Goal: Complete application form

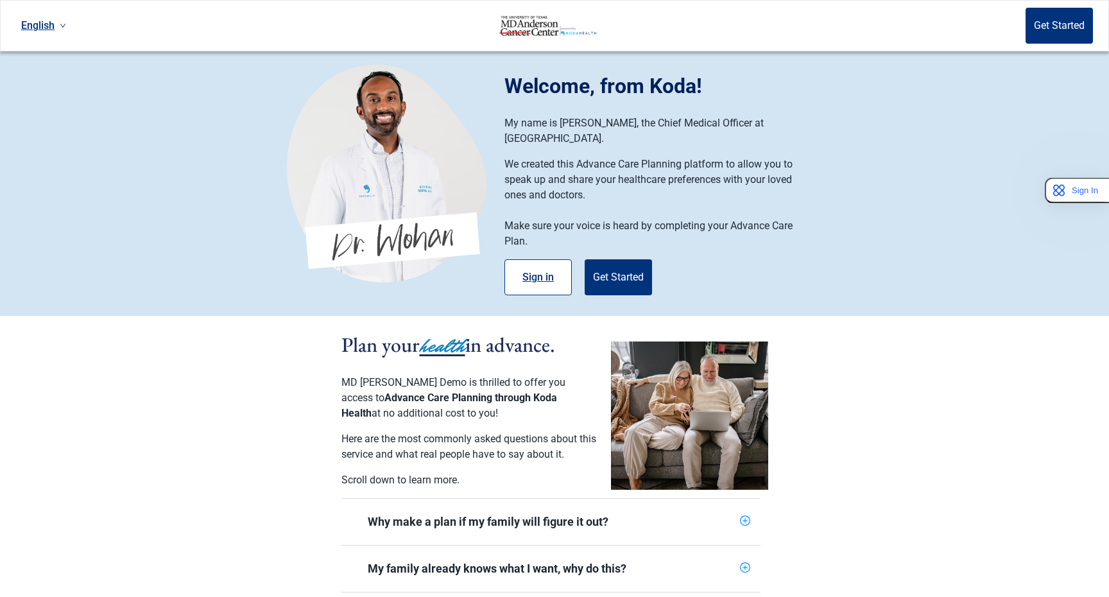
click at [545, 264] on button "Sign in" at bounding box center [537, 277] width 67 height 36
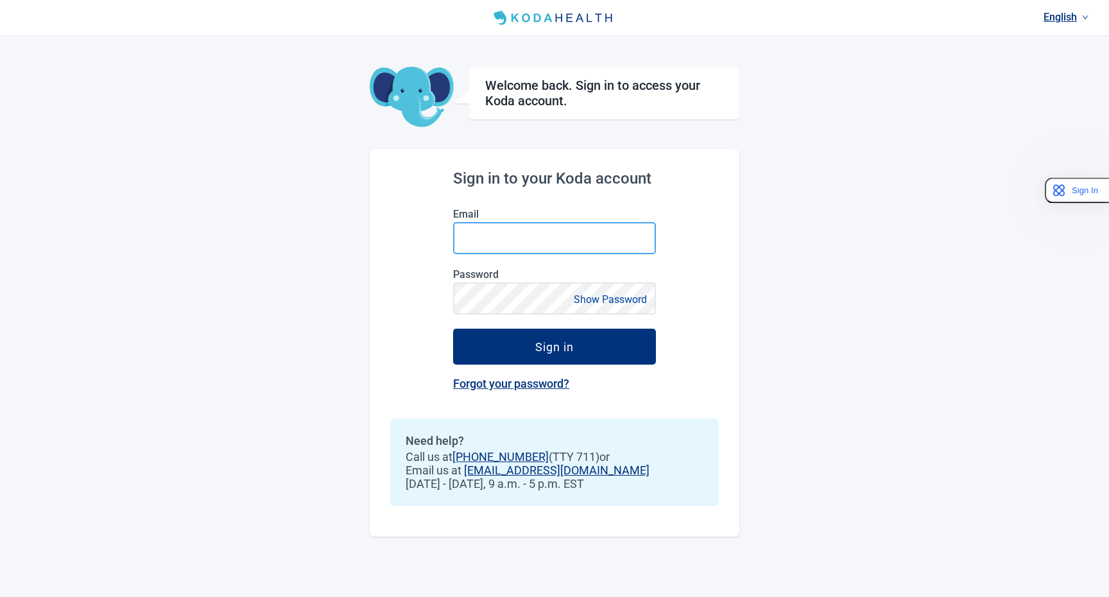
click at [520, 246] on input "Email" at bounding box center [554, 238] width 203 height 32
type input "[EMAIL_ADDRESS][DOMAIN_NAME]"
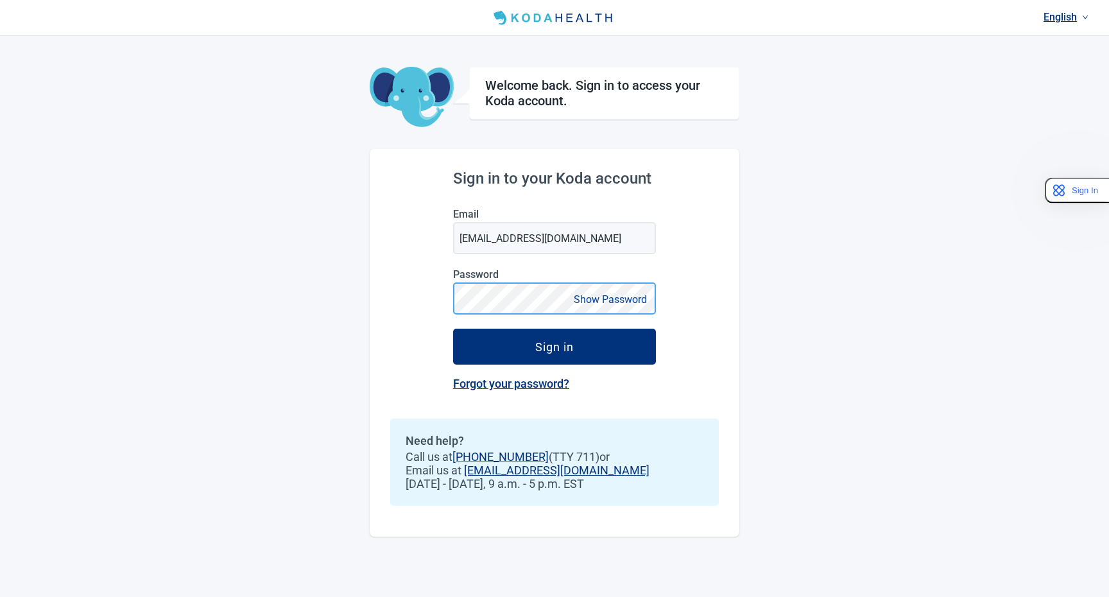
click at [453, 329] on button "Sign in" at bounding box center [554, 347] width 203 height 36
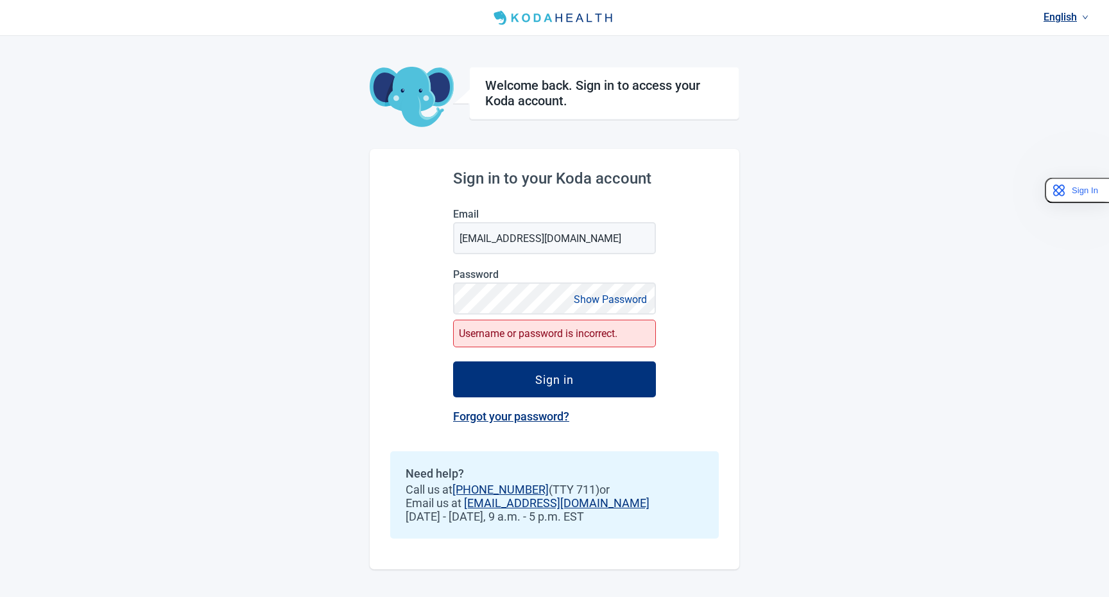
click at [136, 139] on div "English Welcome back. Sign in to access your Koda account. Sign in to your Koda…" at bounding box center [554, 298] width 1109 height 597
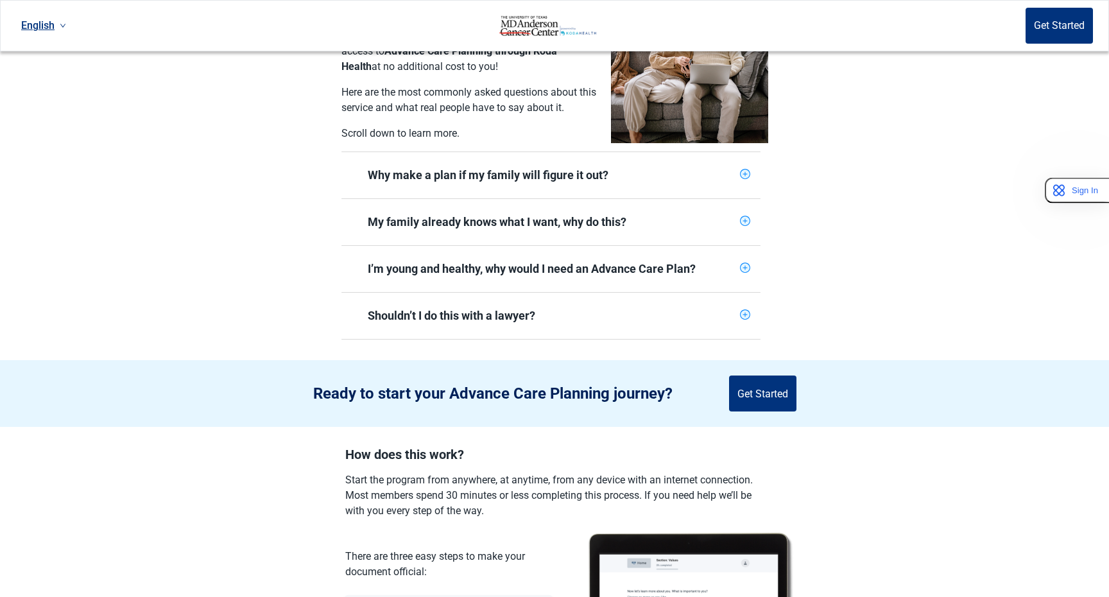
scroll to position [353, 0]
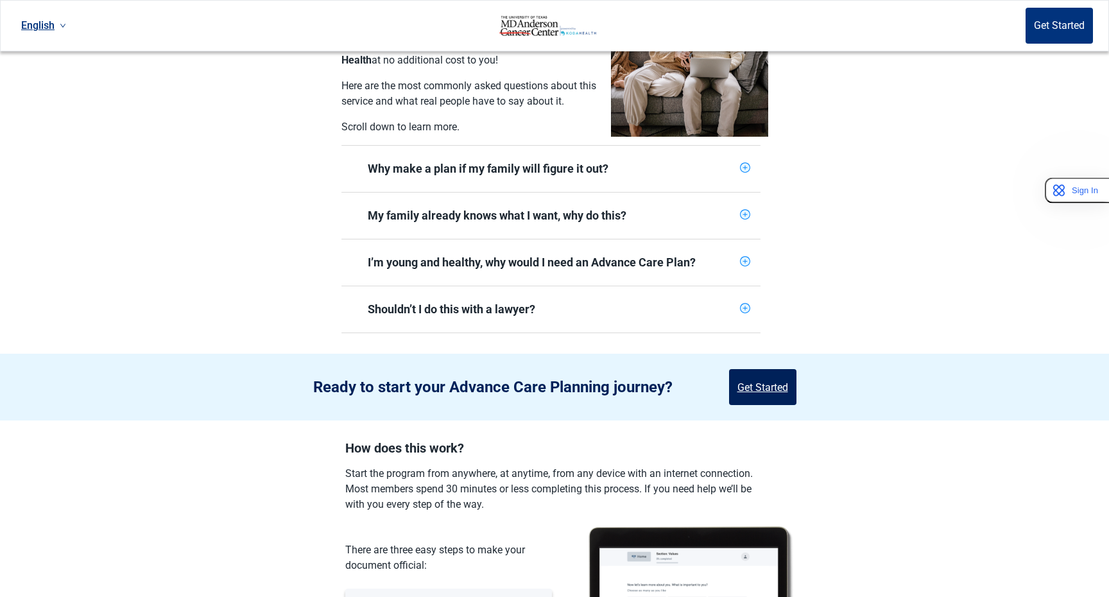
click at [770, 391] on button "Get Started" at bounding box center [762, 387] width 67 height 36
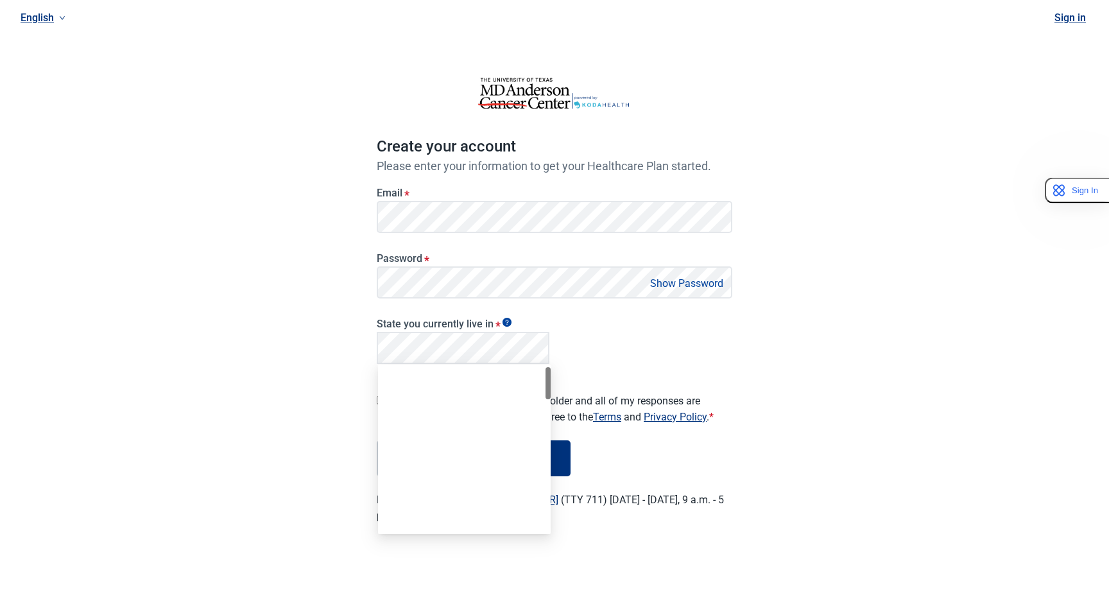
scroll to position [742, 0]
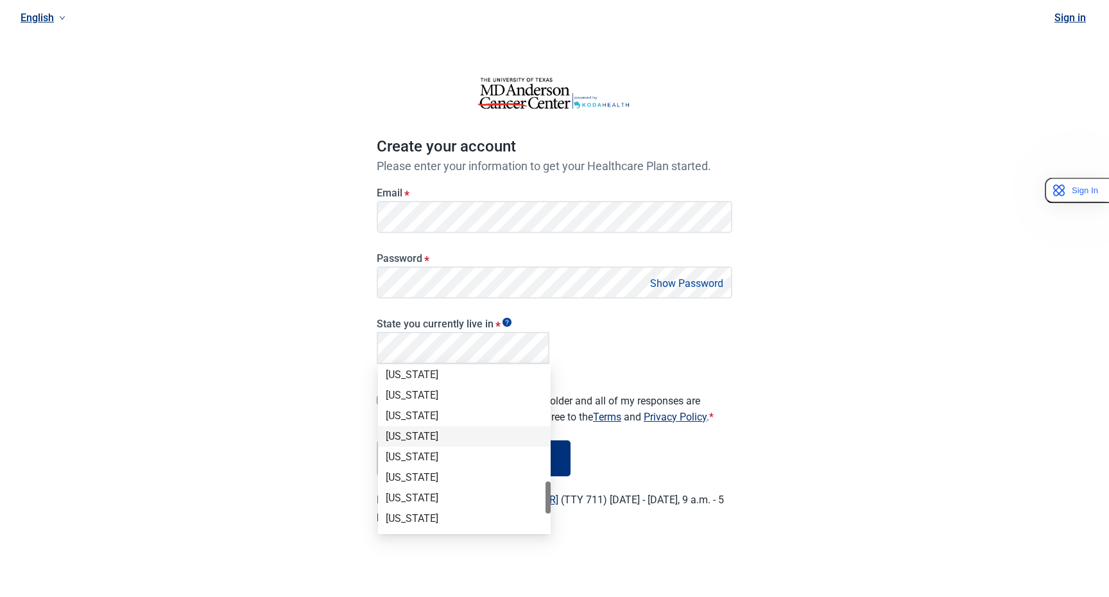
click at [425, 448] on div "[US_STATE]" at bounding box center [464, 457] width 173 height 21
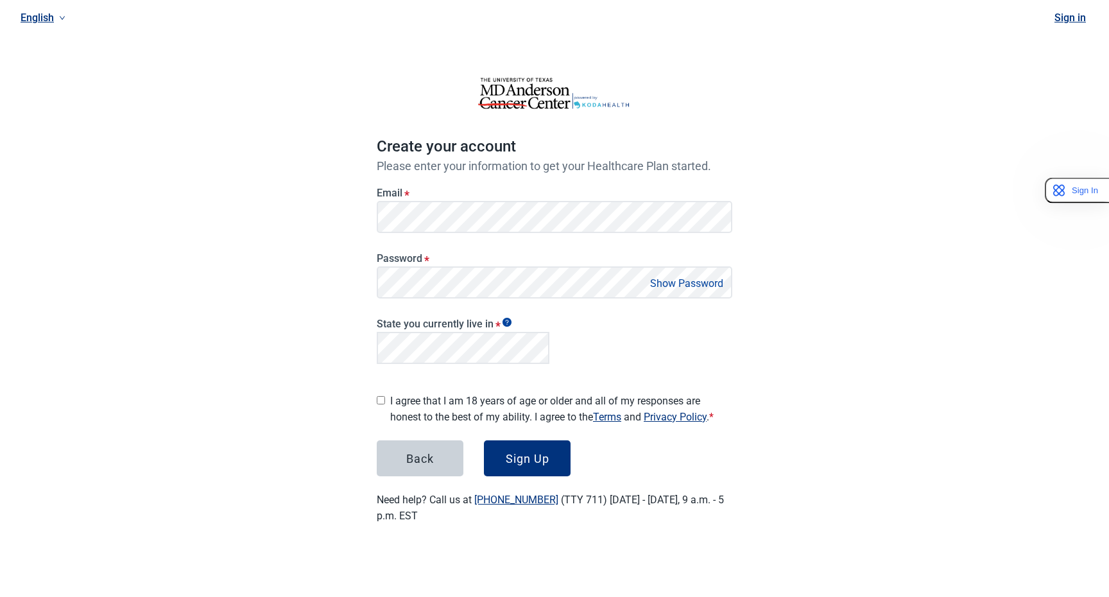
click at [398, 397] on label "I agree that I am 18 years of age or older and all of my responses are honest t…" at bounding box center [561, 409] width 342 height 32
click at [385, 397] on input "I agree that I am 18 years of age or older and all of my responses are honest t…" at bounding box center [381, 400] width 8 height 8
checkbox input "true"
click at [538, 456] on div "Sign Up" at bounding box center [528, 458] width 44 height 13
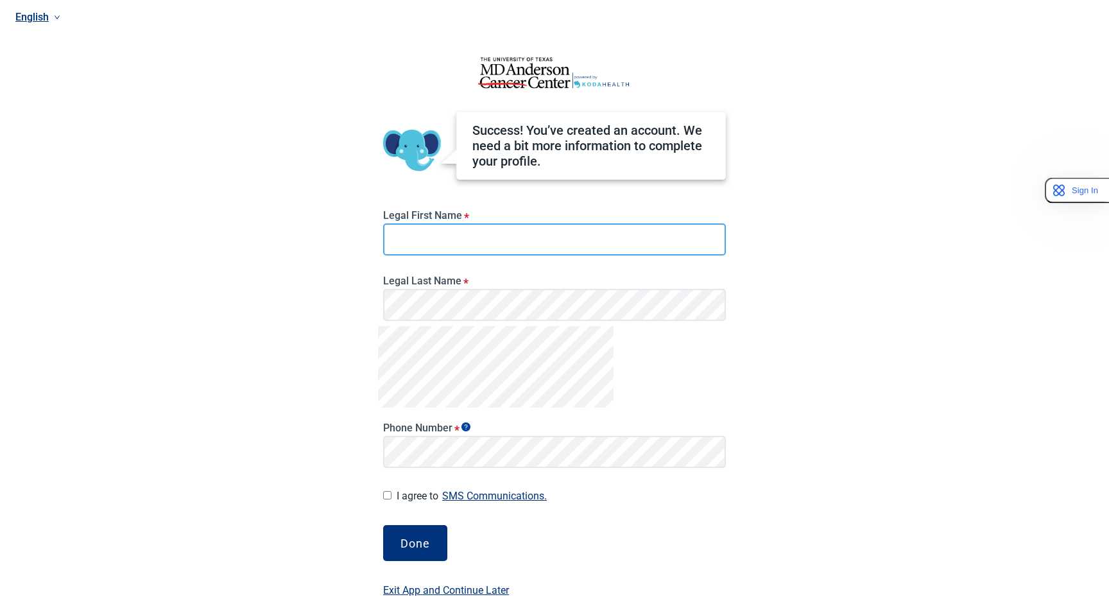
click at [506, 228] on input "Legal First Name *" at bounding box center [554, 239] width 343 height 32
drag, startPoint x: 393, startPoint y: 230, endPoint x: 449, endPoint y: 232, distance: 55.9
click at [449, 233] on input "[PERSON_NAME]" at bounding box center [554, 239] width 343 height 32
click at [431, 244] on input "[PERSON_NAME]" at bounding box center [554, 239] width 343 height 32
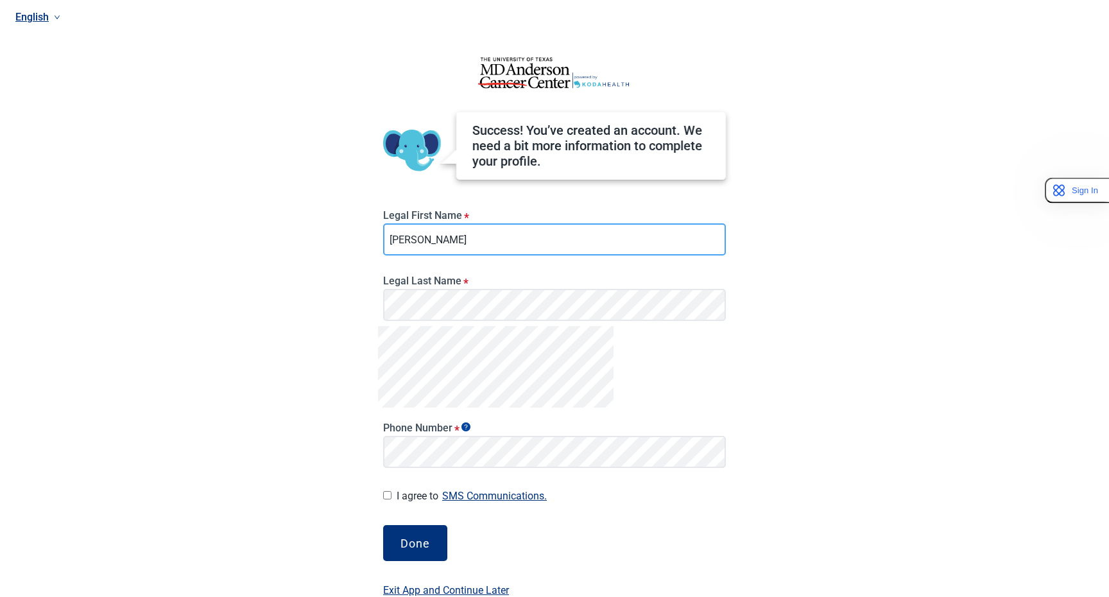
click at [431, 244] on input "[PERSON_NAME]" at bounding box center [554, 239] width 343 height 32
type input "Test"
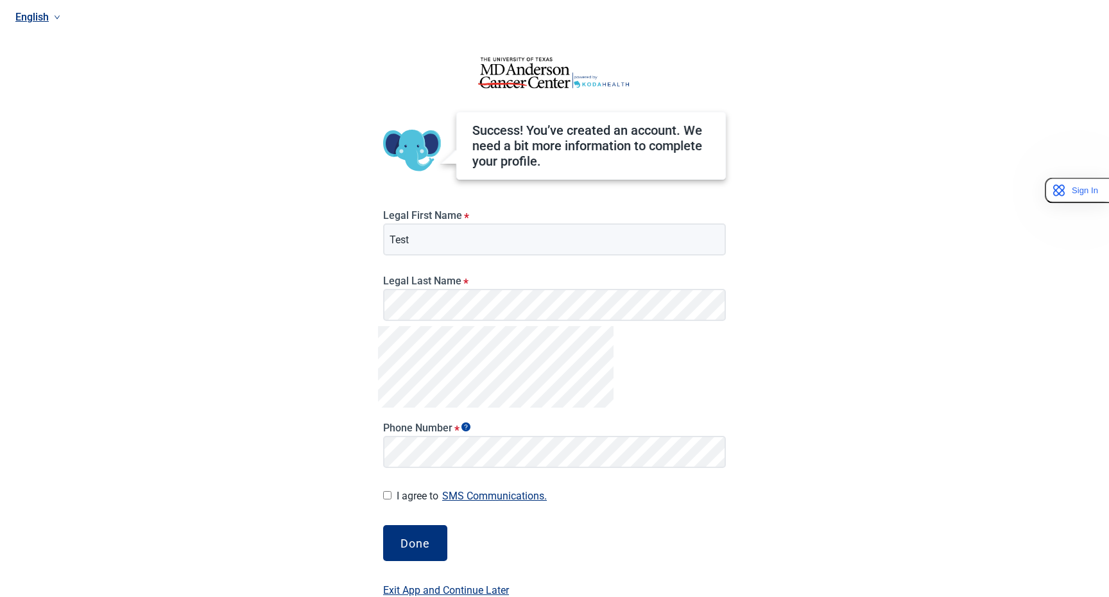
click at [408, 494] on label "I agree to SMS Communications." at bounding box center [561, 495] width 329 height 17
click at [391, 494] on input "I agree to SMS Communications." at bounding box center [387, 495] width 8 height 8
click at [408, 494] on label "I agree to SMS Communications." at bounding box center [561, 495] width 329 height 17
click at [391, 494] on input "I agree to SMS Communications." at bounding box center [387, 495] width 8 height 8
checkbox input "false"
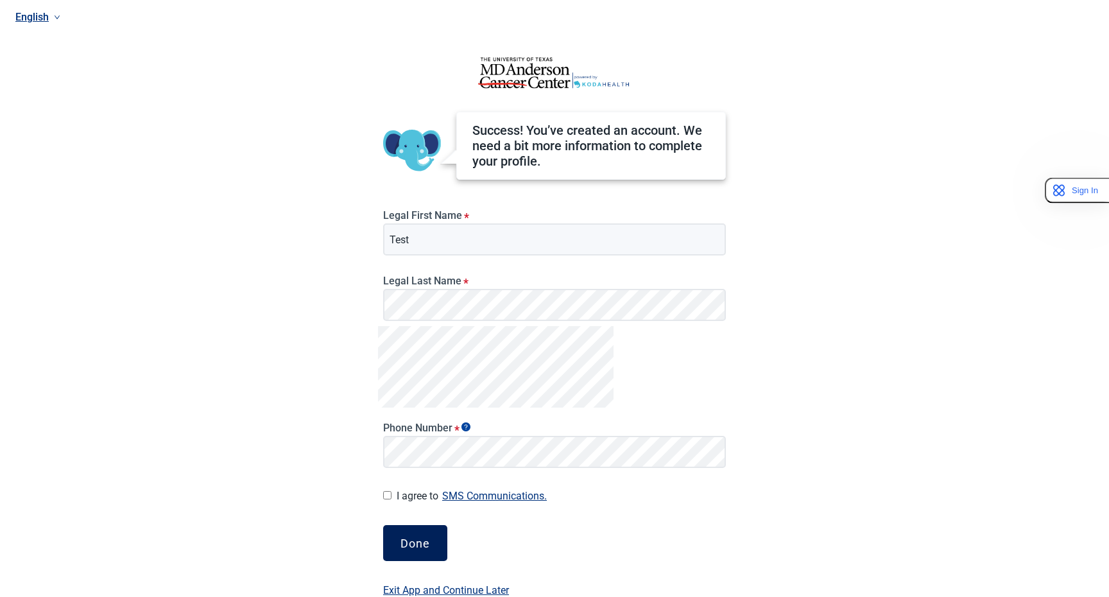
click at [414, 544] on div "Done" at bounding box center [415, 542] width 30 height 13
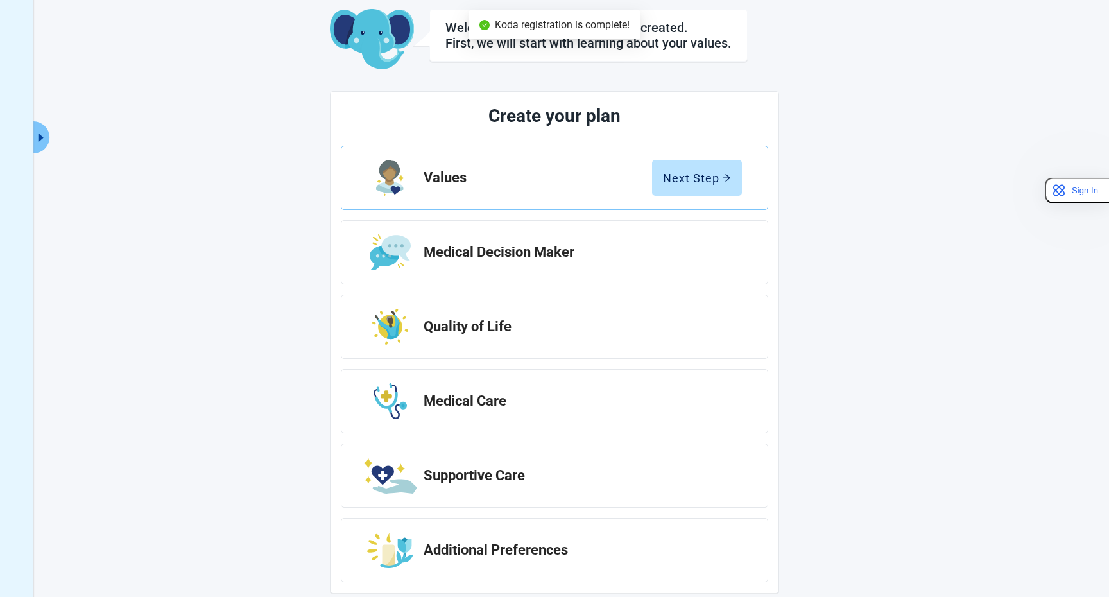
scroll to position [76, 0]
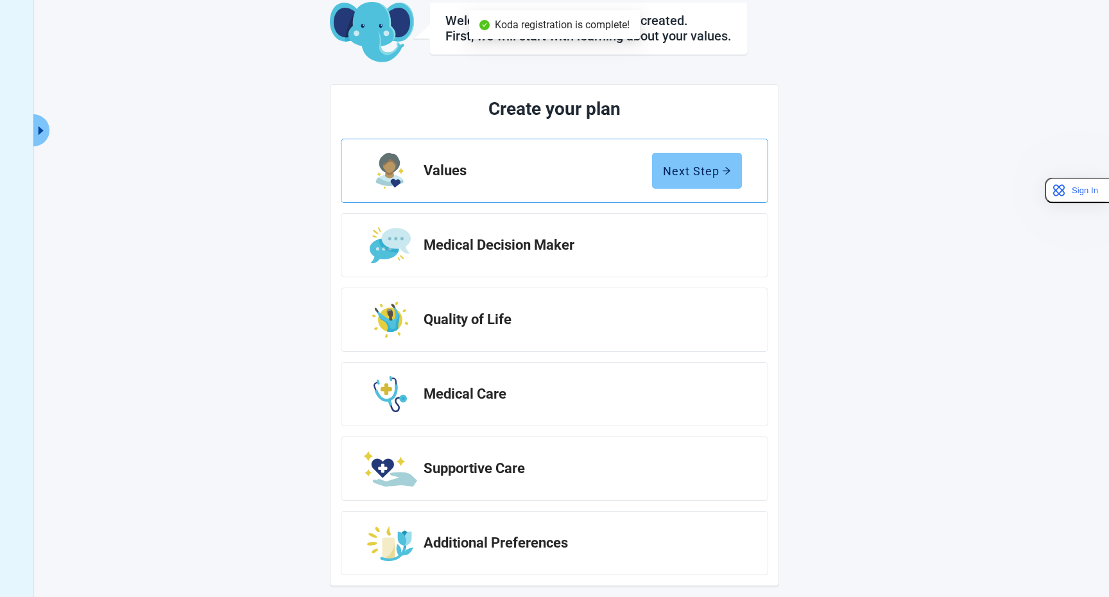
click at [690, 167] on div "Next Step" at bounding box center [697, 170] width 68 height 13
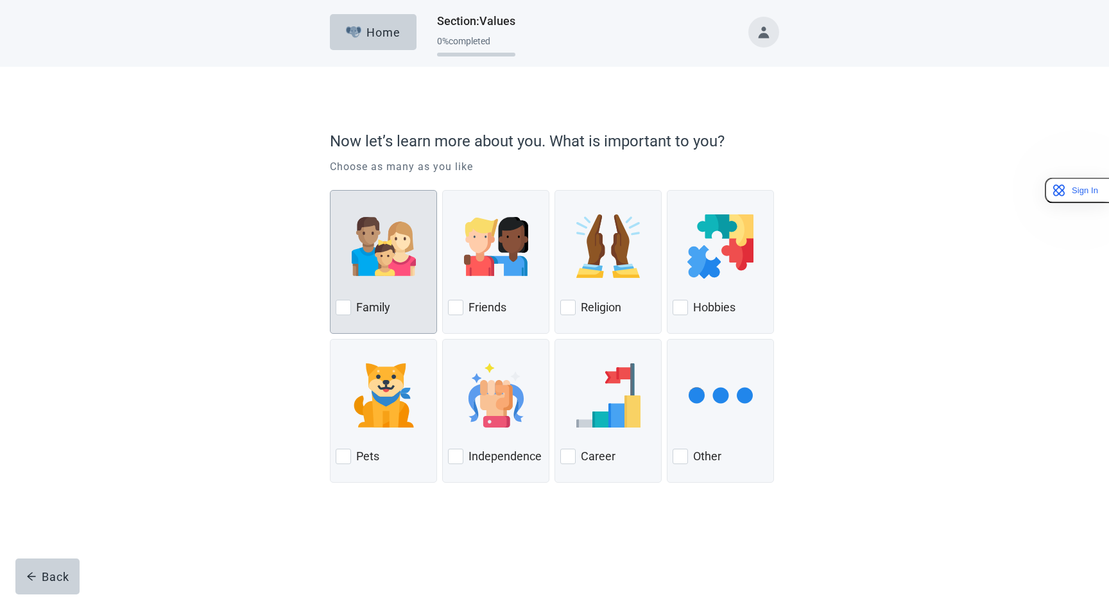
click at [367, 265] on img at bounding box center [384, 246] width 64 height 64
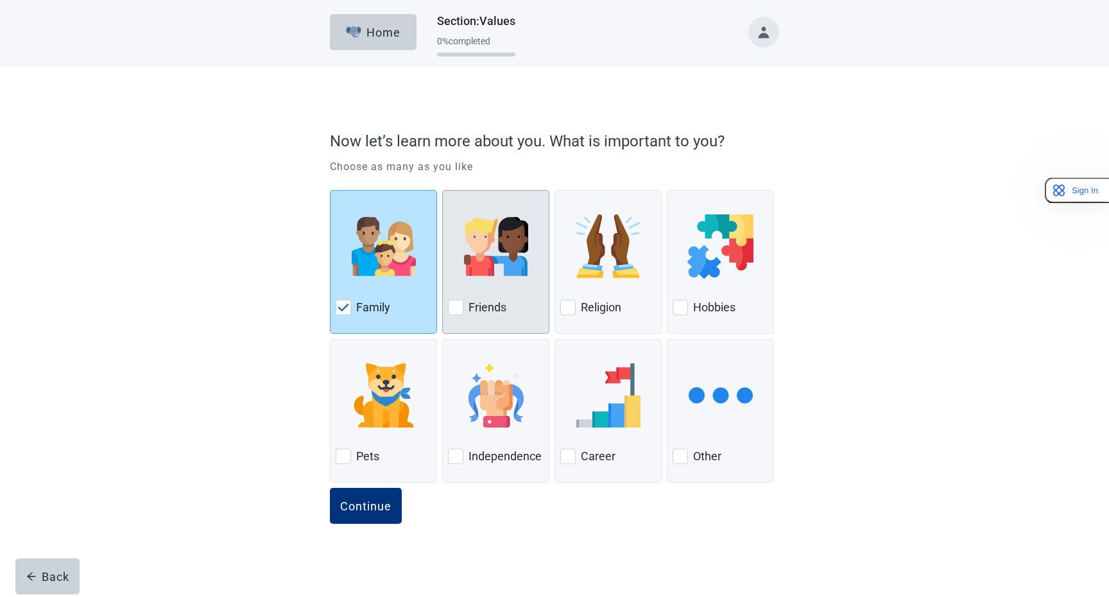
click at [492, 284] on div at bounding box center [496, 246] width 96 height 101
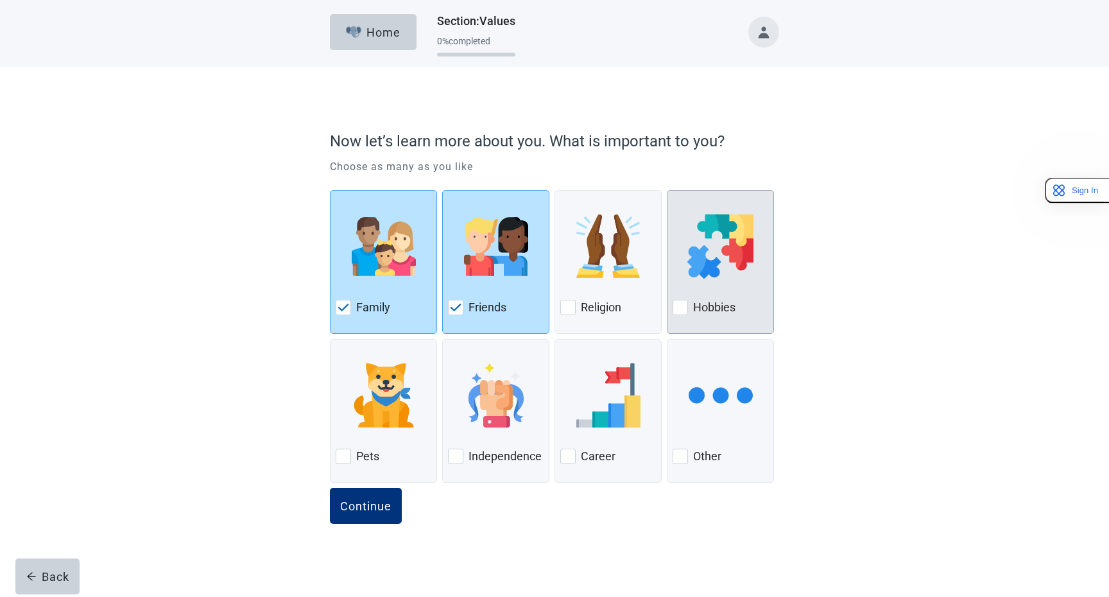
click at [707, 292] on div at bounding box center [721, 246] width 96 height 101
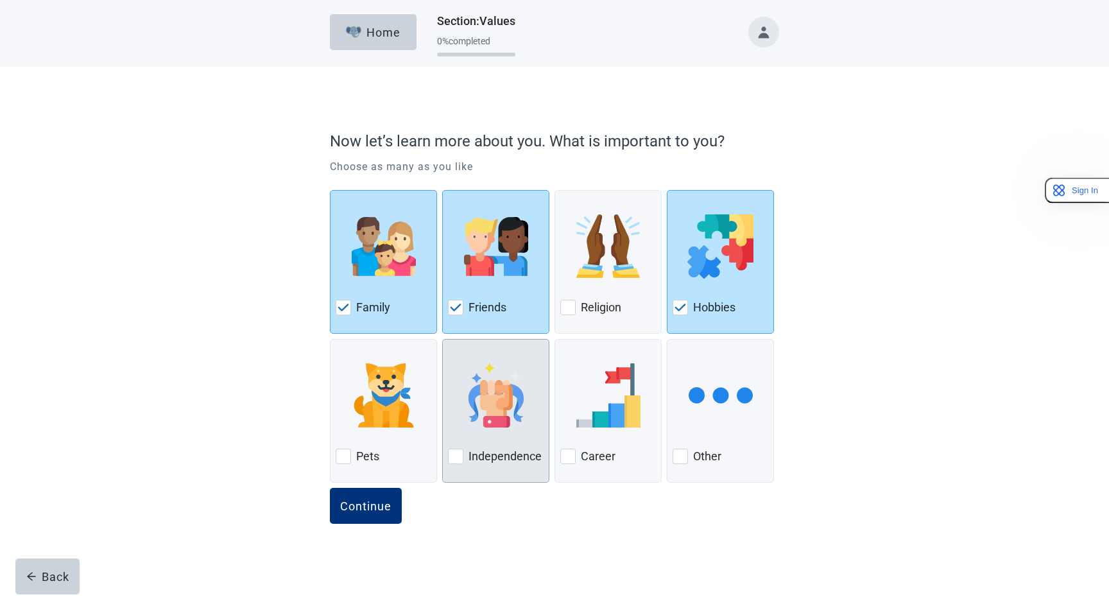
click at [518, 431] on div at bounding box center [496, 395] width 96 height 101
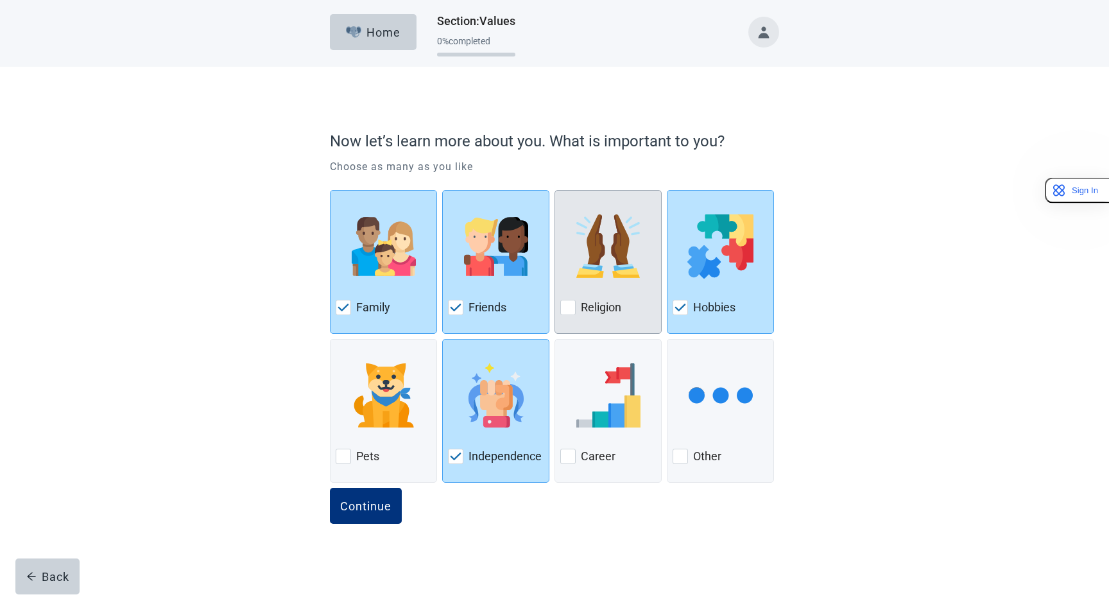
click at [655, 260] on div at bounding box center [608, 246] width 96 height 101
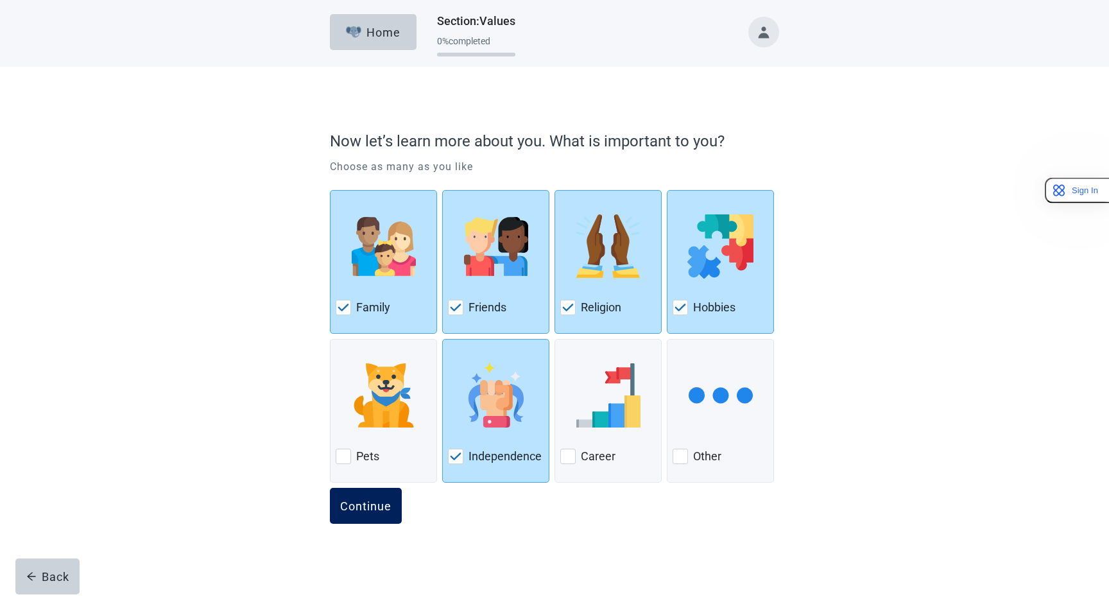
click at [375, 503] on div "Continue" at bounding box center [365, 505] width 51 height 13
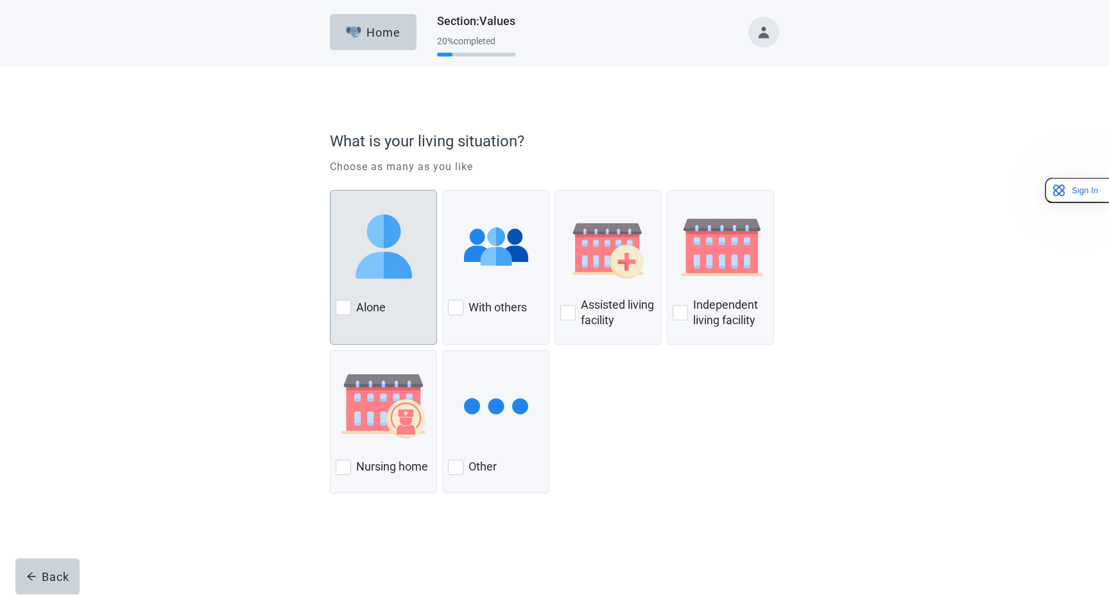
click at [370, 293] on div at bounding box center [384, 246] width 96 height 101
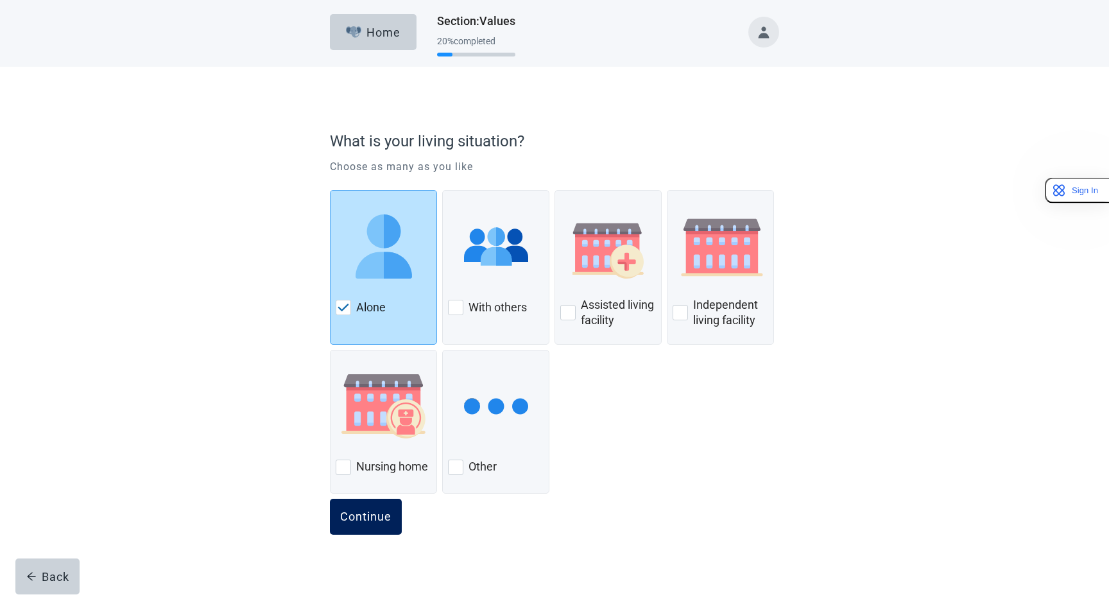
click at [365, 522] on div "Continue" at bounding box center [365, 516] width 51 height 13
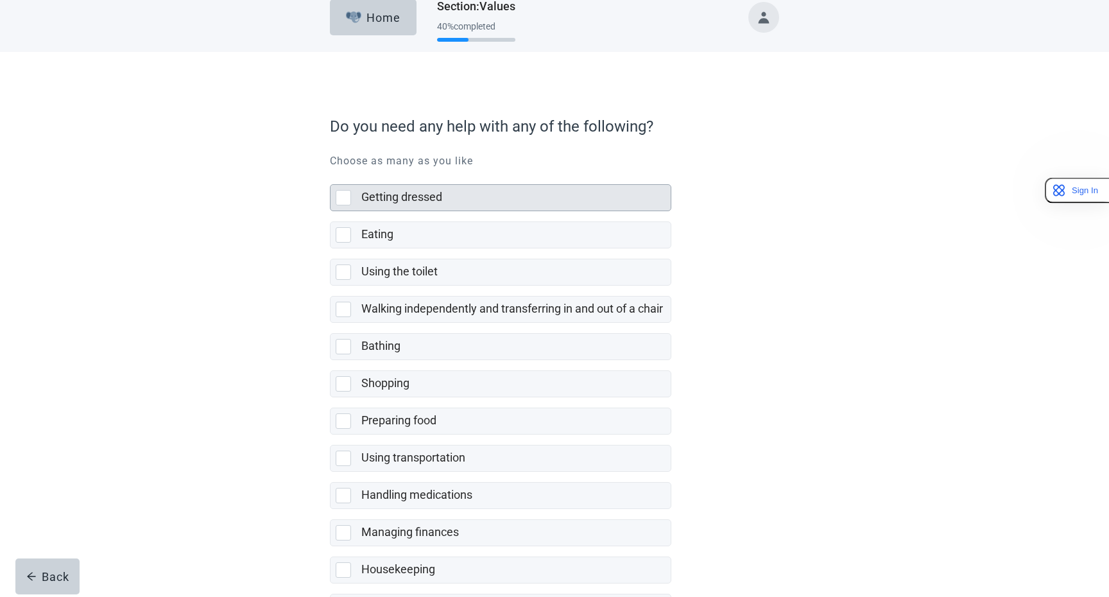
scroll to position [22, 0]
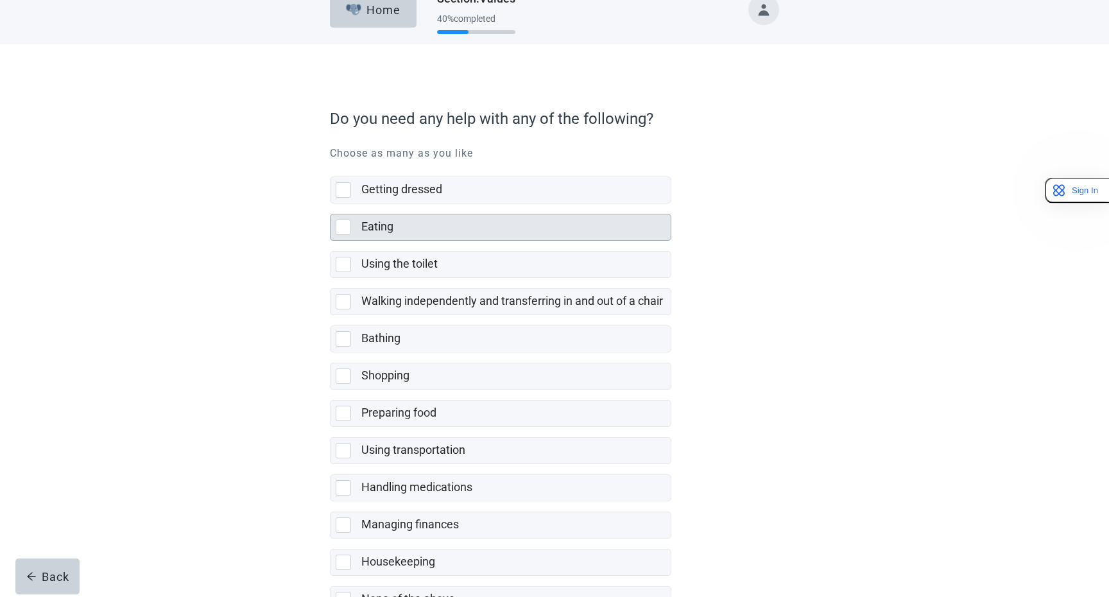
click at [429, 240] on div "Eating" at bounding box center [500, 227] width 341 height 27
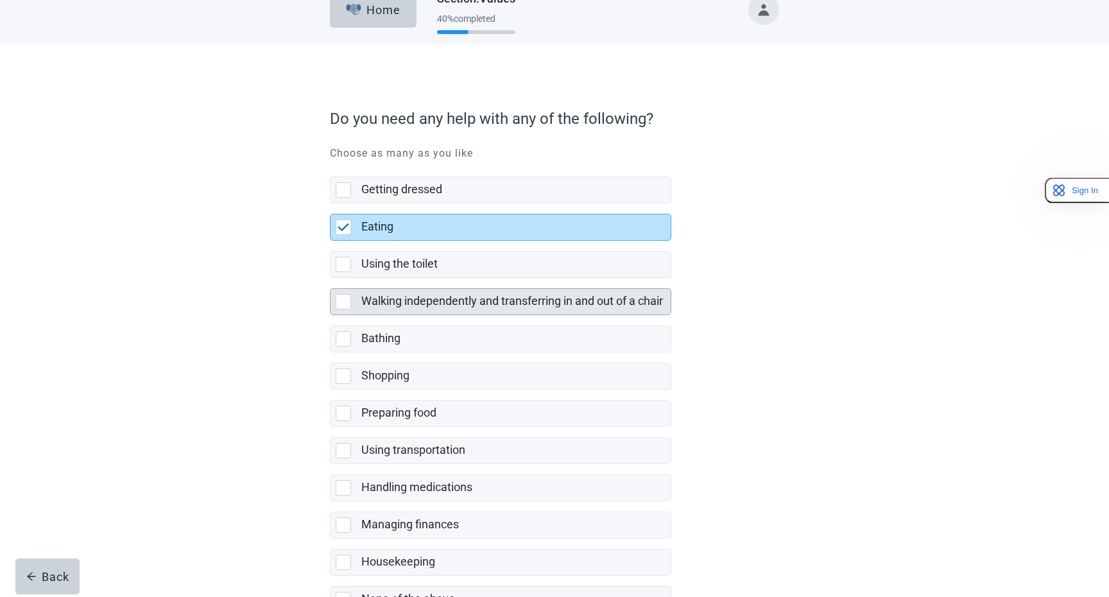
click at [426, 296] on label "Walking independently and transferring in and out of a chair" at bounding box center [512, 300] width 302 height 13
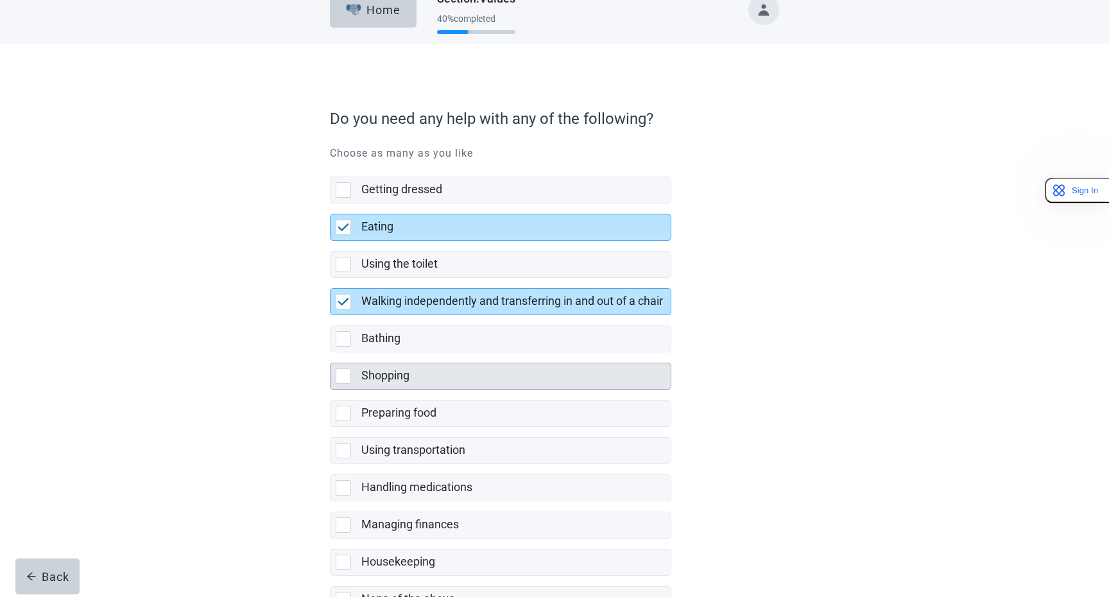
click at [424, 381] on div "Shopping" at bounding box center [512, 376] width 302 height 16
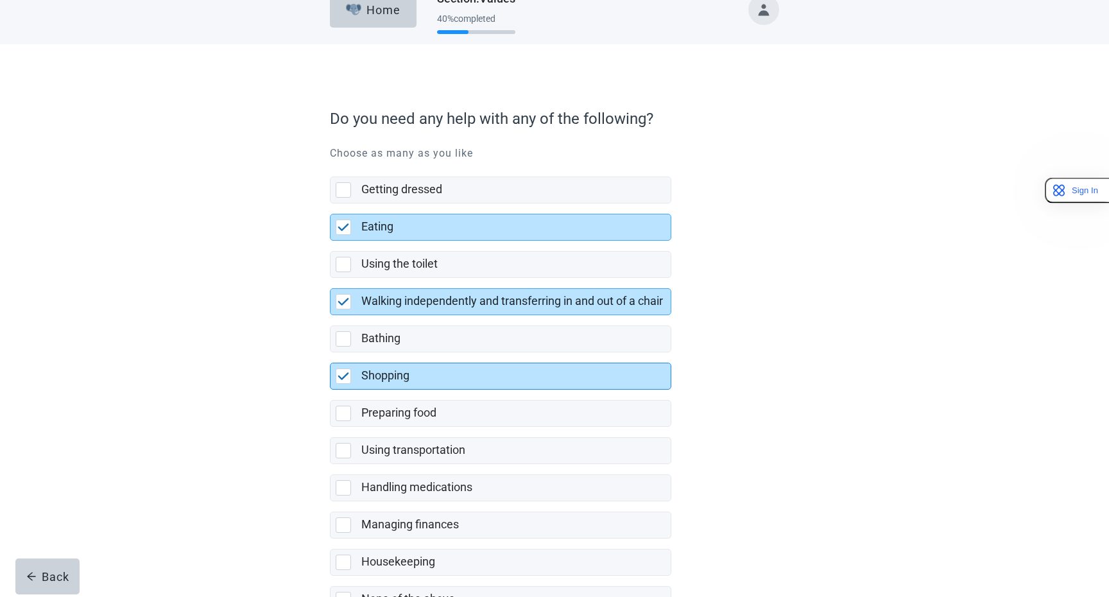
scroll to position [113, 0]
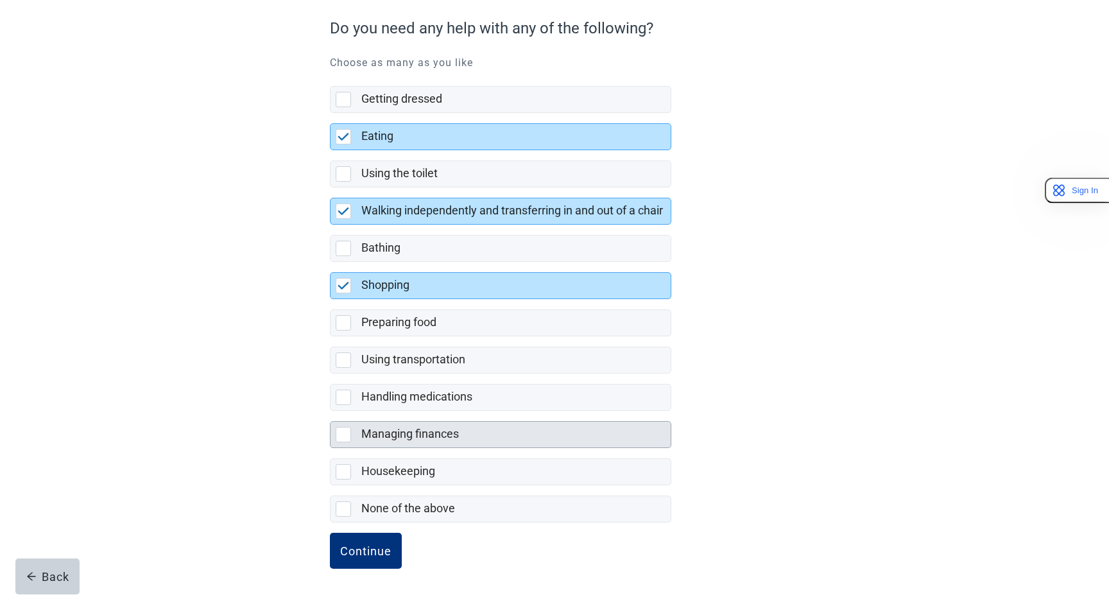
click at [412, 434] on label "Managing finances" at bounding box center [410, 433] width 98 height 13
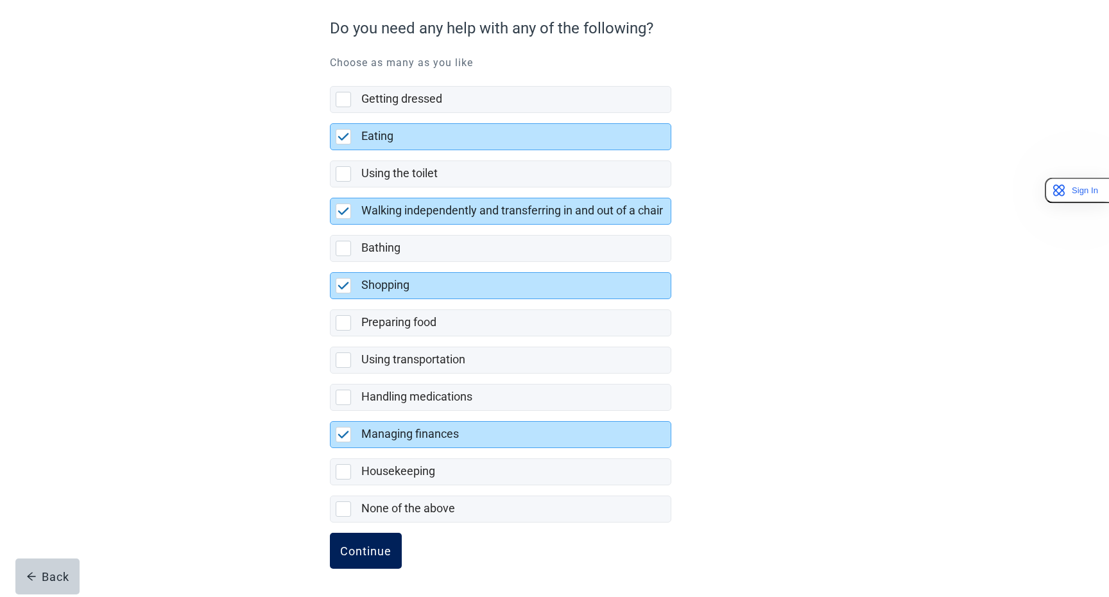
click at [381, 549] on div "Continue" at bounding box center [365, 550] width 51 height 13
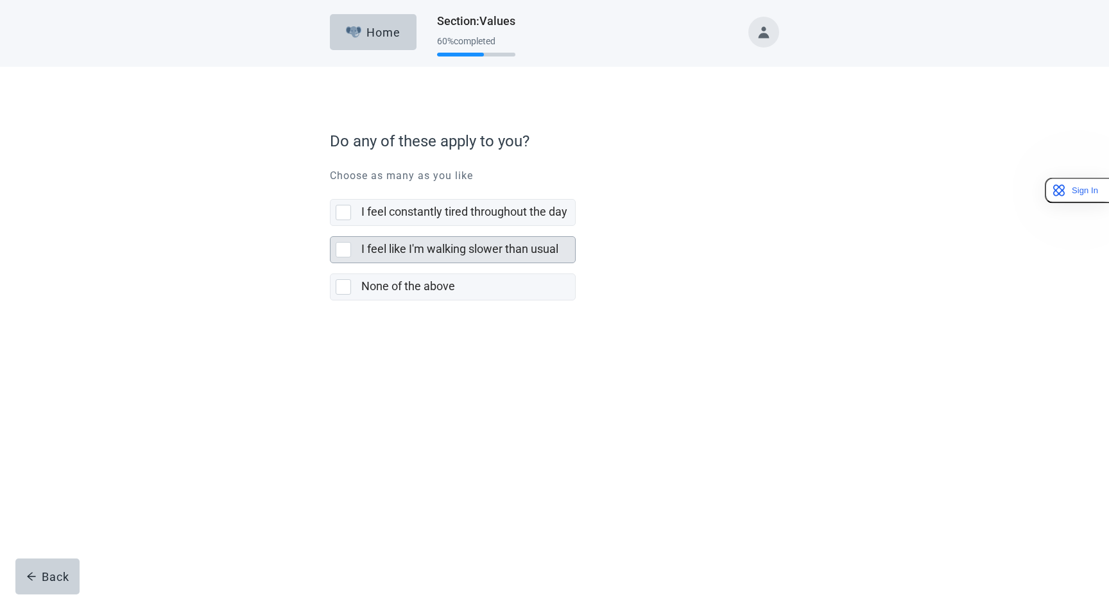
click at [468, 251] on label "I feel like I'm walking slower than usual" at bounding box center [459, 248] width 197 height 13
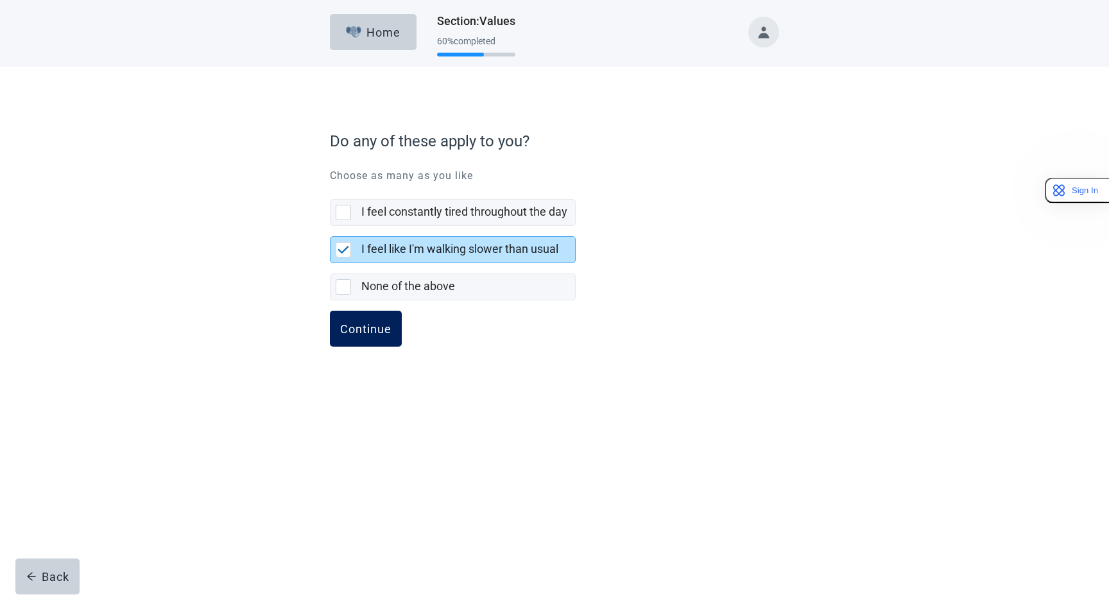
click at [379, 320] on button "Continue" at bounding box center [366, 329] width 72 height 36
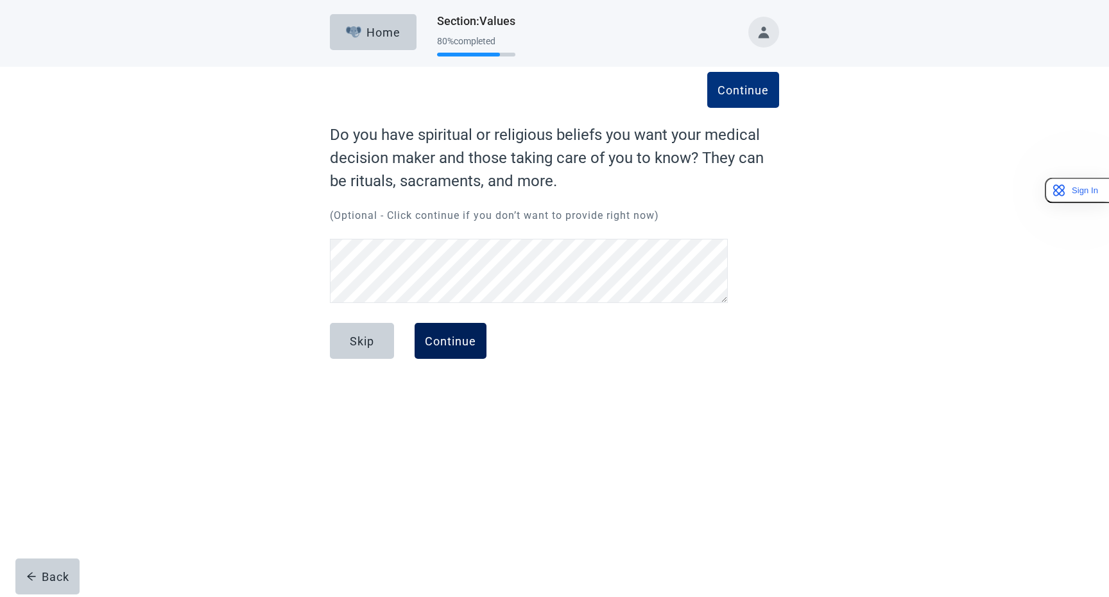
click at [468, 341] on div "Continue" at bounding box center [450, 340] width 51 height 13
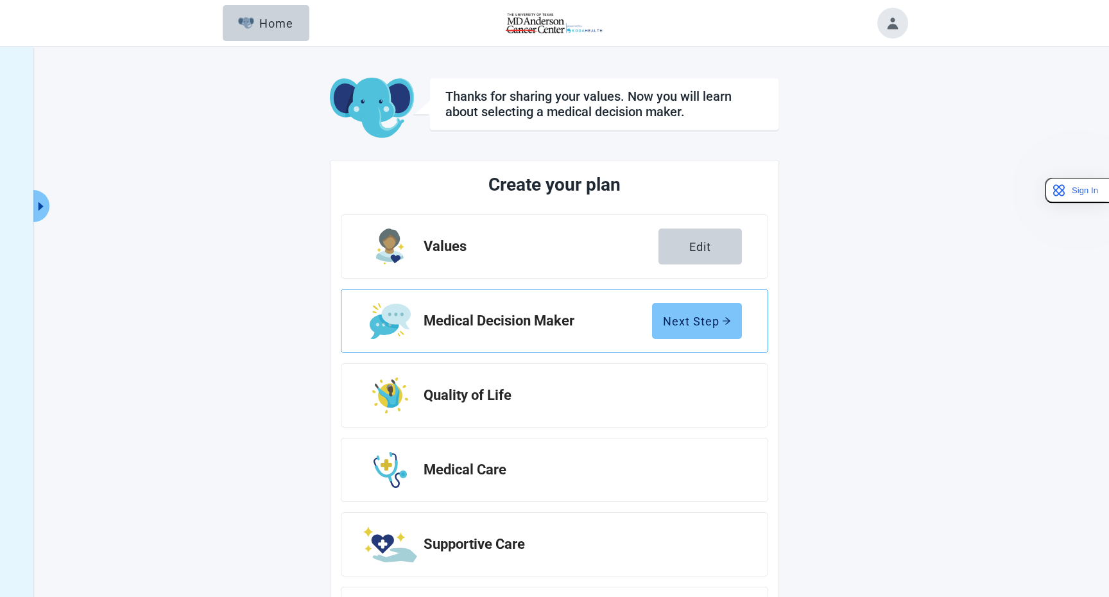
click at [678, 310] on button "Next Step" at bounding box center [697, 321] width 90 height 36
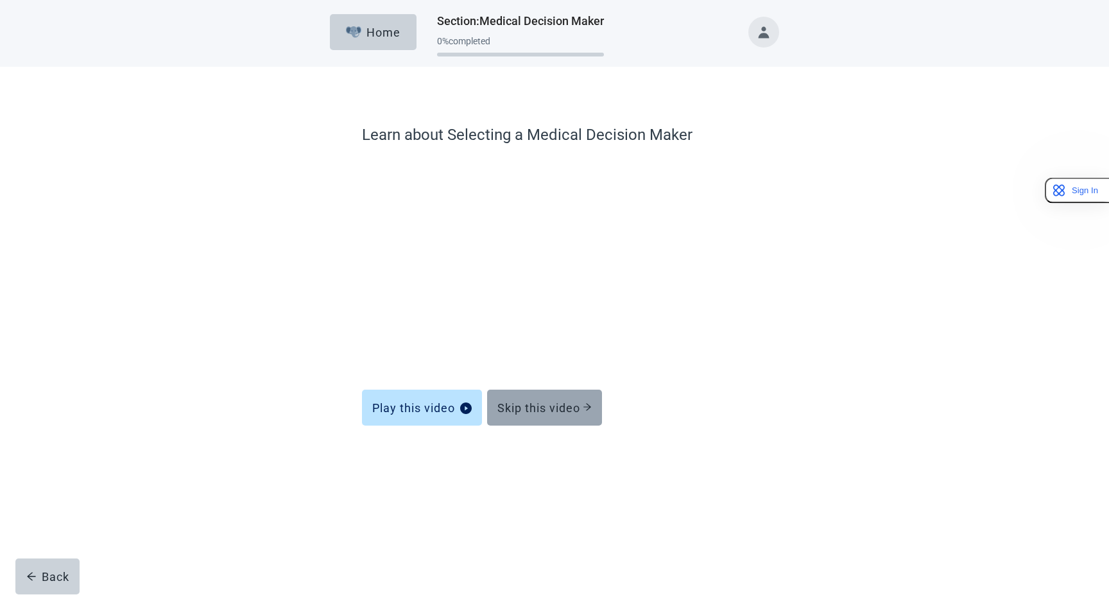
click at [547, 415] on button "Skip this video" at bounding box center [544, 408] width 115 height 36
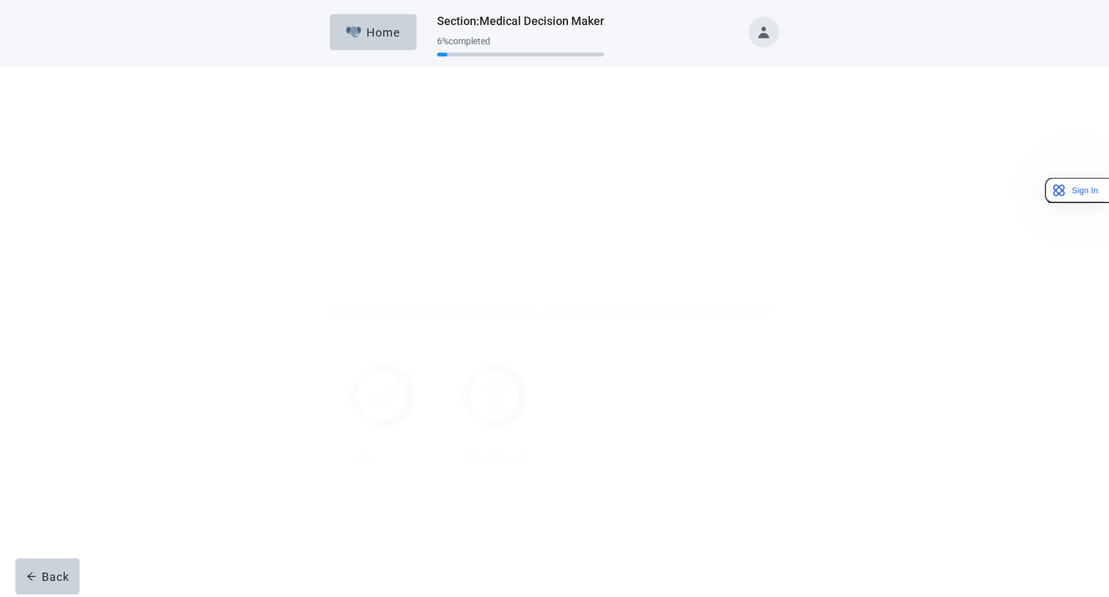
click at [411, 283] on div "Yes" at bounding box center [384, 287] width 96 height 21
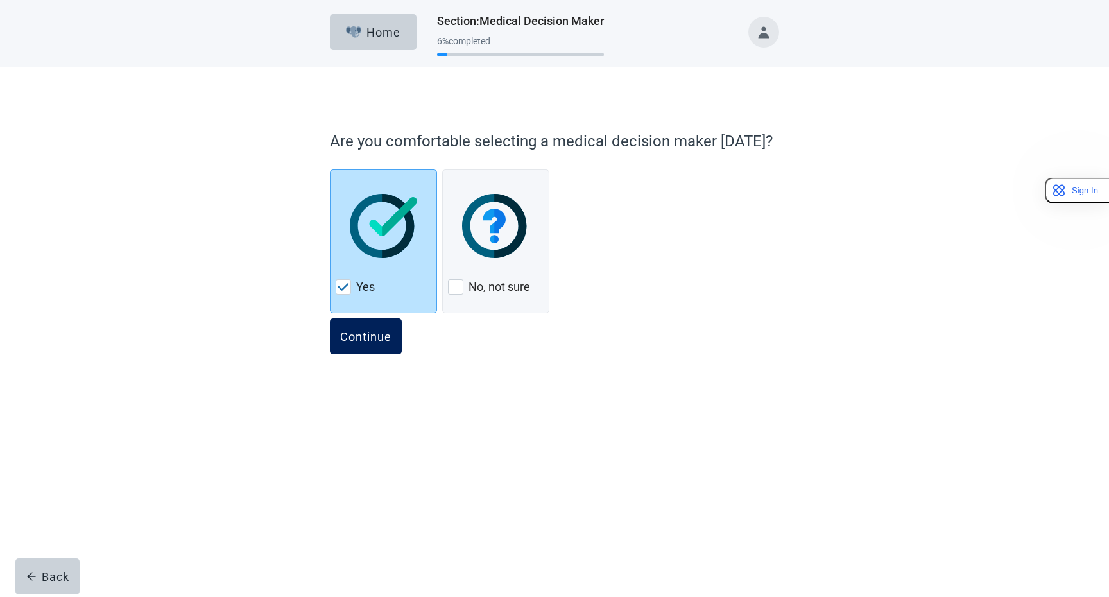
click at [376, 336] on div "Continue" at bounding box center [365, 336] width 51 height 13
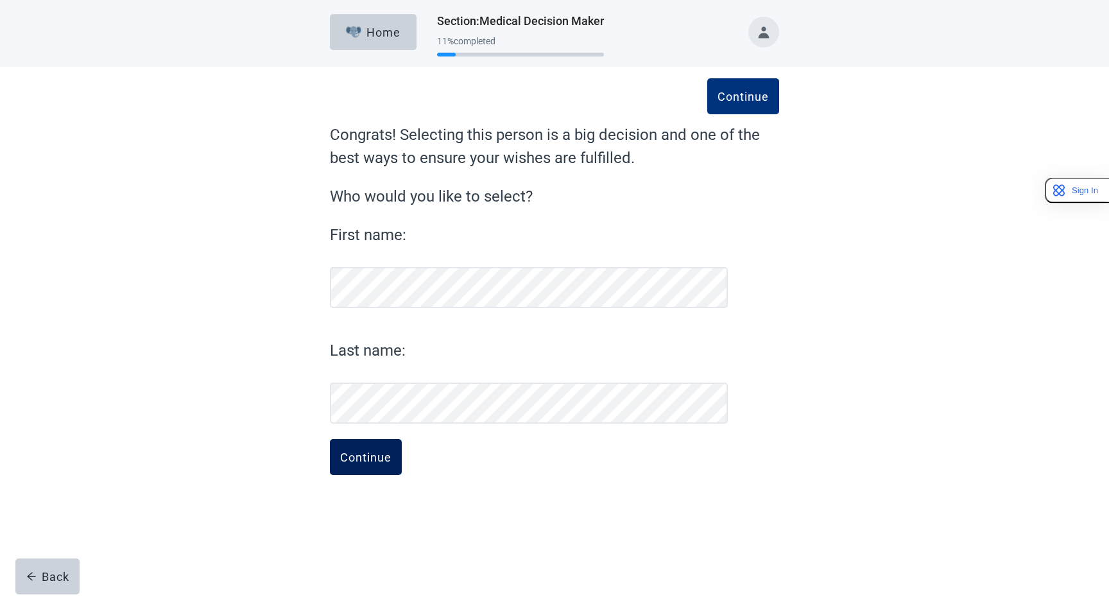
click at [363, 454] on div "Continue" at bounding box center [365, 456] width 51 height 13
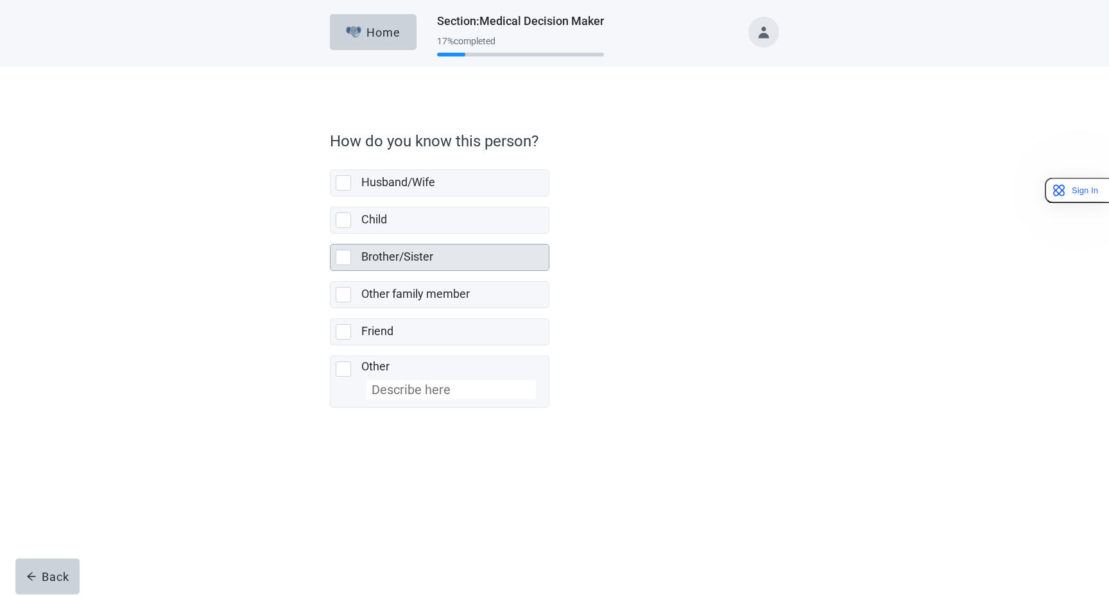
click at [389, 262] on label "Brother/Sister" at bounding box center [397, 256] width 72 height 13
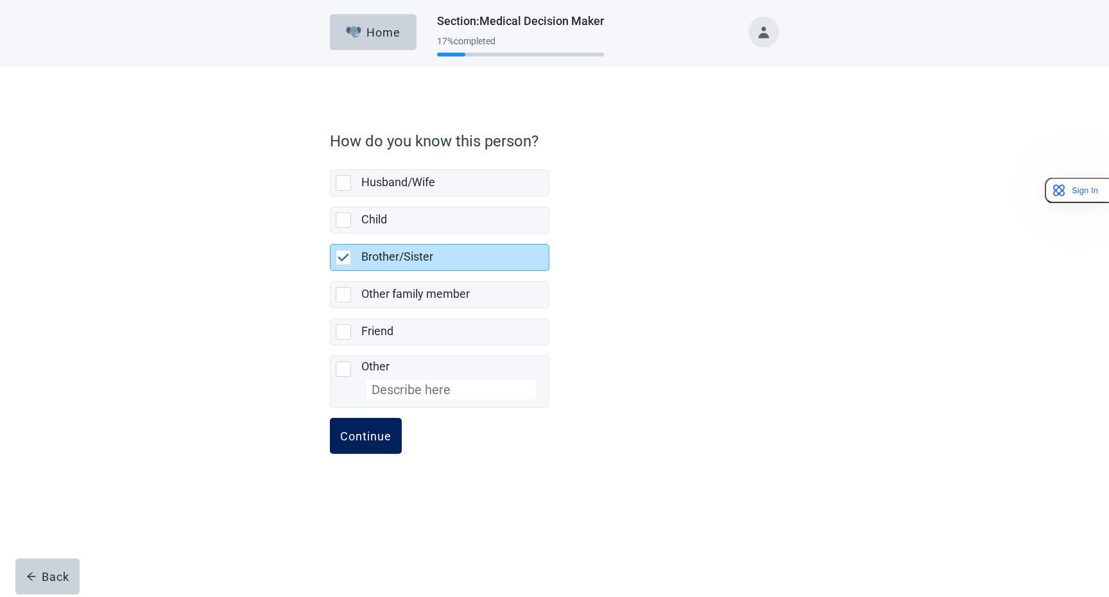
click at [371, 433] on div "Continue" at bounding box center [365, 435] width 51 height 13
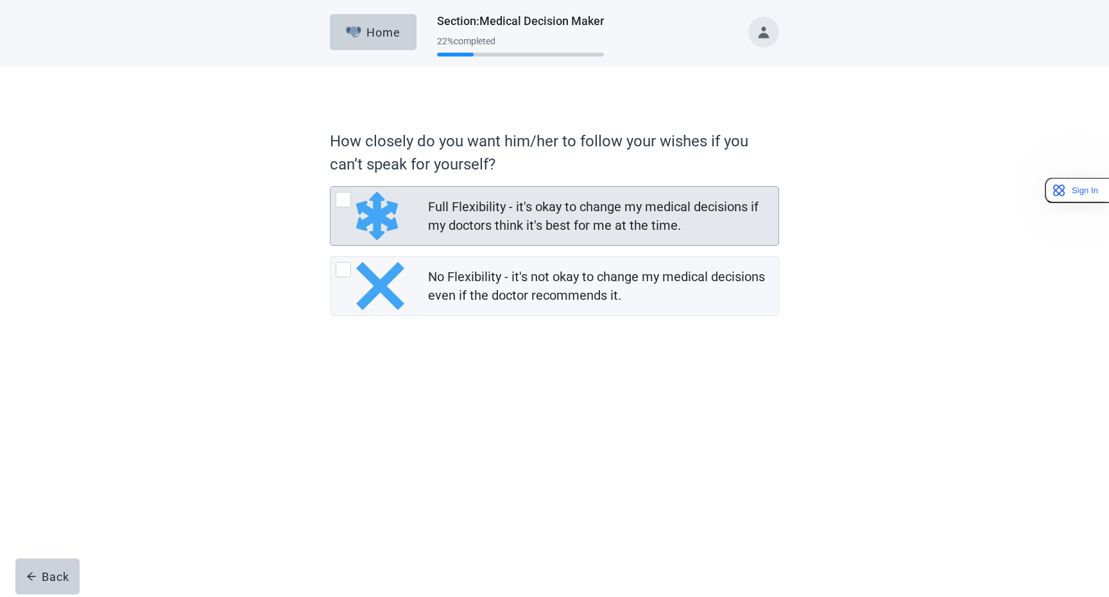
click at [492, 218] on div "Full Flexibility - it's okay to change my medical decisions if my doctors think…" at bounding box center [599, 216] width 343 height 37
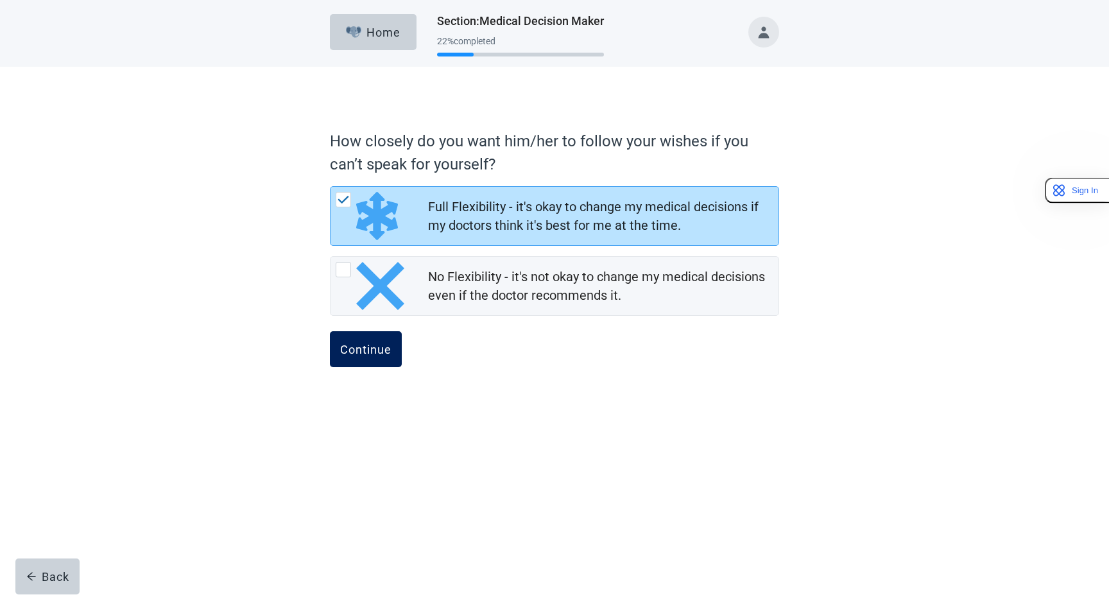
click at [348, 349] on div "Continue" at bounding box center [365, 349] width 51 height 13
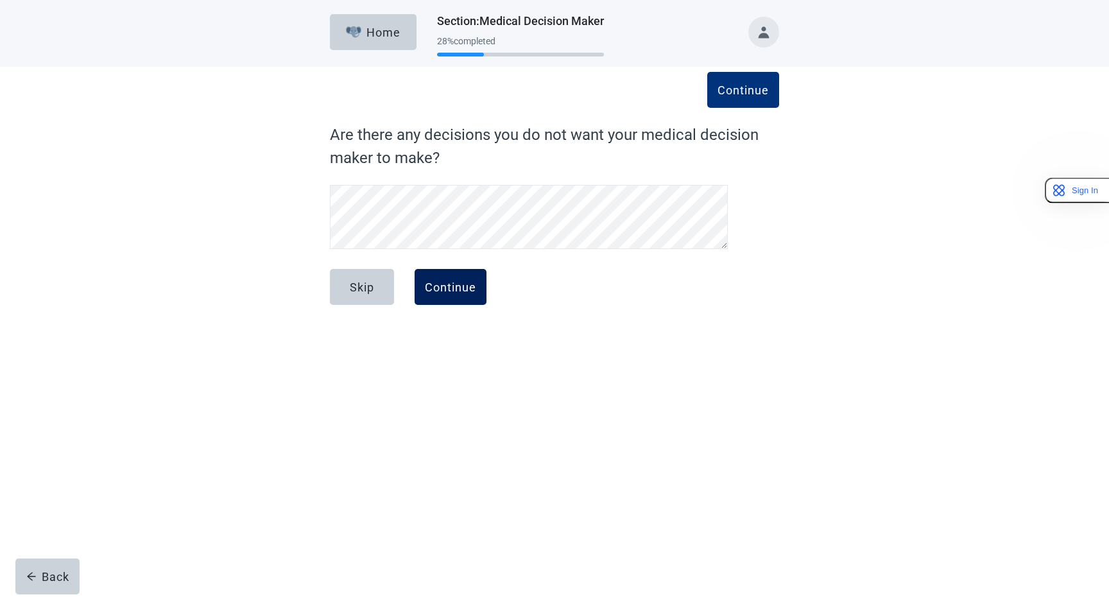
click at [449, 290] on div "Continue" at bounding box center [450, 286] width 51 height 13
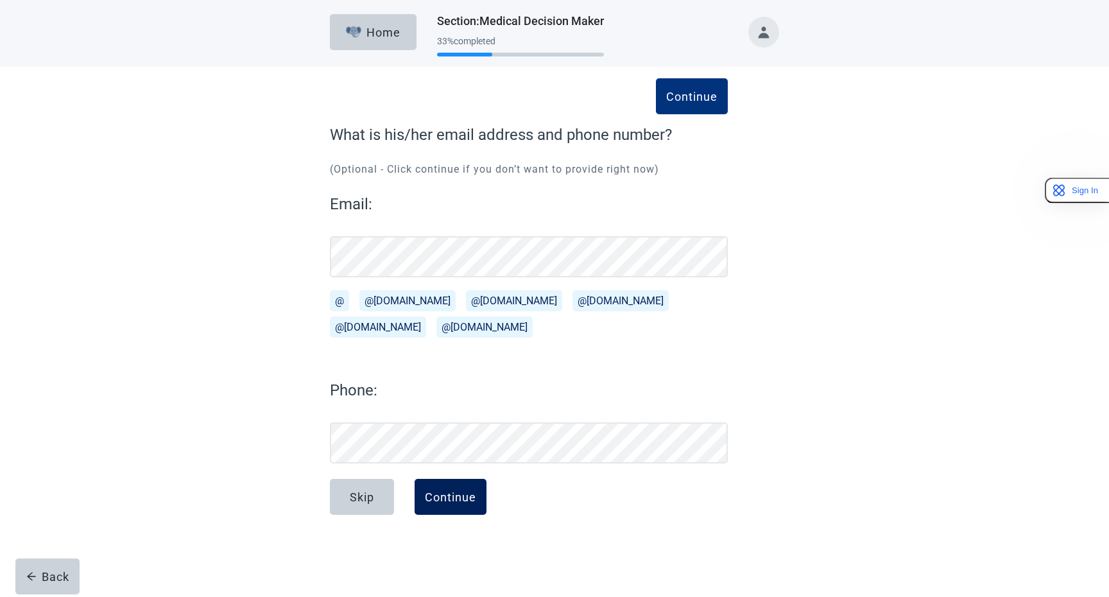
click at [467, 496] on div "Continue" at bounding box center [450, 496] width 51 height 13
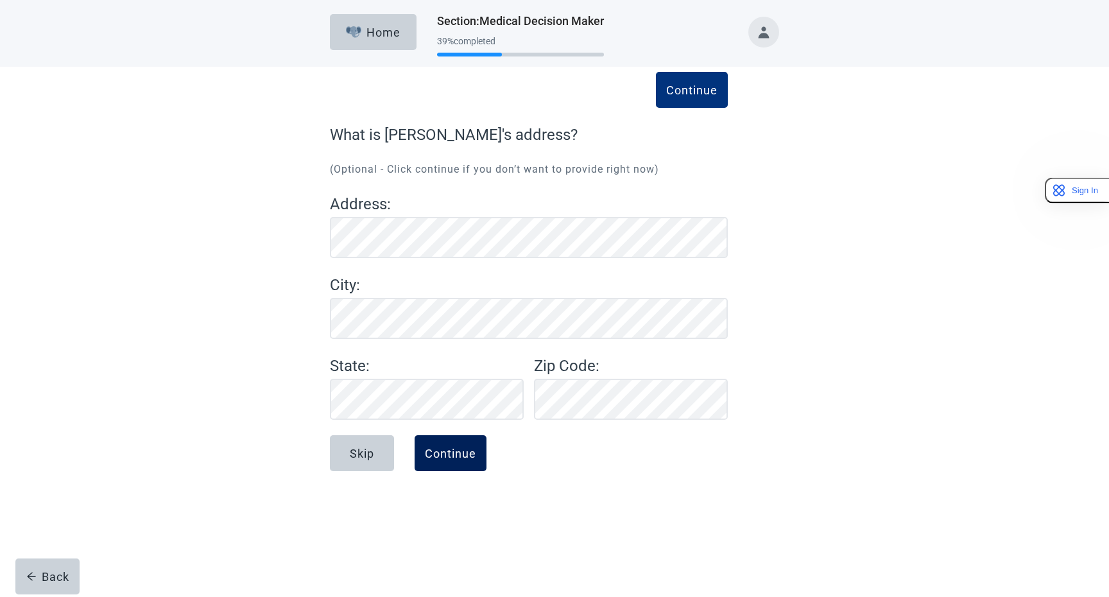
click at [458, 453] on div "Continue" at bounding box center [450, 453] width 51 height 13
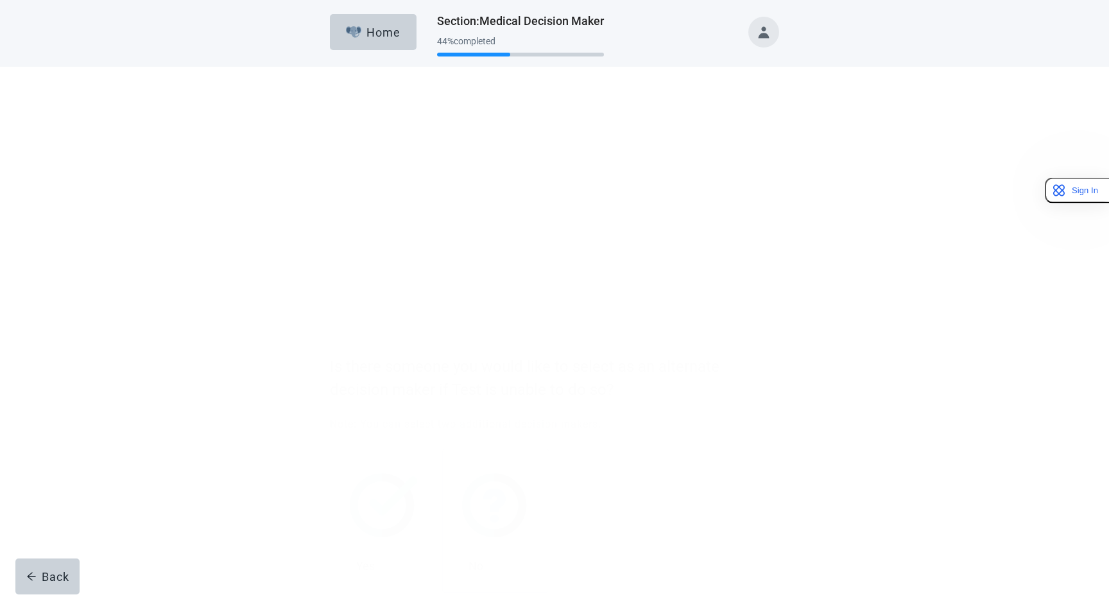
click at [483, 321] on div at bounding box center [496, 279] width 96 height 101
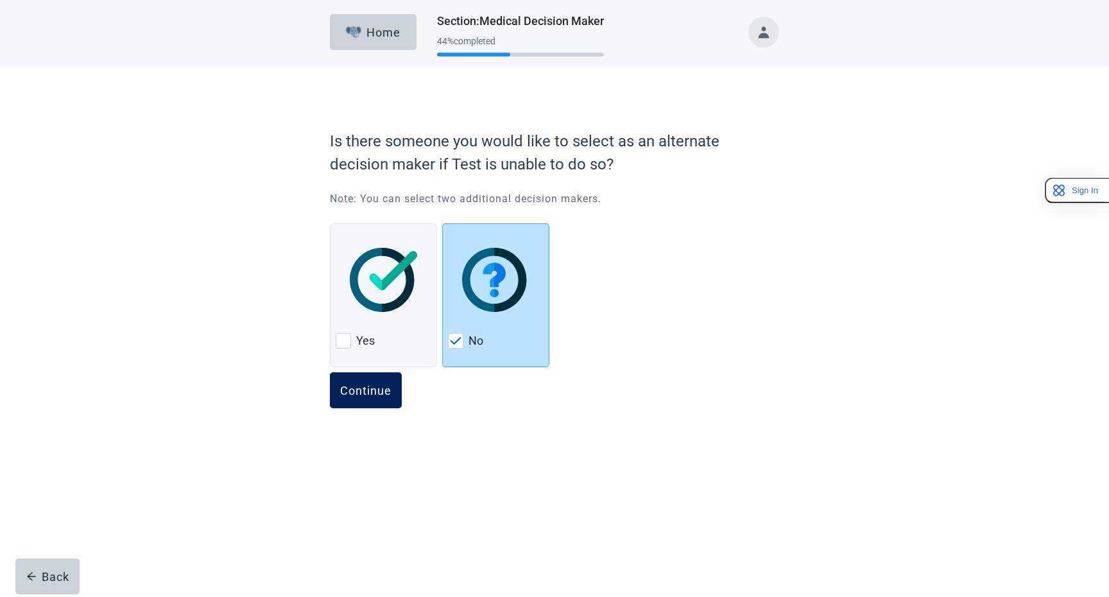
click at [375, 392] on div "Continue" at bounding box center [365, 390] width 51 height 13
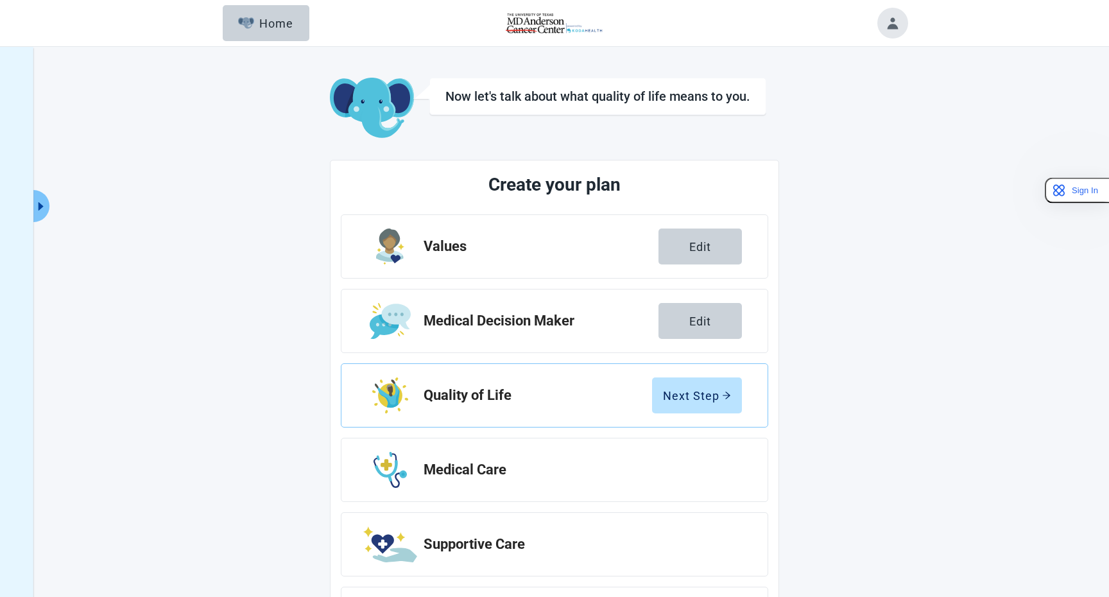
scroll to position [85, 0]
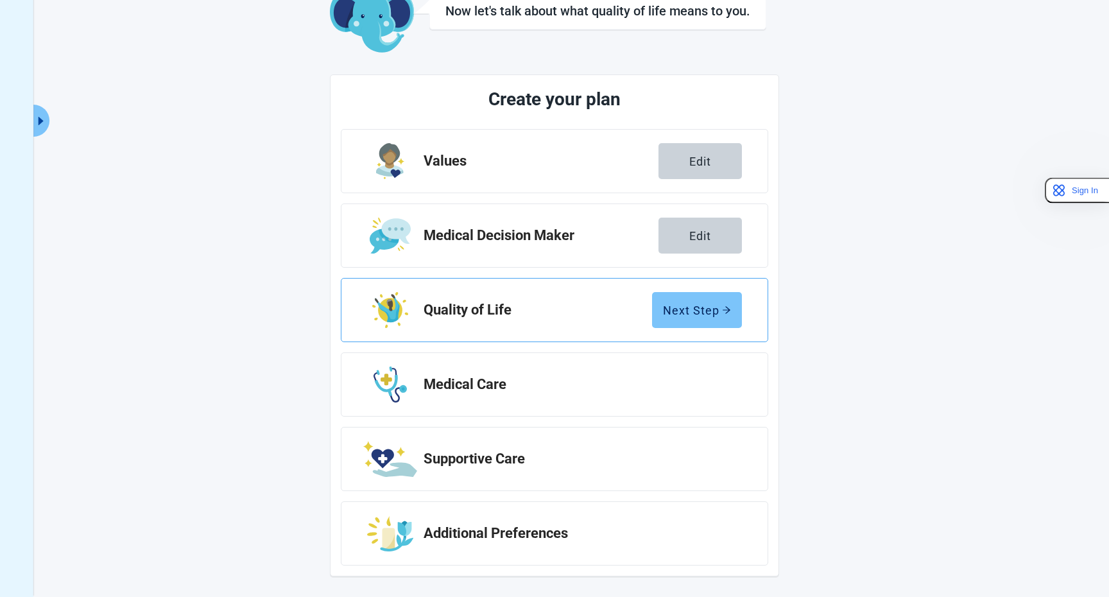
click at [692, 304] on div "Next Step" at bounding box center [697, 310] width 68 height 13
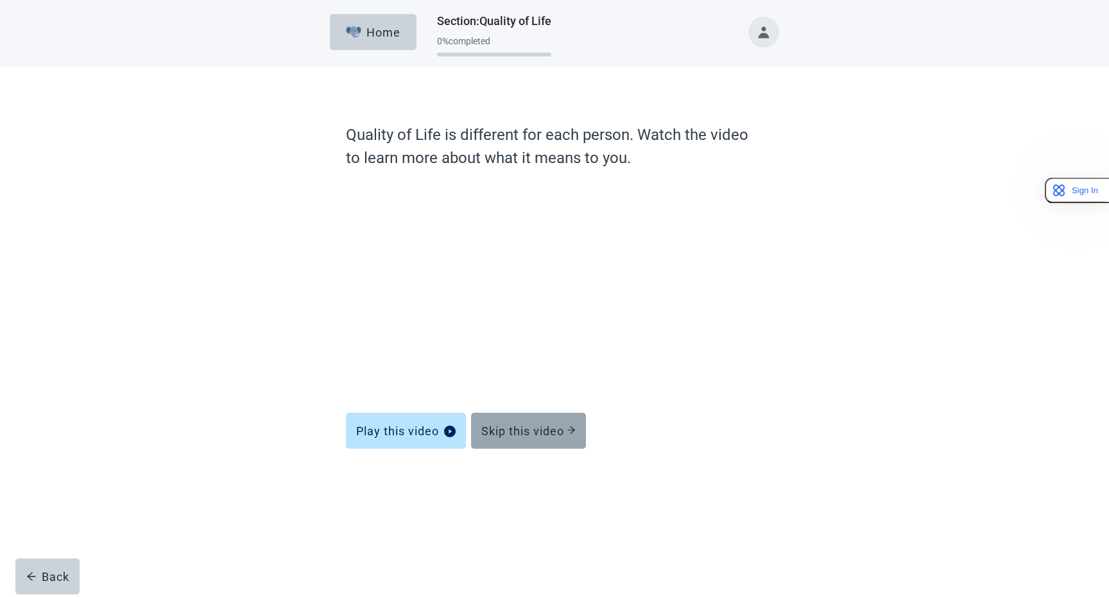
click at [542, 433] on div "Skip this video" at bounding box center [528, 430] width 94 height 13
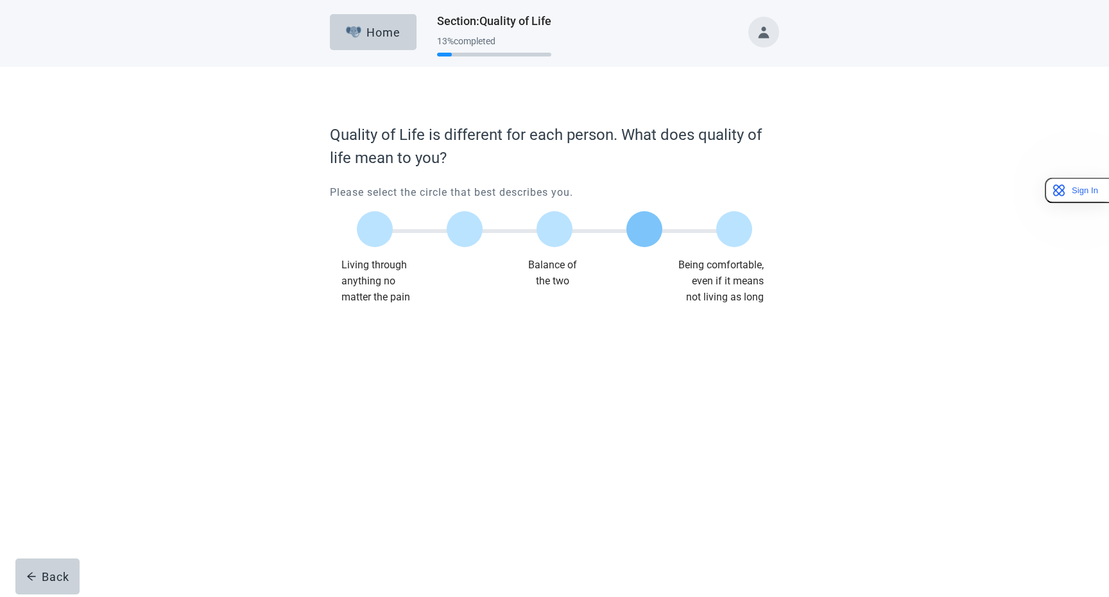
click at [635, 227] on div at bounding box center [644, 229] width 36 height 36
click at [338, 332] on button "Continue" at bounding box center [366, 331] width 72 height 36
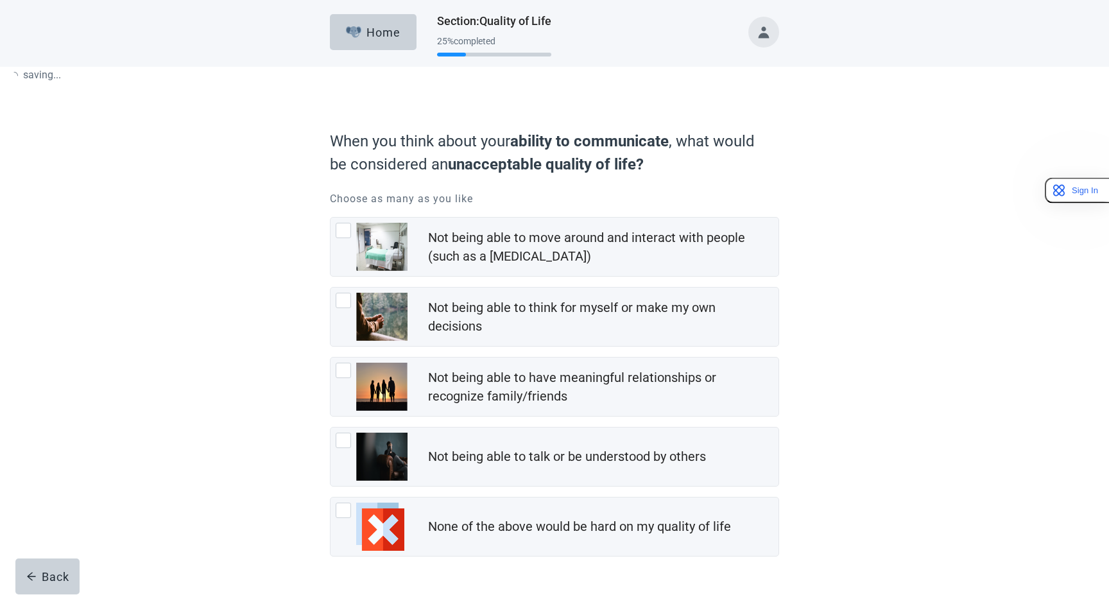
click at [377, 337] on div "When you think about your ability to communicate , what would be considered an …" at bounding box center [554, 379] width 449 height 513
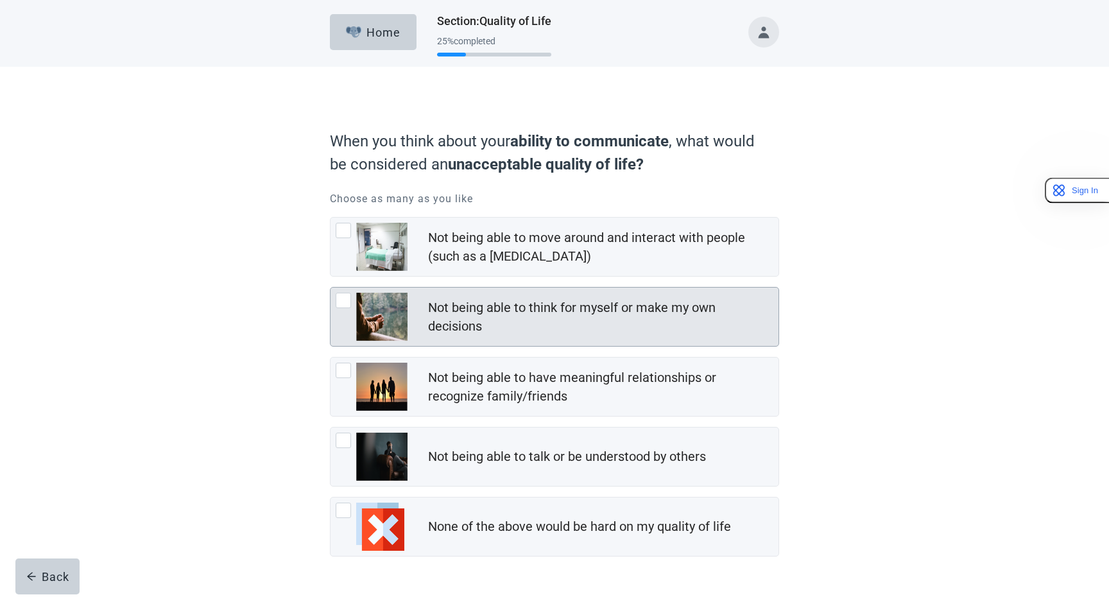
scroll to position [29, 0]
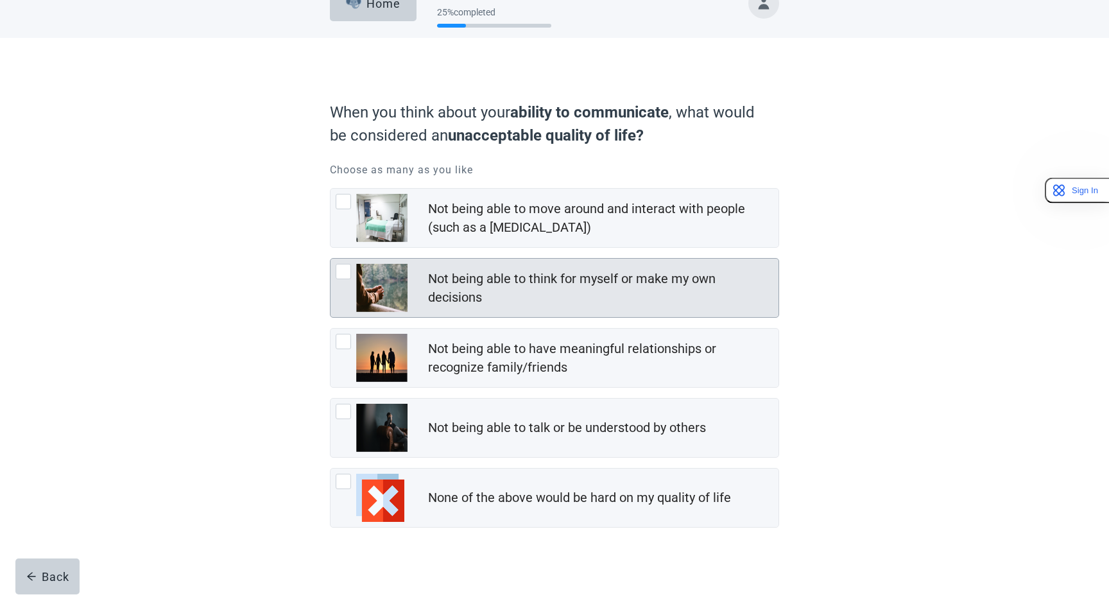
click at [505, 305] on div "Not being able to think for myself or make my own decisions" at bounding box center [599, 288] width 343 height 37
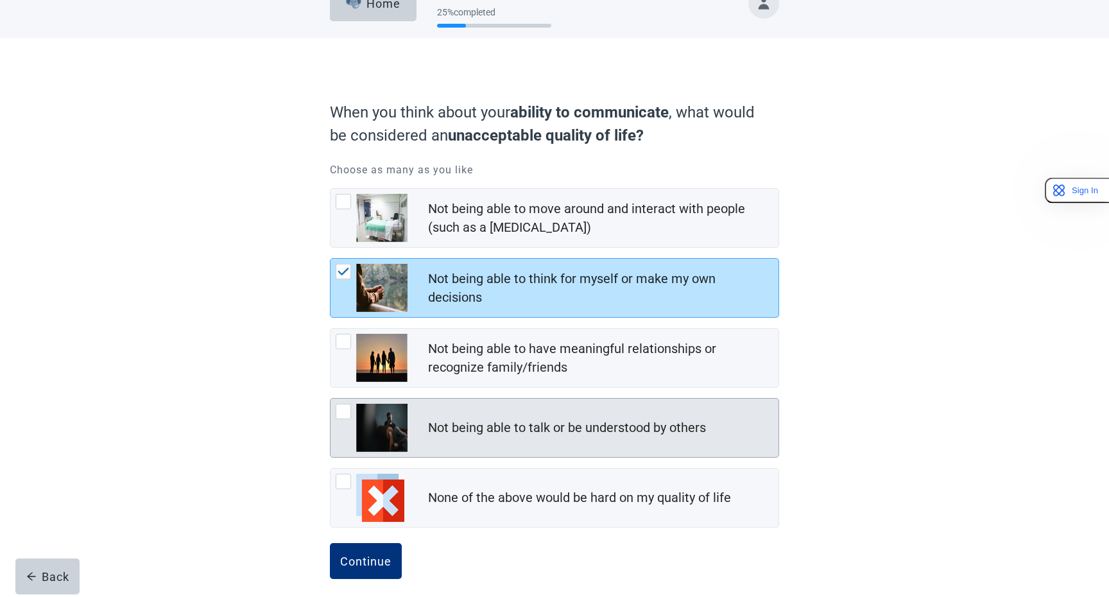
click at [506, 416] on div "Not being able to talk or be understood by others" at bounding box center [603, 428] width 350 height 26
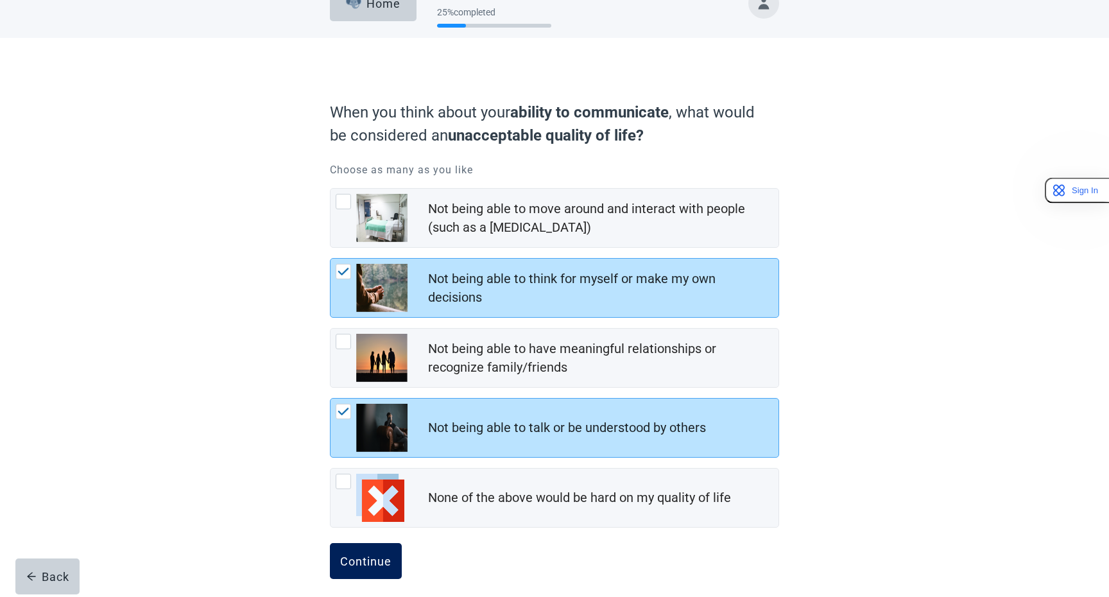
click at [382, 565] on div "Continue" at bounding box center [365, 560] width 51 height 13
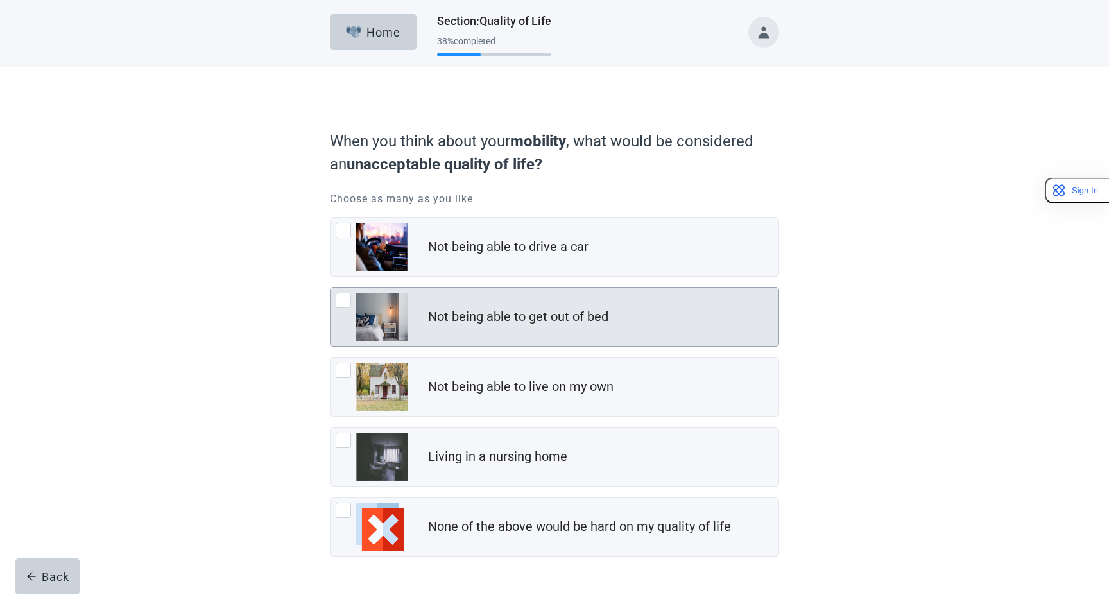
click at [542, 318] on div "Not being able to get out of bed" at bounding box center [518, 316] width 180 height 19
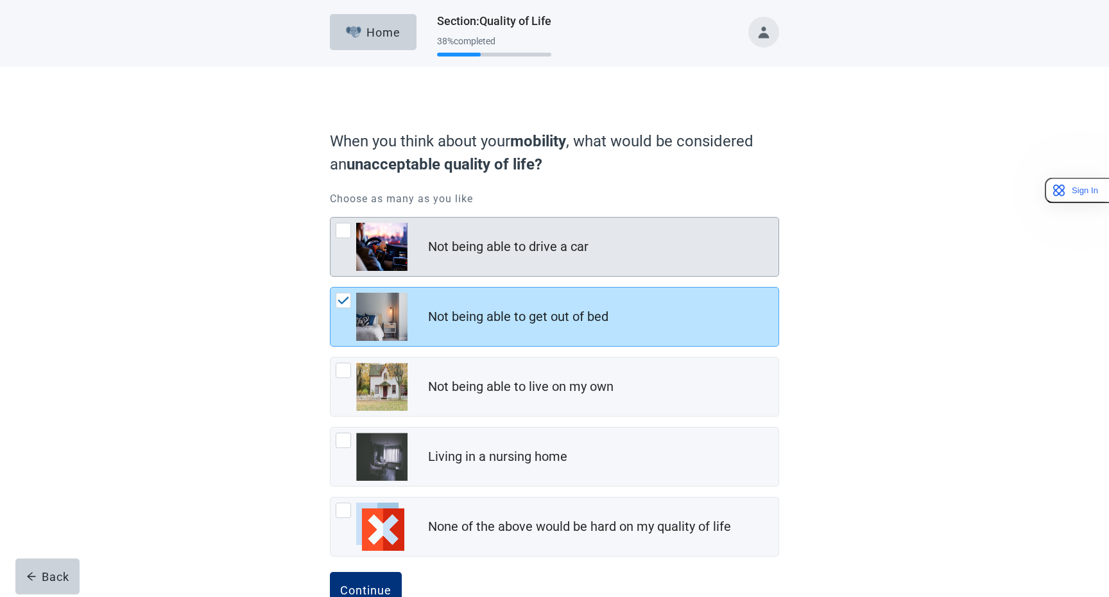
click at [544, 262] on div "Not being able to drive a car" at bounding box center [554, 247] width 448 height 58
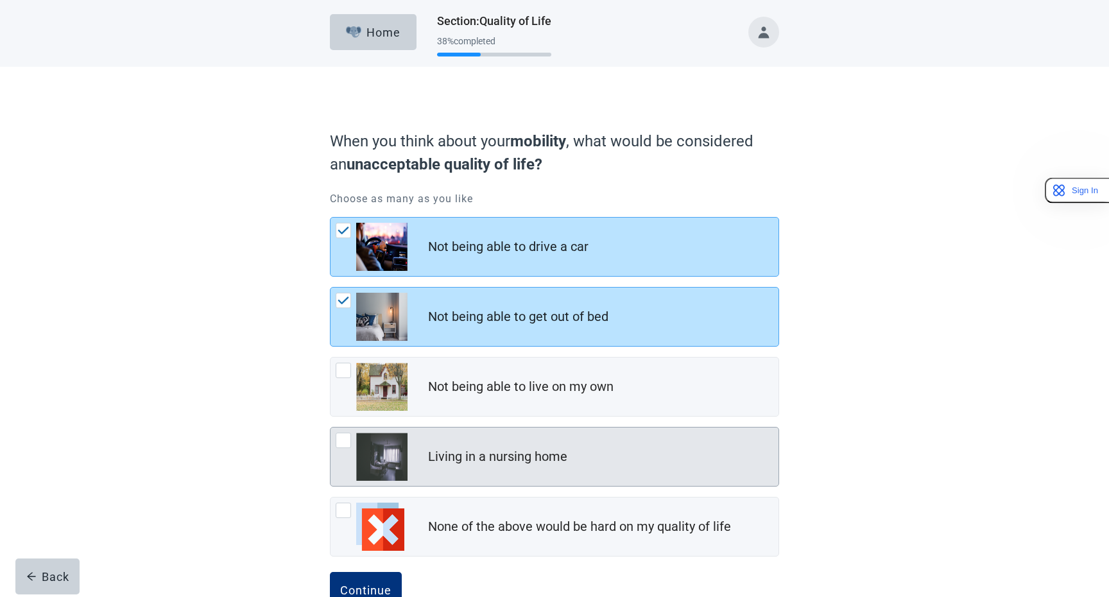
click at [522, 457] on div "Living in a nursing home" at bounding box center [497, 456] width 139 height 19
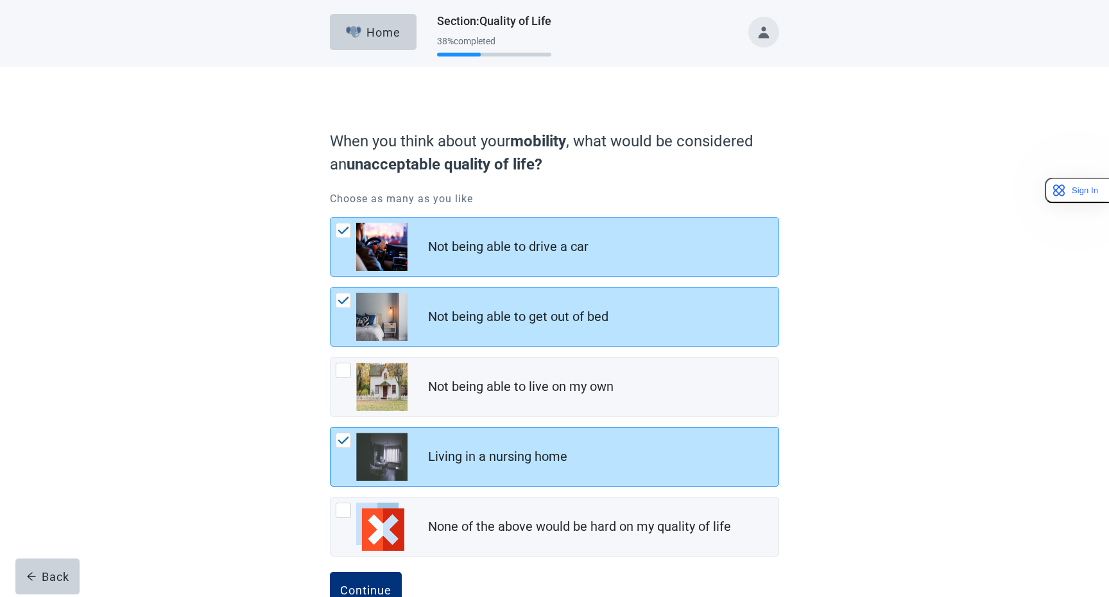
scroll to position [39, 0]
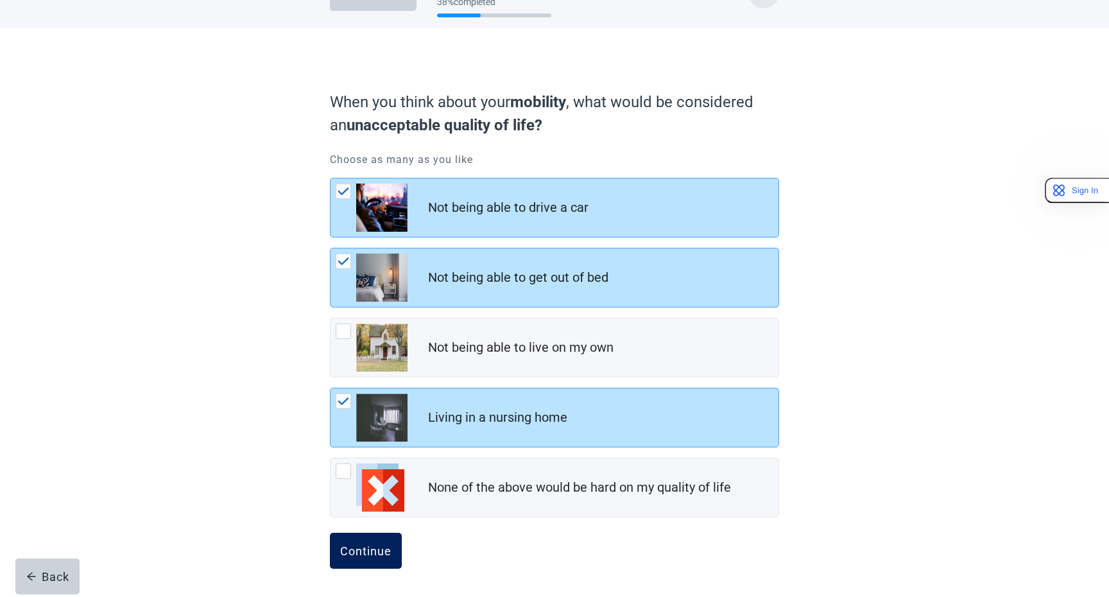
click at [391, 549] on div "Continue" at bounding box center [365, 550] width 51 height 13
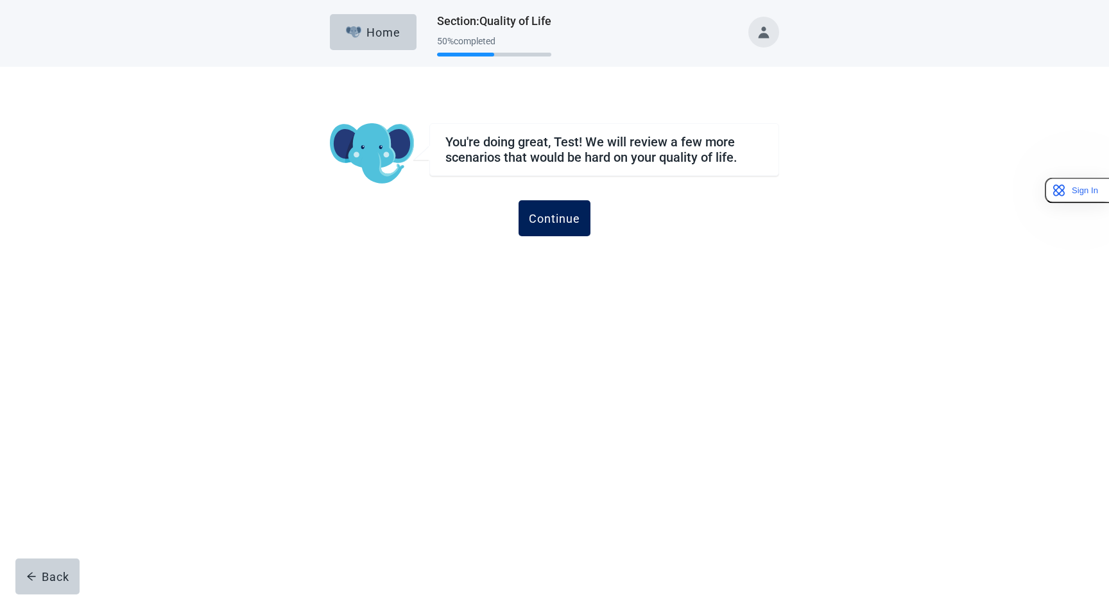
click at [563, 212] on div "Continue" at bounding box center [554, 218] width 51 height 13
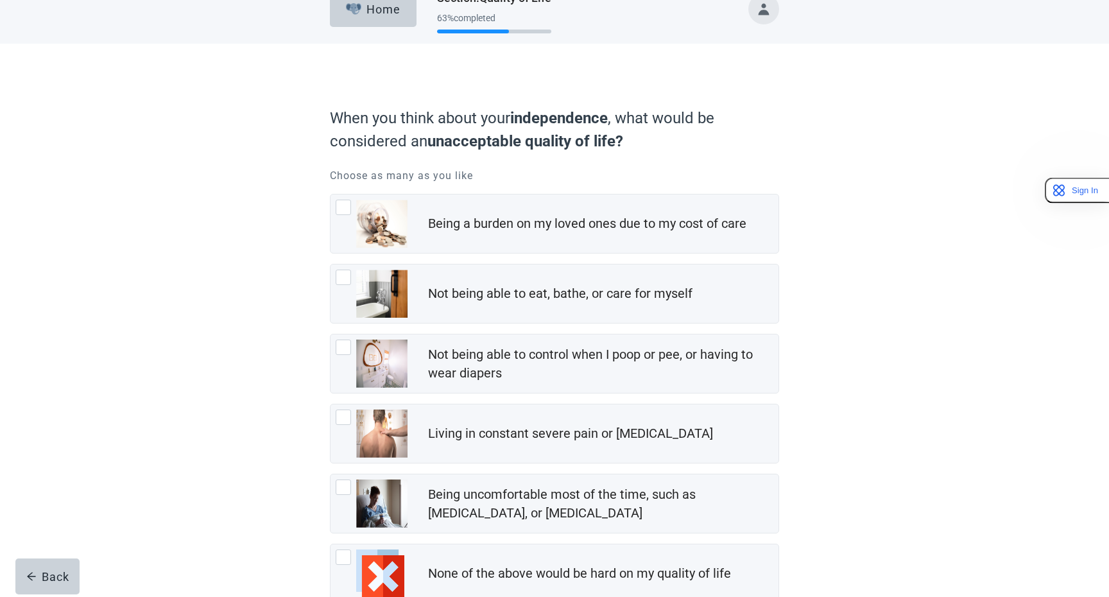
scroll to position [21, 0]
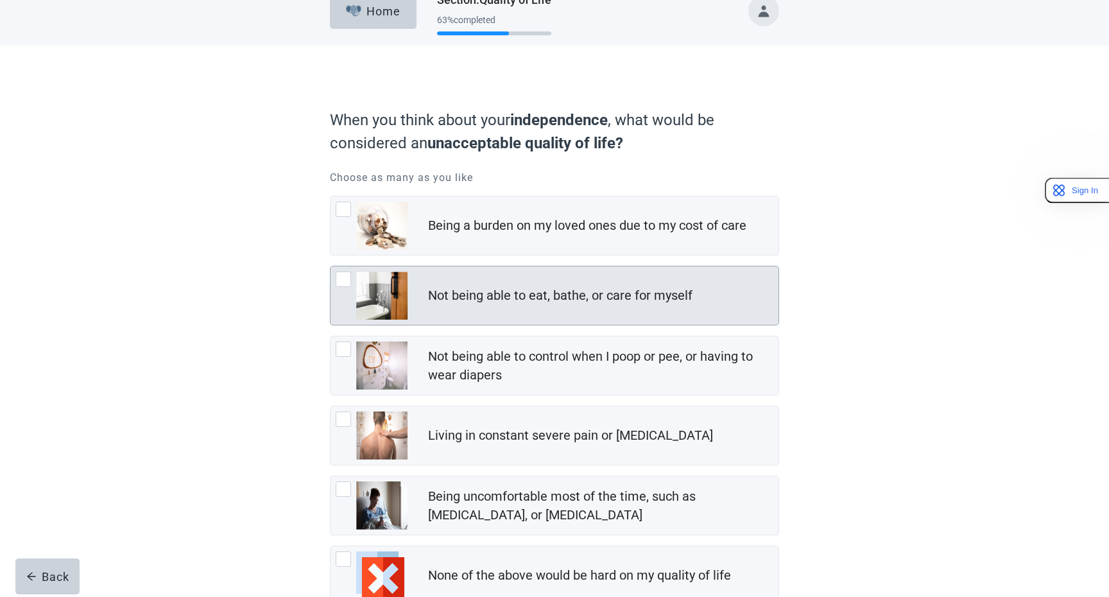
click at [582, 292] on div "Not being able to eat, bathe, or care for myself" at bounding box center [560, 295] width 264 height 19
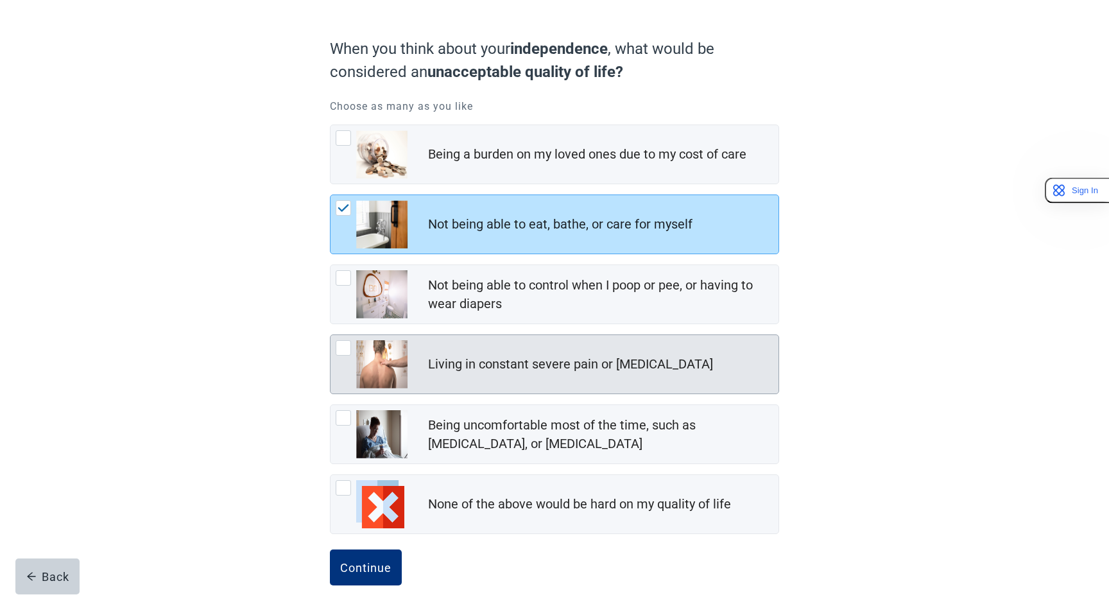
scroll to position [109, 0]
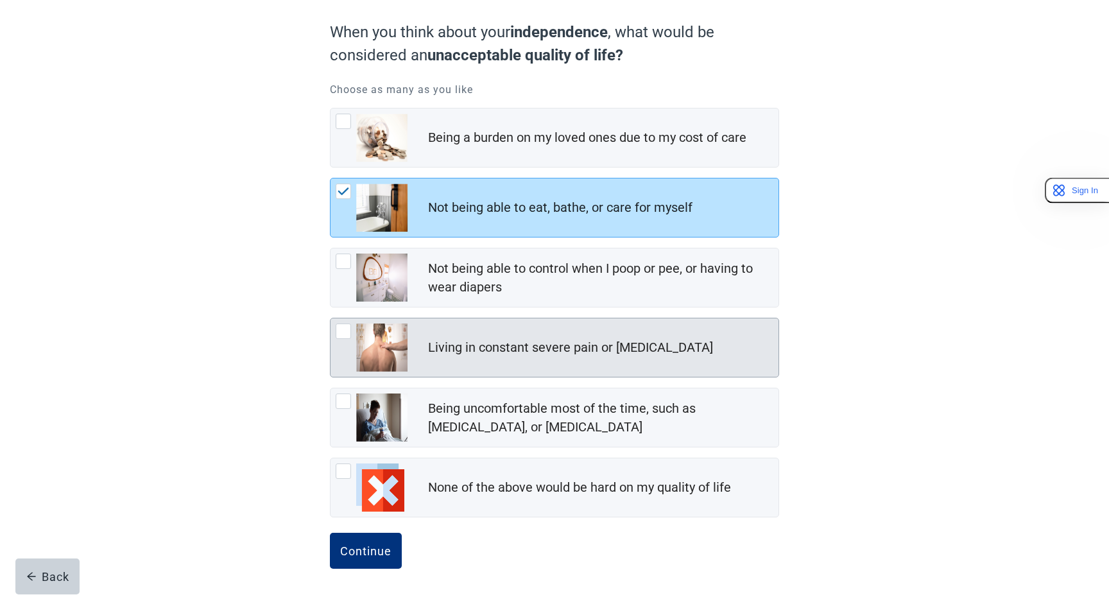
click at [572, 343] on div "Living in constant severe pain or [MEDICAL_DATA]" at bounding box center [570, 347] width 285 height 19
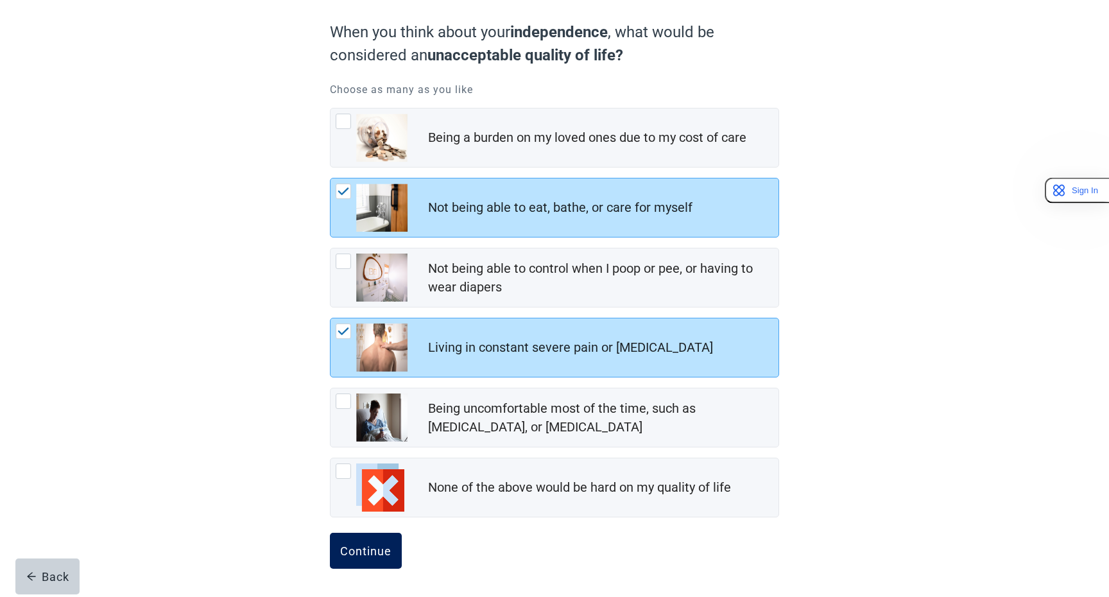
click at [371, 558] on button "Continue" at bounding box center [366, 551] width 72 height 36
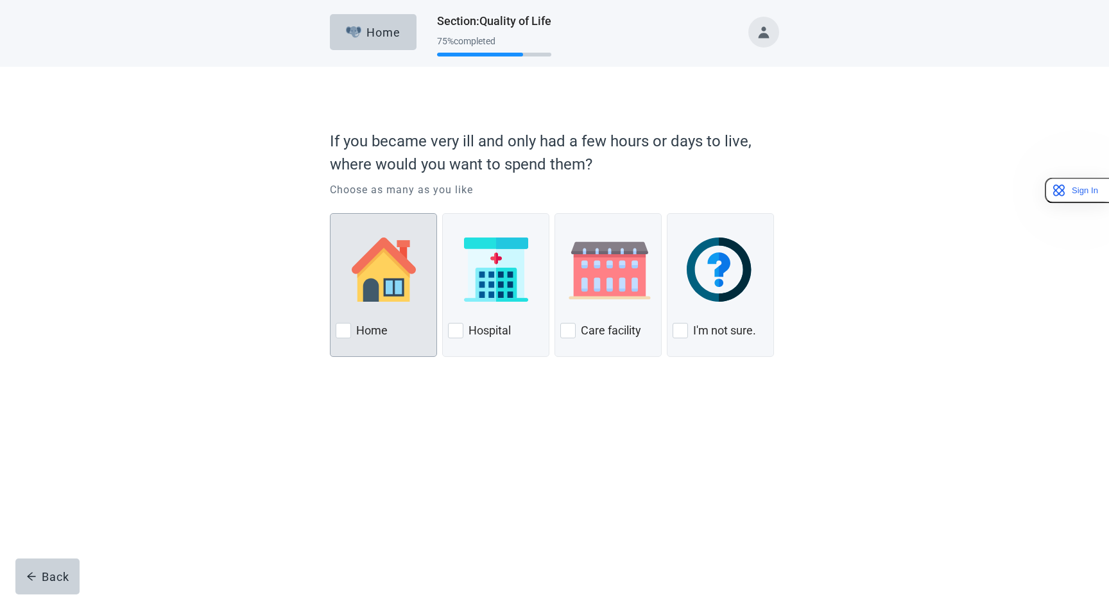
click at [397, 327] on div "Home" at bounding box center [384, 330] width 96 height 21
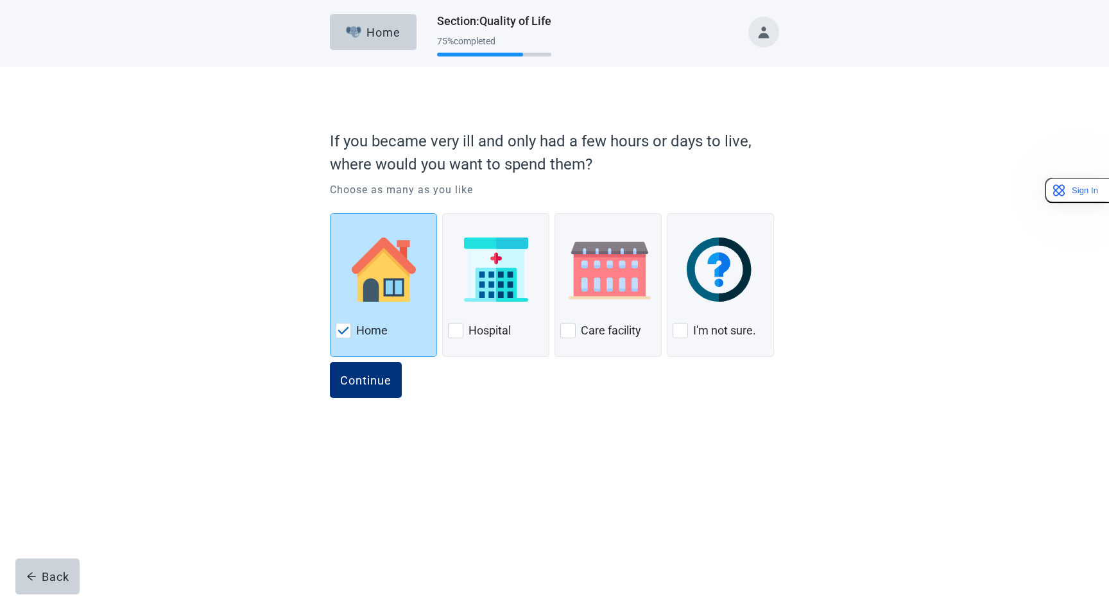
click at [362, 398] on div "Continue" at bounding box center [554, 394] width 449 height 64
click at [364, 393] on button "Continue" at bounding box center [366, 380] width 72 height 36
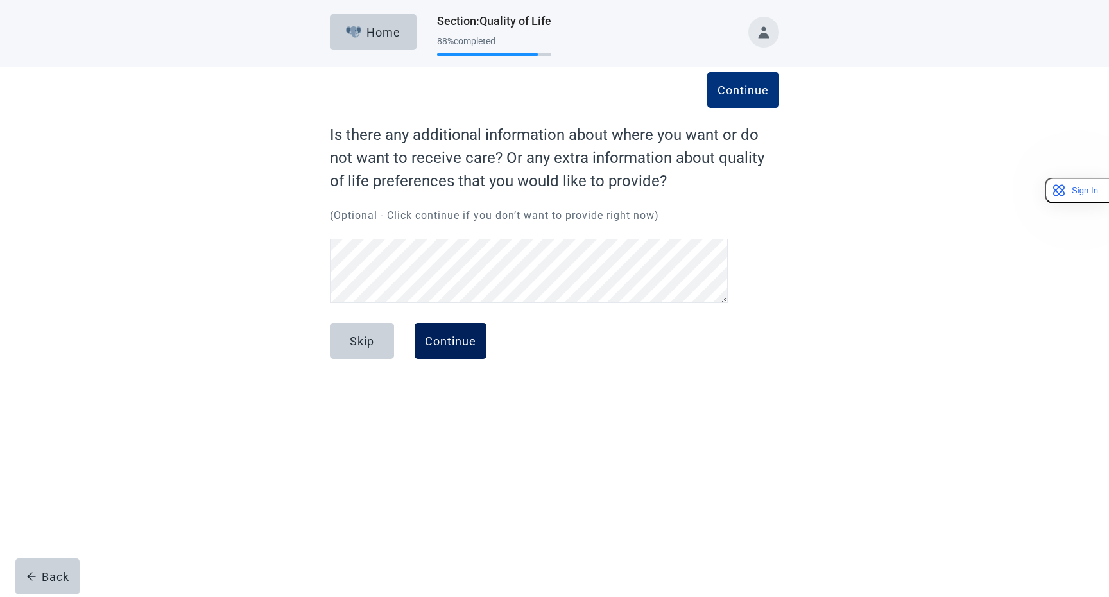
click at [460, 345] on div "Continue" at bounding box center [450, 340] width 51 height 13
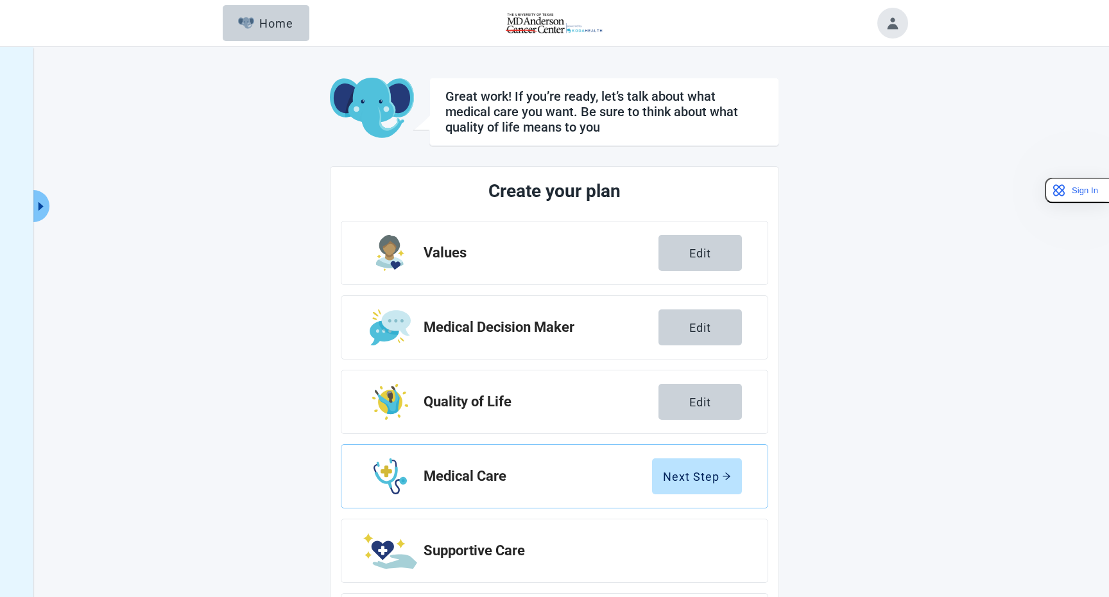
scroll to position [92, 0]
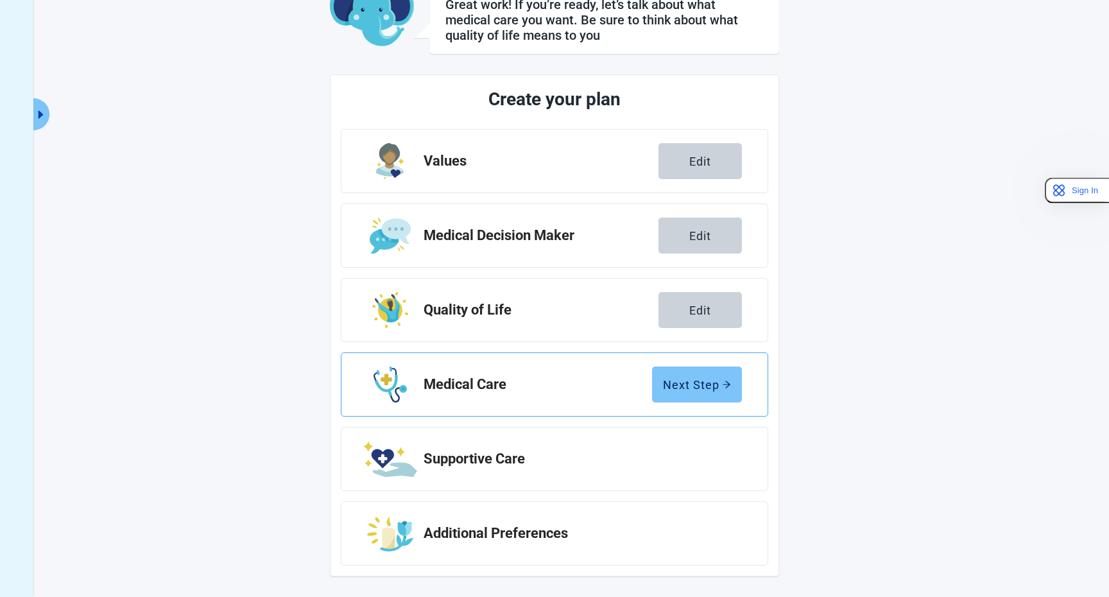
click at [733, 374] on button "Next Step" at bounding box center [697, 384] width 90 height 36
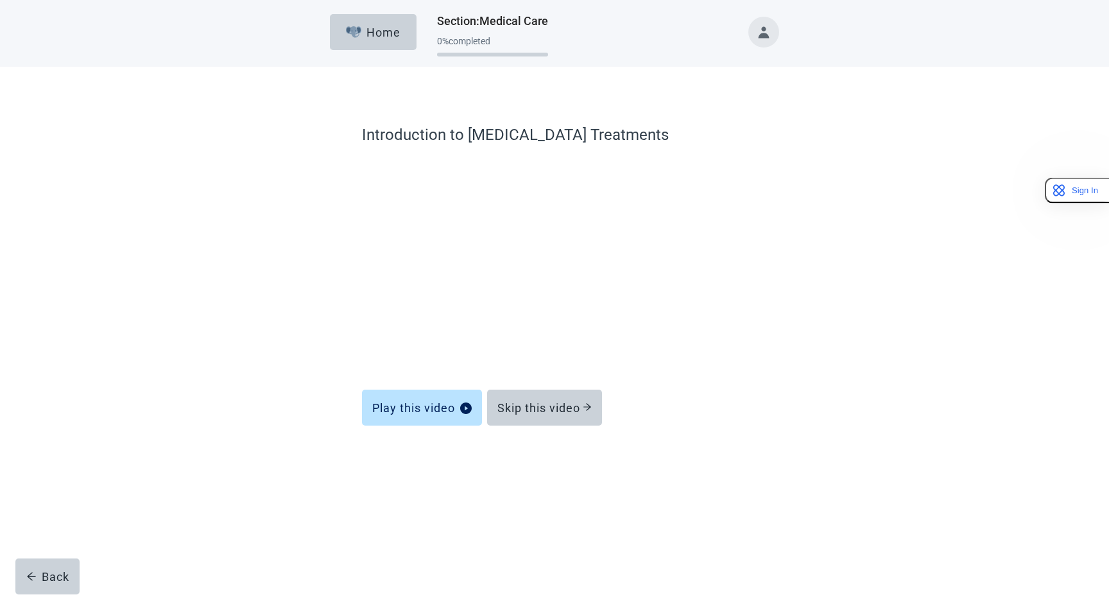
click at [751, 452] on div "Introduction to [MEDICAL_DATA] Treatments Play this video Skip this video Back" at bounding box center [554, 293] width 539 height 402
click at [575, 401] on div "Skip this video" at bounding box center [544, 407] width 94 height 13
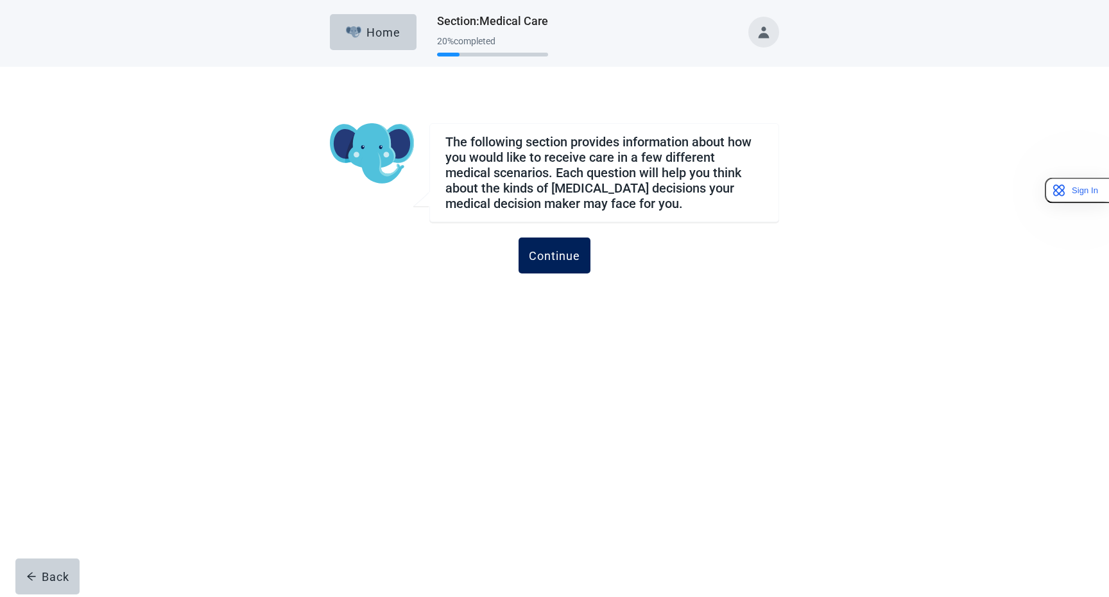
click at [573, 257] on div "Continue" at bounding box center [554, 255] width 51 height 13
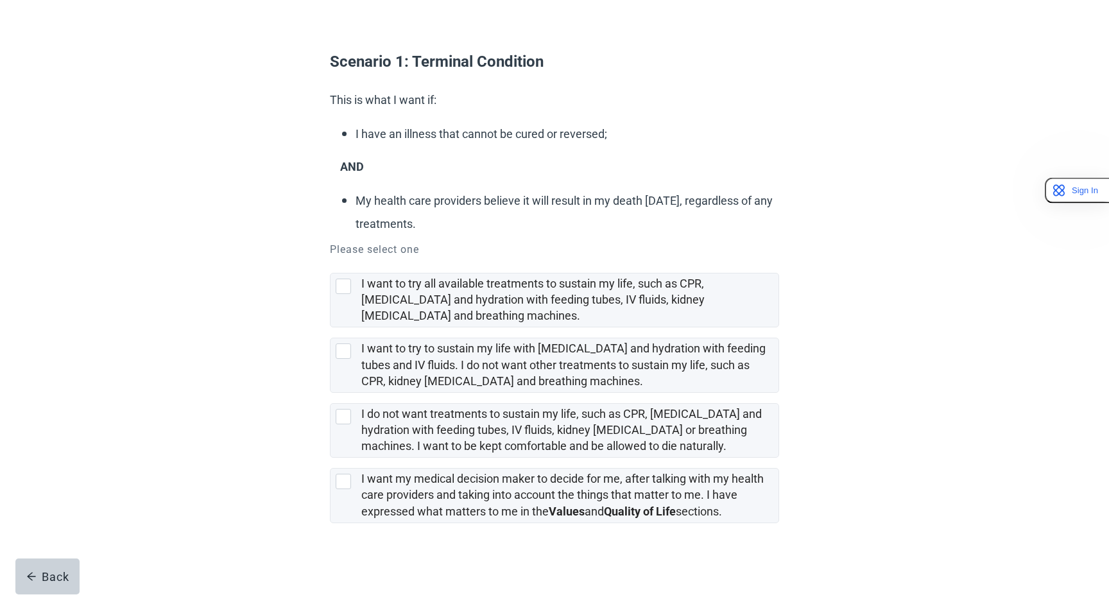
scroll to position [79, 0]
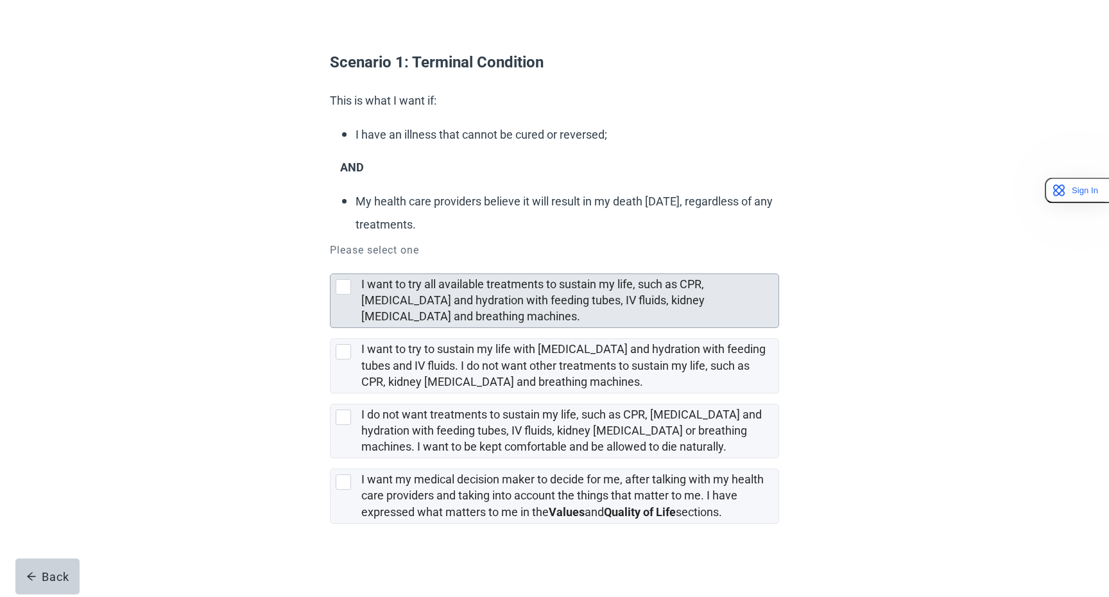
click at [567, 312] on div "I want to try all available treatments to sustain my life, such as CPR, [MEDICA…" at bounding box center [565, 301] width 409 height 48
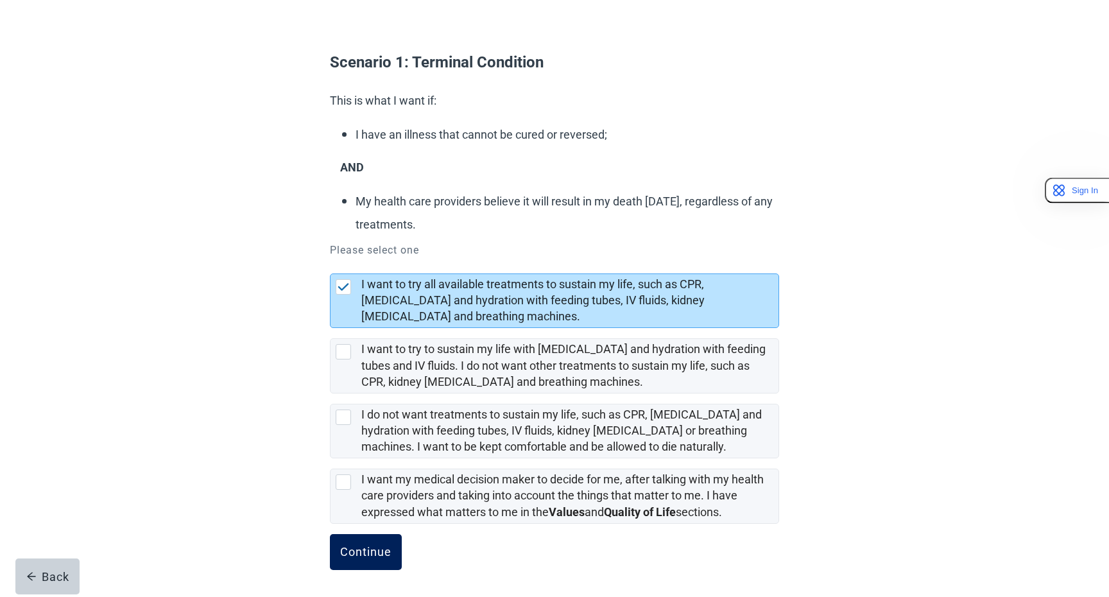
click at [385, 545] on div "Continue" at bounding box center [365, 551] width 51 height 13
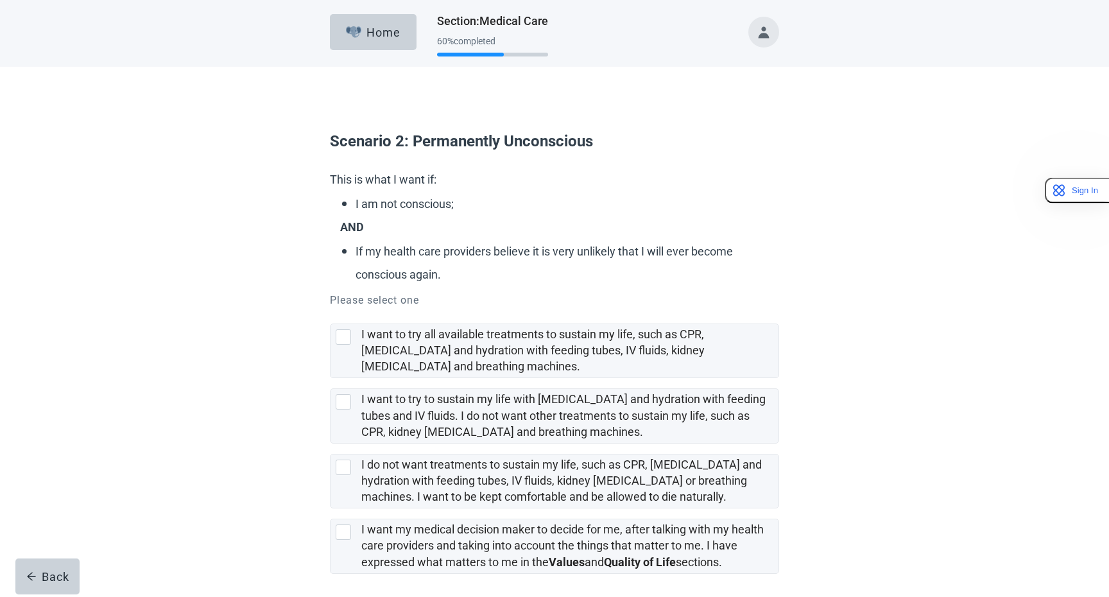
scroll to position [51, 0]
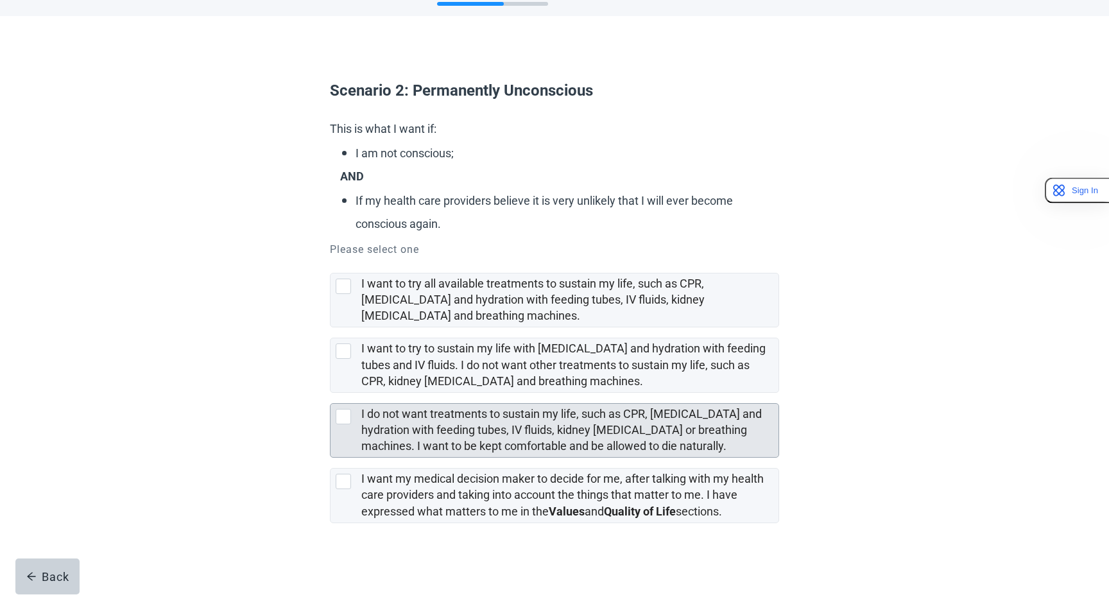
click at [516, 430] on label "I do not want treatments to sustain my life, such as CPR, [MEDICAL_DATA] and hy…" at bounding box center [561, 430] width 400 height 46
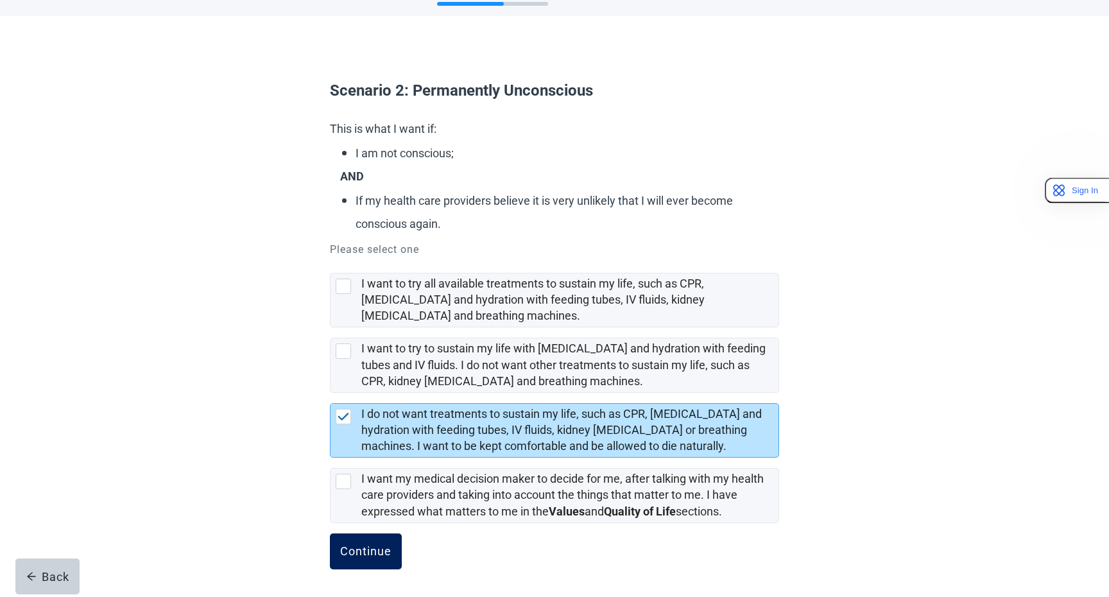
click at [380, 534] on button "Continue" at bounding box center [366, 551] width 72 height 36
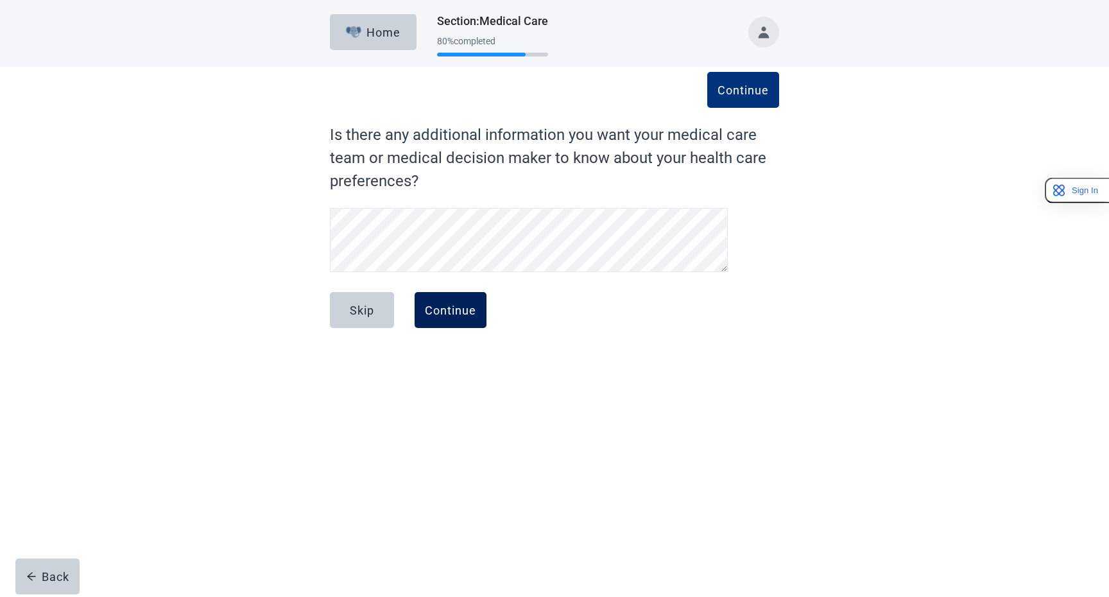
click at [453, 309] on div "Continue" at bounding box center [450, 310] width 51 height 13
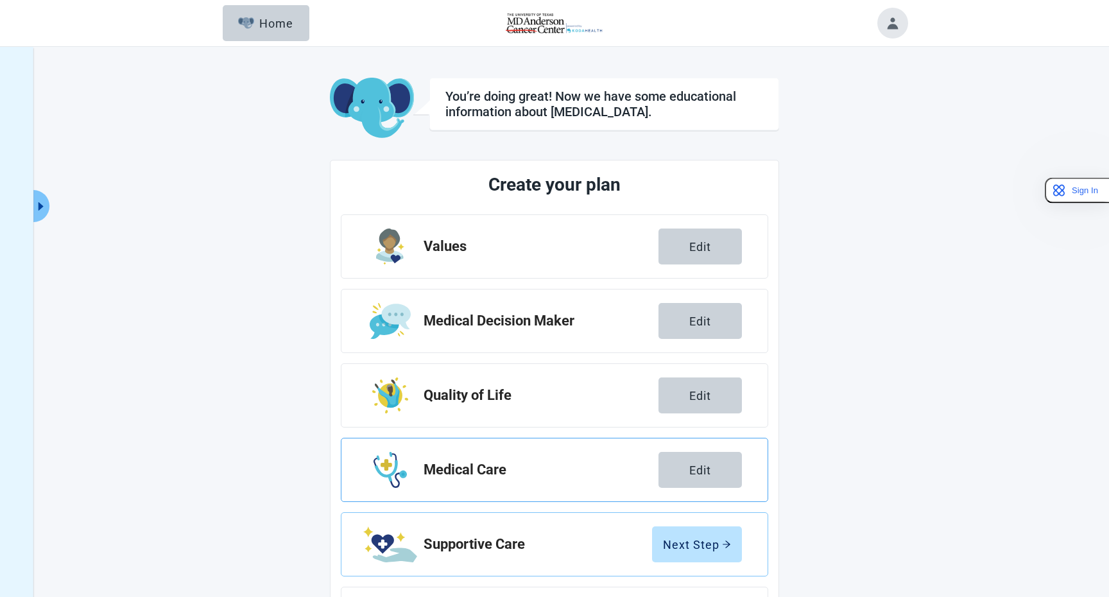
scroll to position [85, 0]
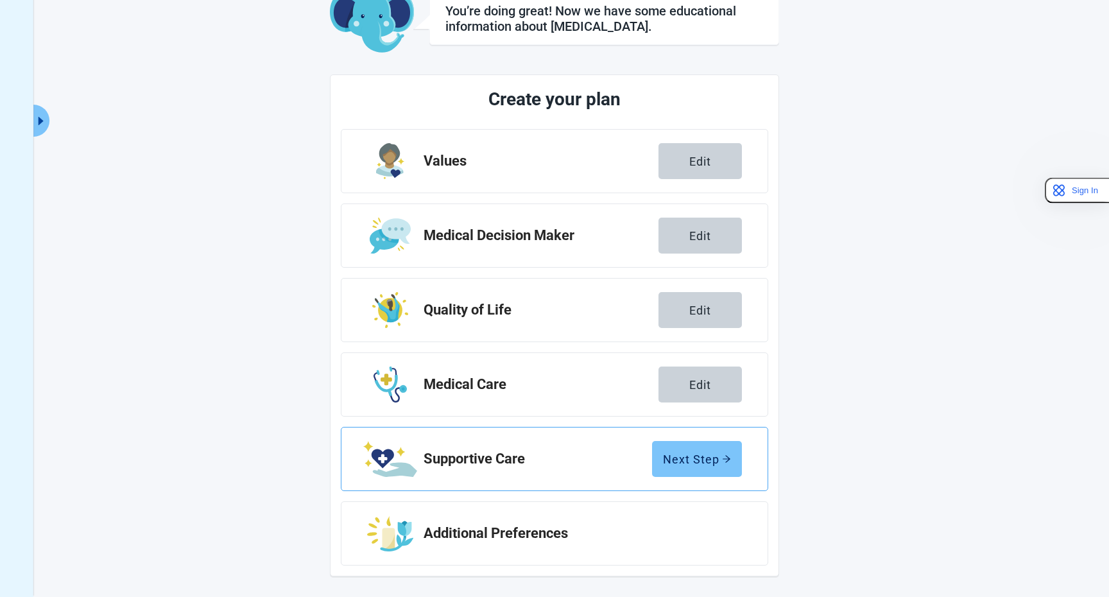
click at [679, 461] on div "Next Step" at bounding box center [697, 458] width 68 height 13
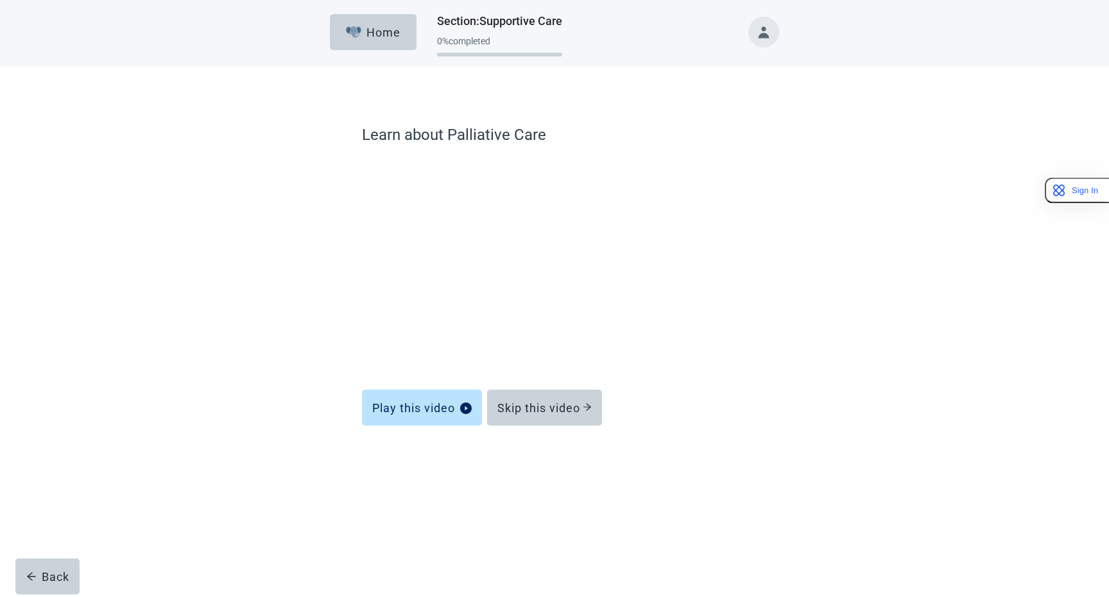
click at [688, 505] on div "Home Section : [MEDICAL_DATA] 0 % completed Learn about [MEDICAL_DATA] Play thi…" at bounding box center [554, 298] width 1109 height 597
click at [561, 411] on div "Skip this video" at bounding box center [544, 407] width 94 height 13
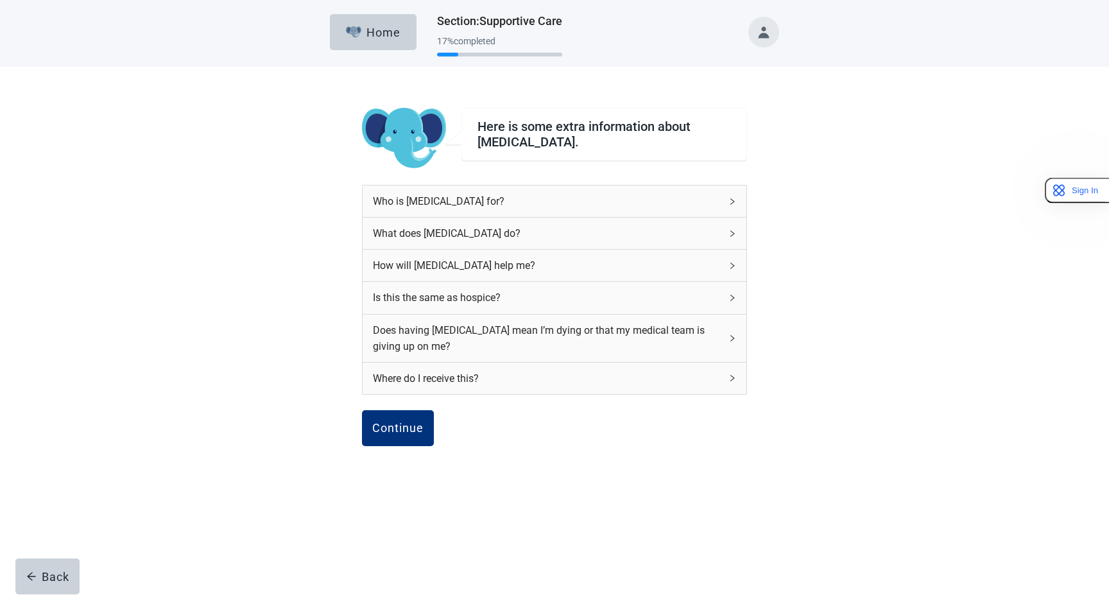
click at [492, 206] on div "Who is [MEDICAL_DATA] for?" at bounding box center [547, 201] width 348 height 16
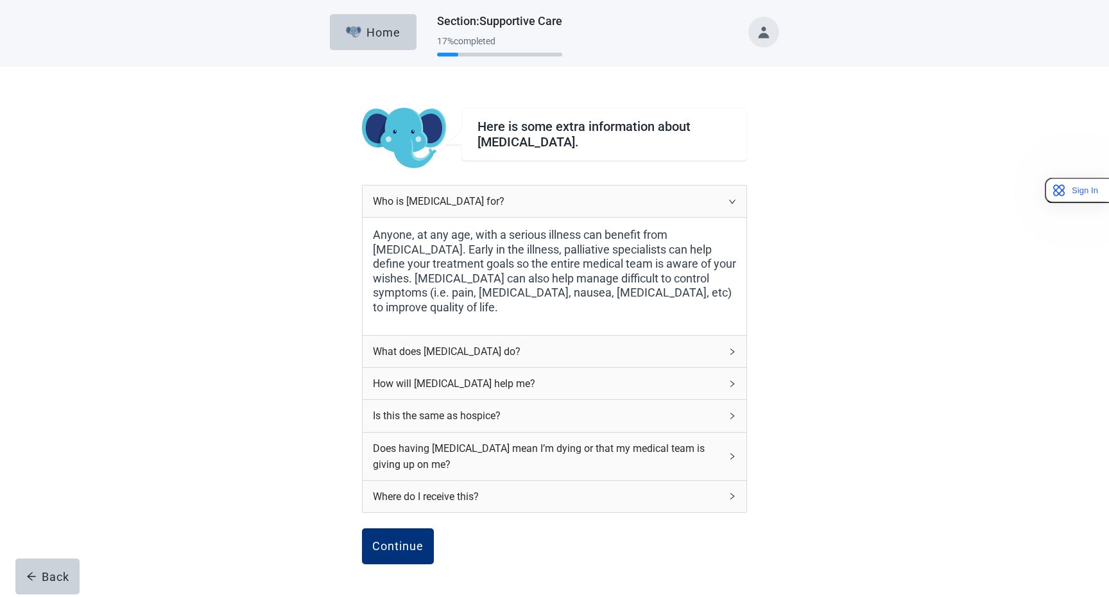
click at [483, 346] on div "What does [MEDICAL_DATA] do?" at bounding box center [547, 351] width 348 height 16
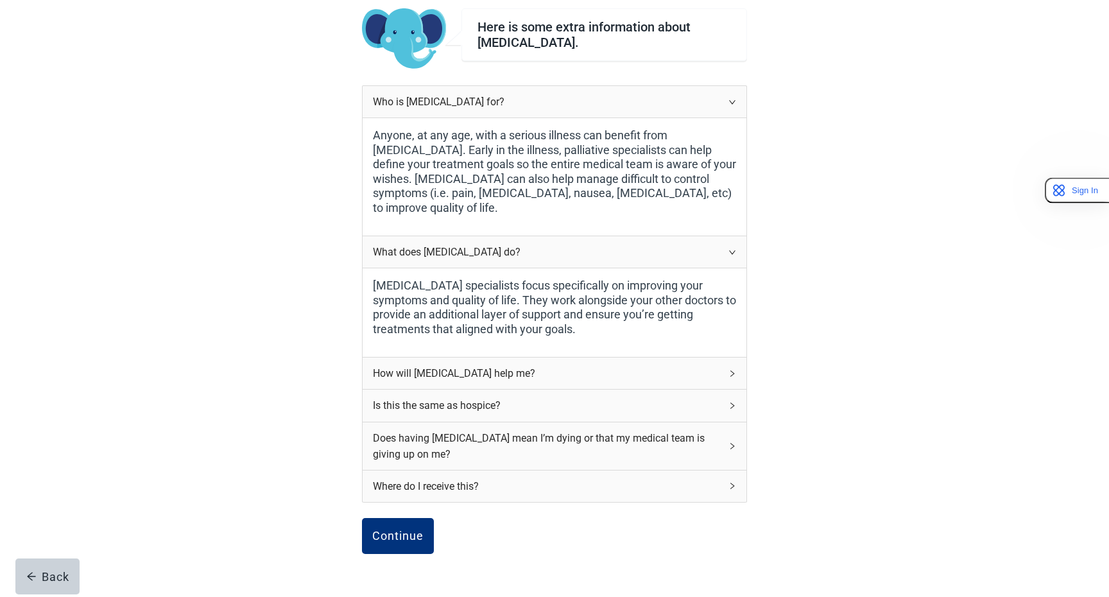
scroll to position [105, 0]
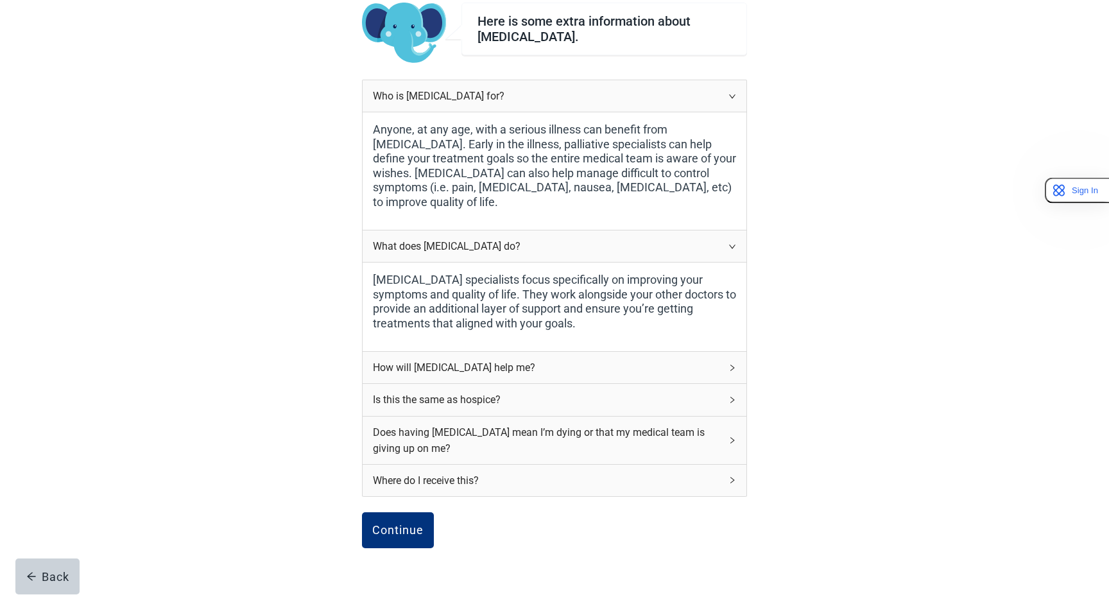
click at [484, 361] on div "How will [MEDICAL_DATA] help me?" at bounding box center [547, 367] width 348 height 16
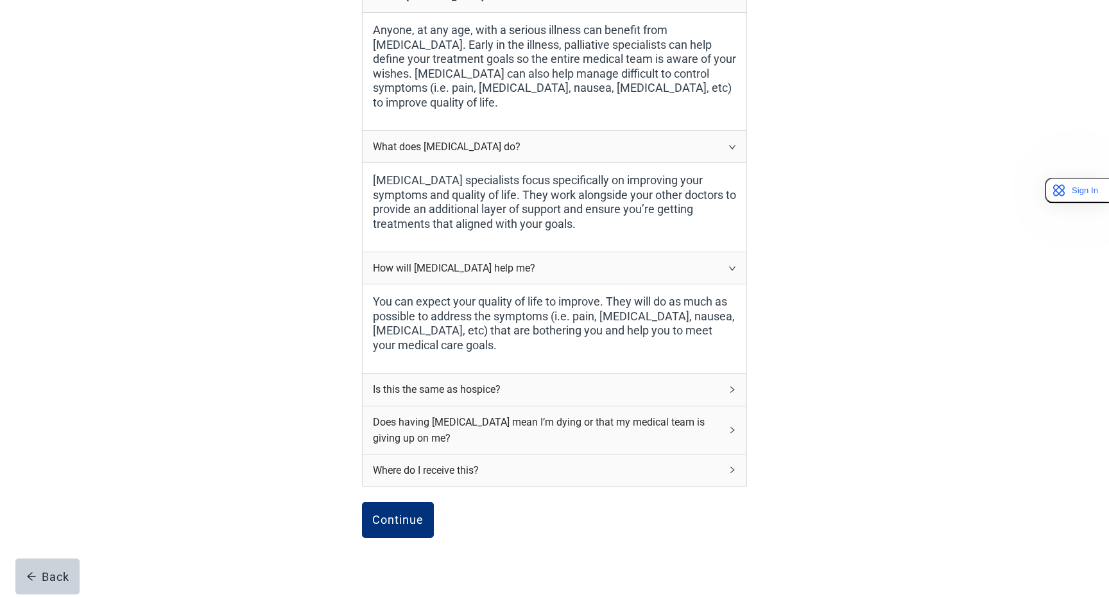
scroll to position [211, 0]
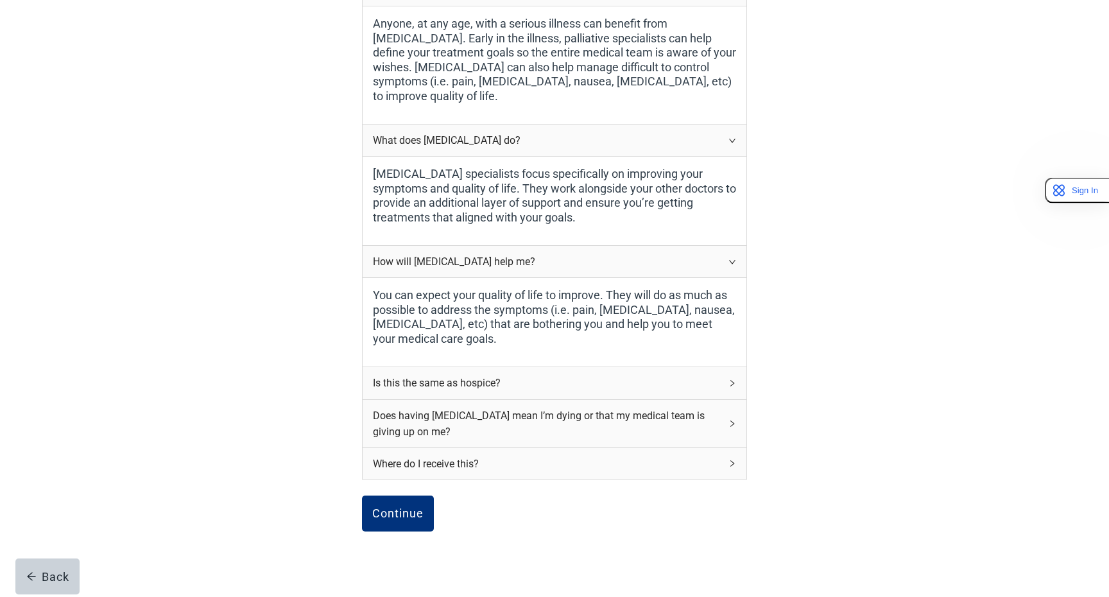
click at [483, 383] on div "Is this the same as hospice?" at bounding box center [547, 383] width 348 height 16
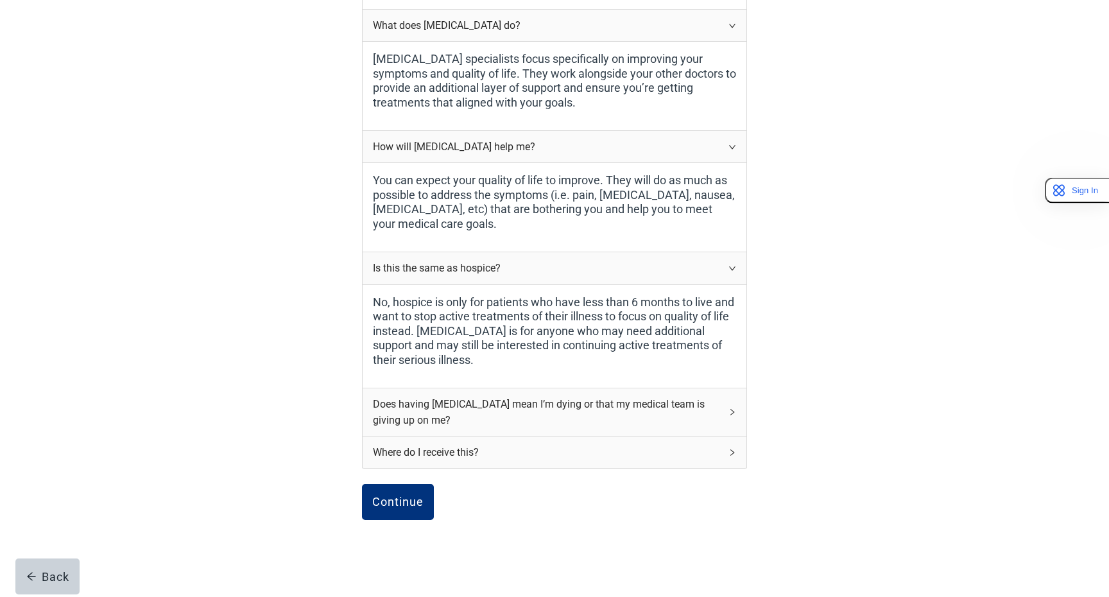
scroll to position [328, 0]
click at [483, 427] on div "Does having [MEDICAL_DATA] mean I’m dying or that my medical team is giving up …" at bounding box center [555, 409] width 384 height 47
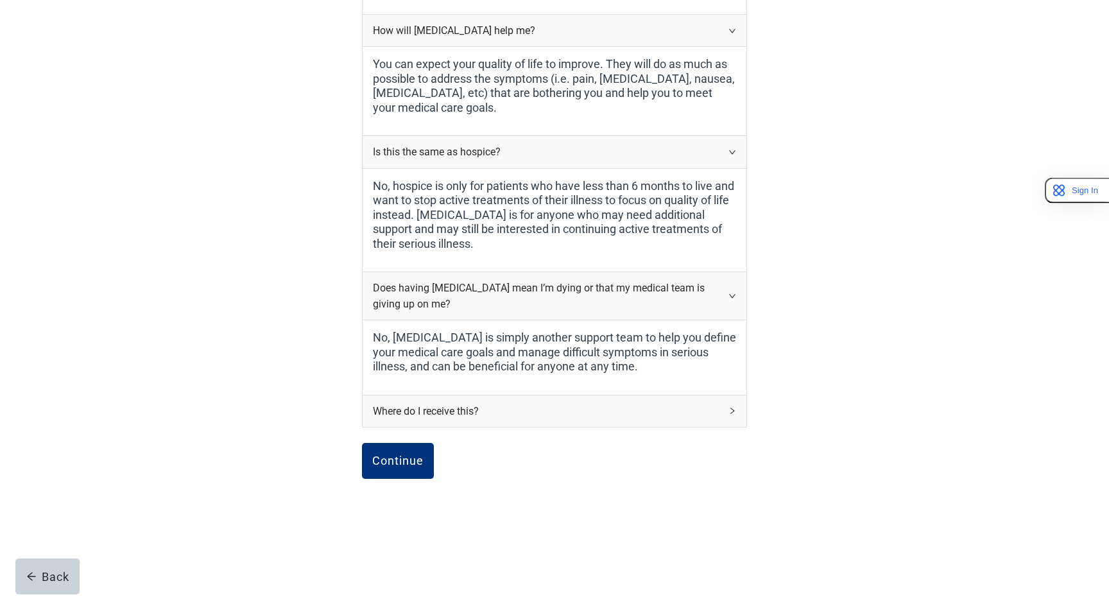
click at [492, 409] on div "Where do I receive this?" at bounding box center [547, 411] width 348 height 16
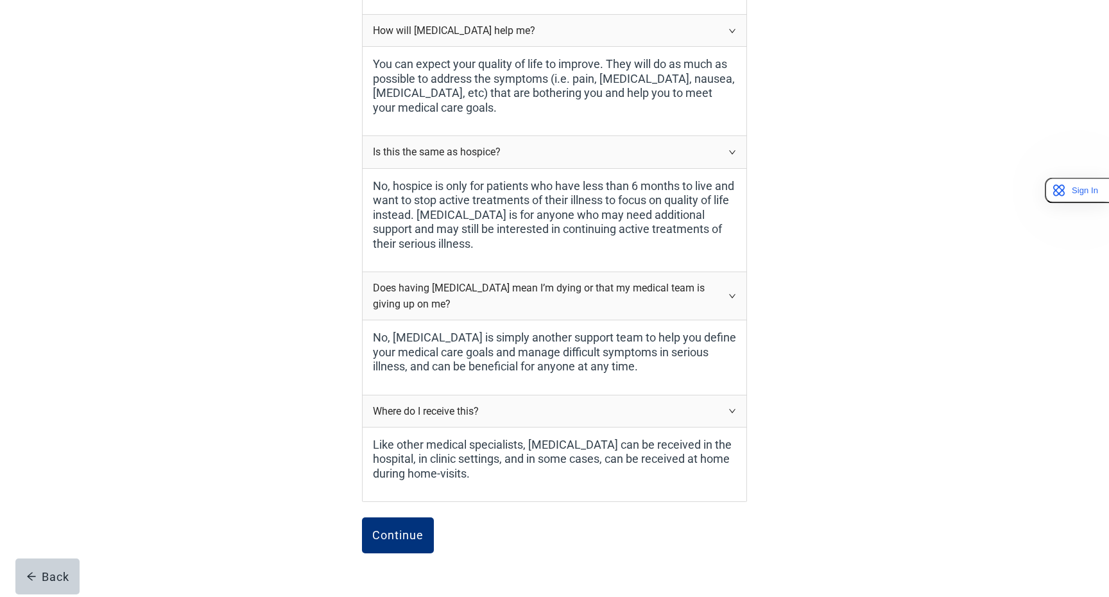
scroll to position [517, 0]
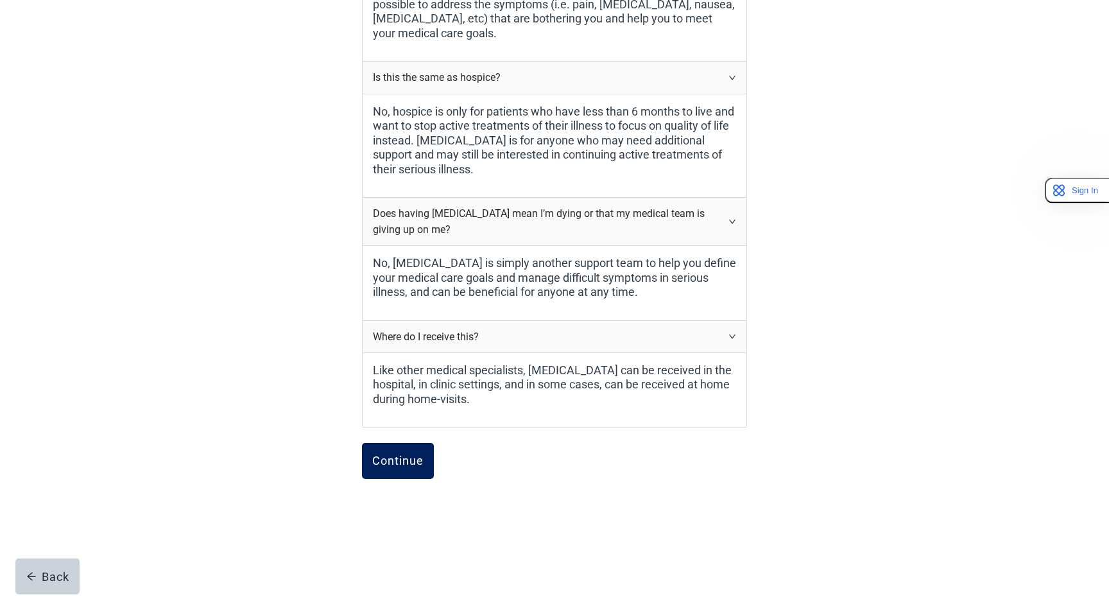
click at [428, 453] on button "Continue" at bounding box center [398, 461] width 72 height 36
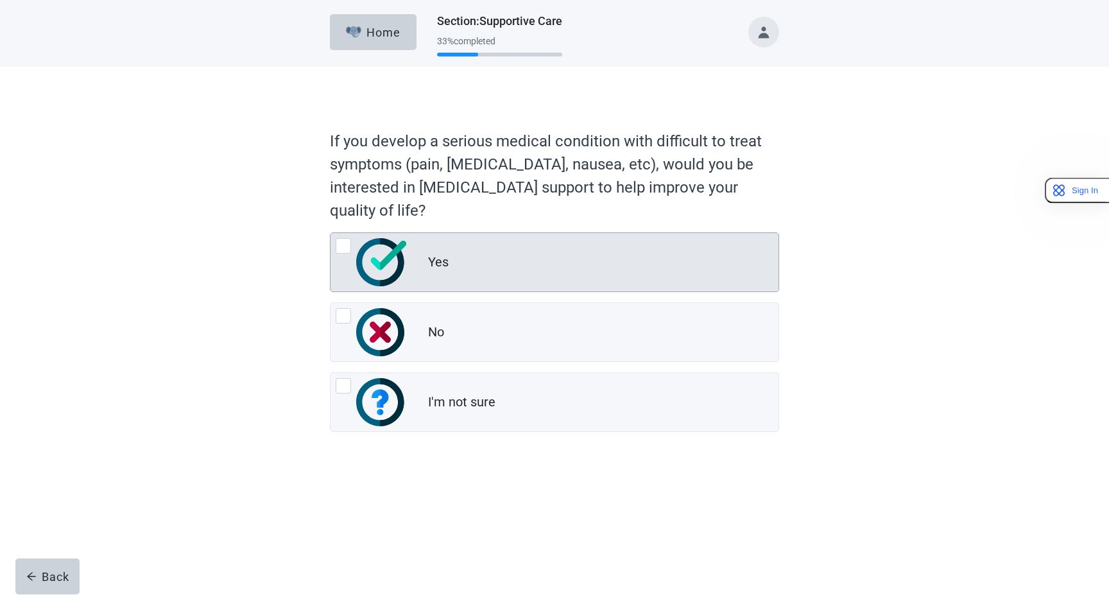
click at [563, 279] on div "Yes" at bounding box center [554, 262] width 448 height 58
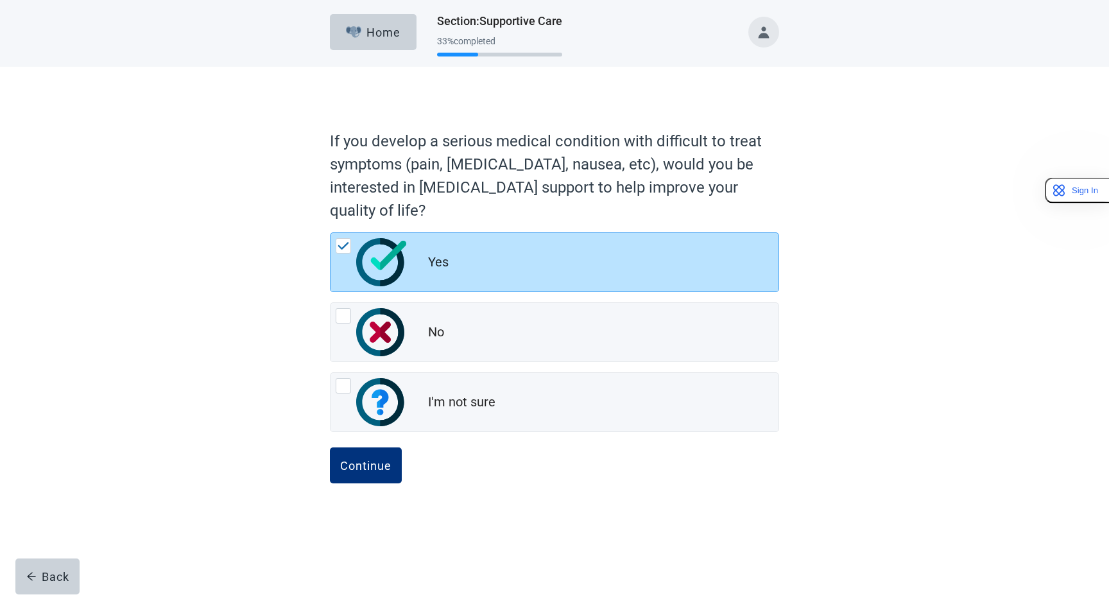
click at [403, 440] on div "If you develop a serious medical condition with difficult to treat symptoms (pa…" at bounding box center [554, 317] width 449 height 388
click at [375, 477] on button "Continue" at bounding box center [366, 465] width 72 height 36
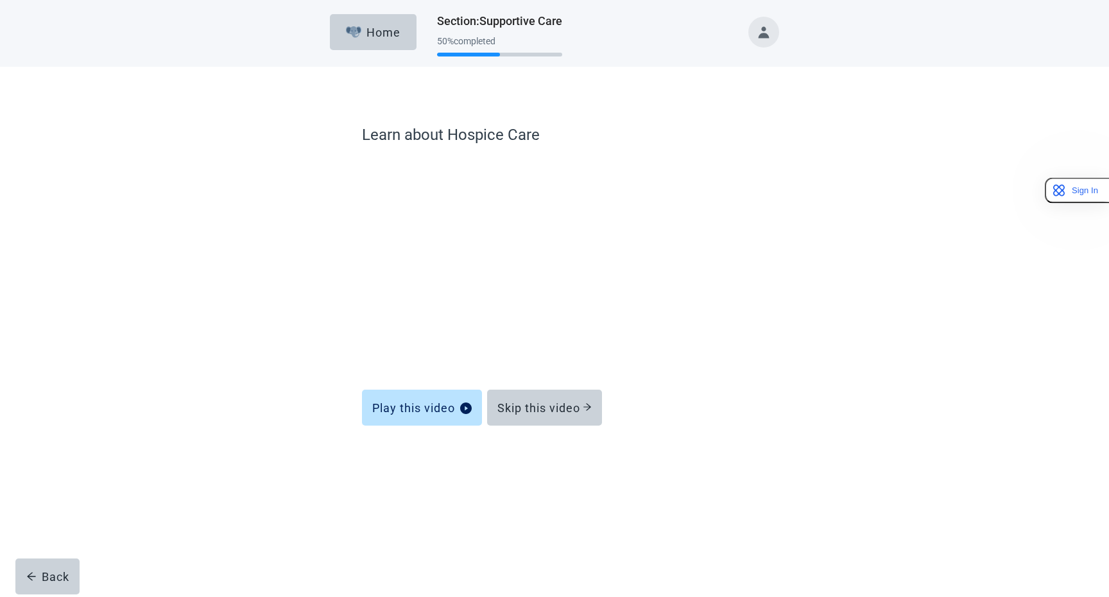
click at [680, 494] on div at bounding box center [554, 463] width 385 height 64
click at [595, 410] on button "Skip this video" at bounding box center [544, 408] width 115 height 36
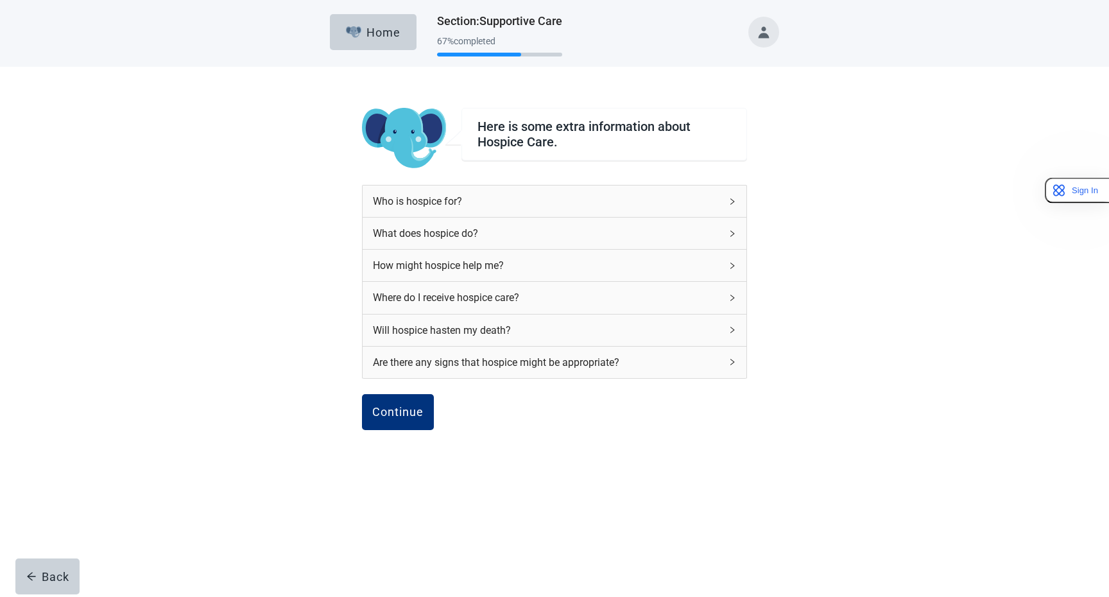
click at [454, 200] on div "Who is hospice for?" at bounding box center [547, 201] width 348 height 16
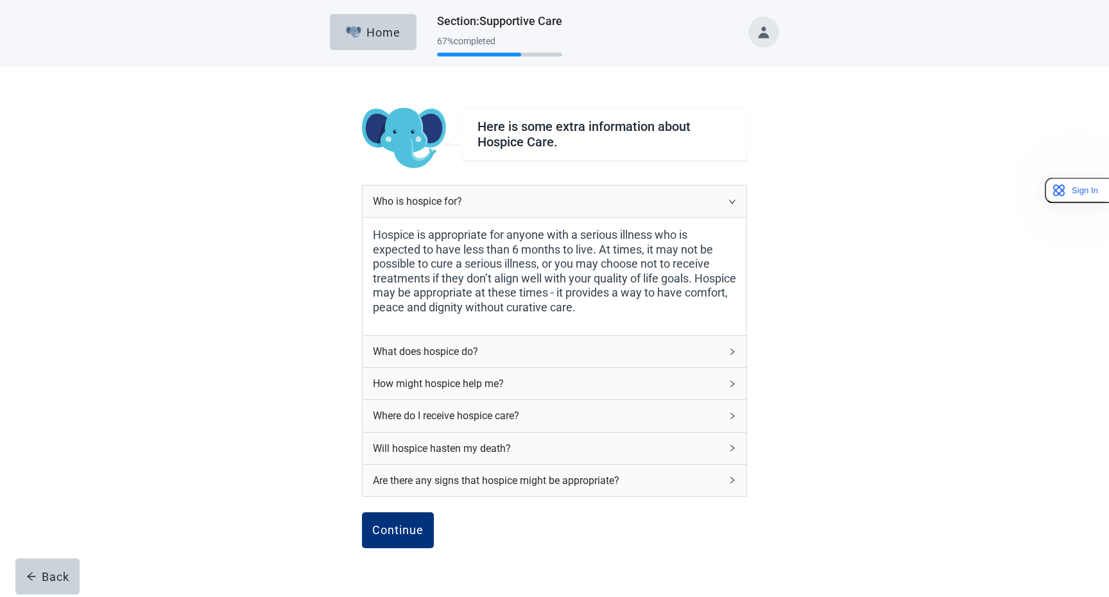
click at [474, 354] on div "What does hospice do?" at bounding box center [547, 351] width 348 height 16
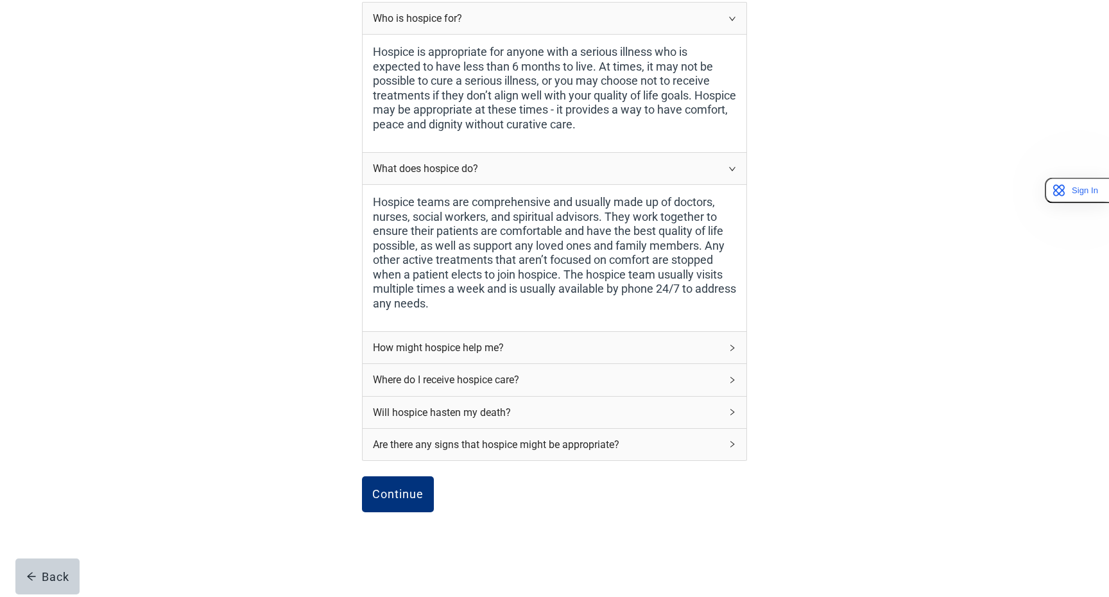
scroll to position [188, 0]
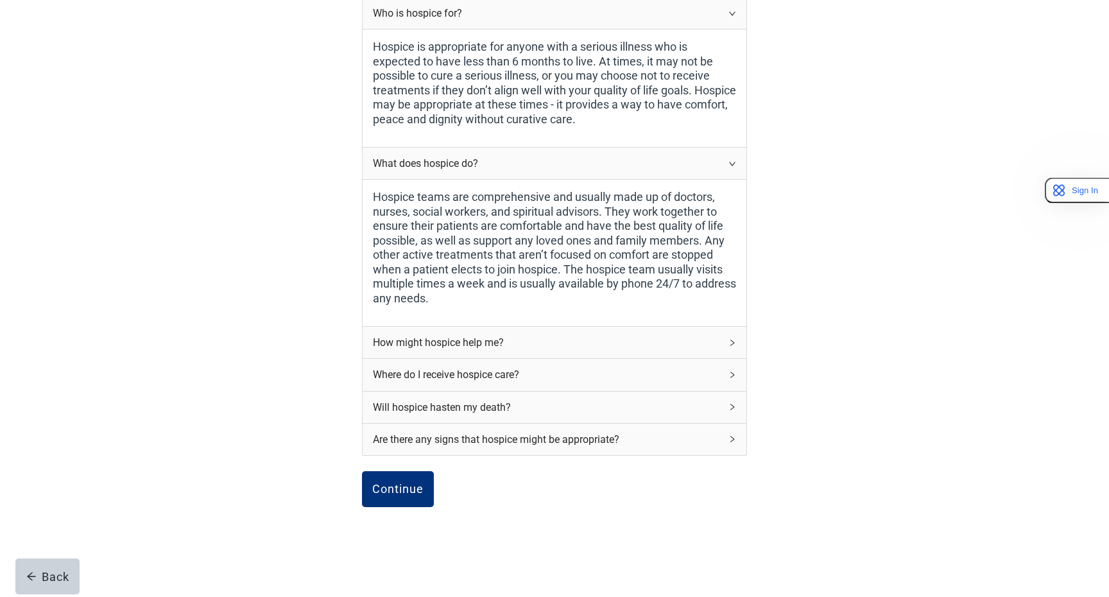
click at [497, 348] on div "How might hospice help me?" at bounding box center [547, 342] width 348 height 16
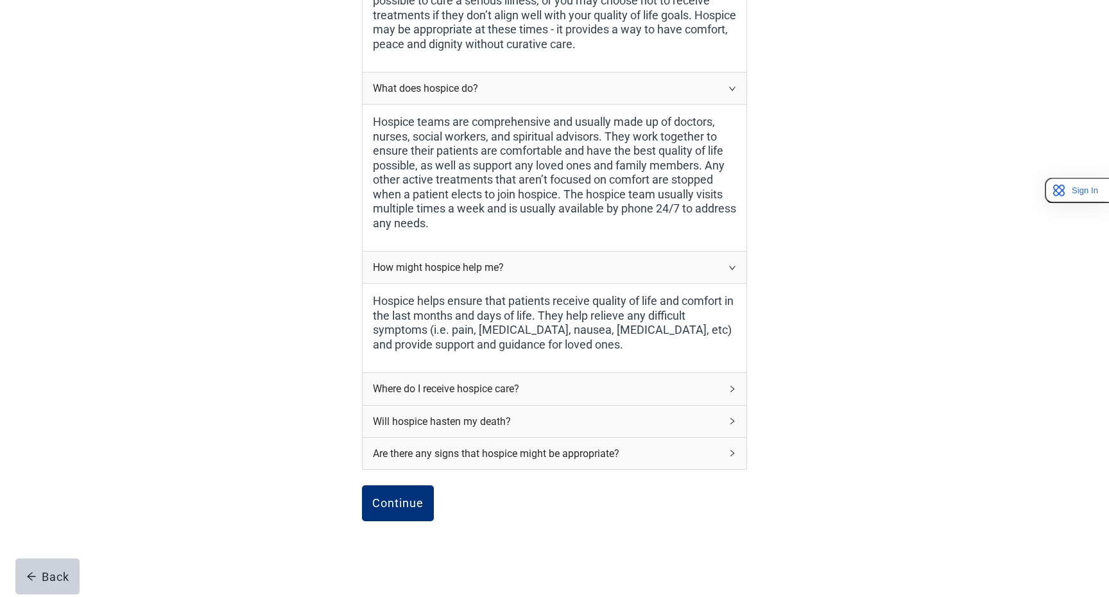
scroll to position [271, 0]
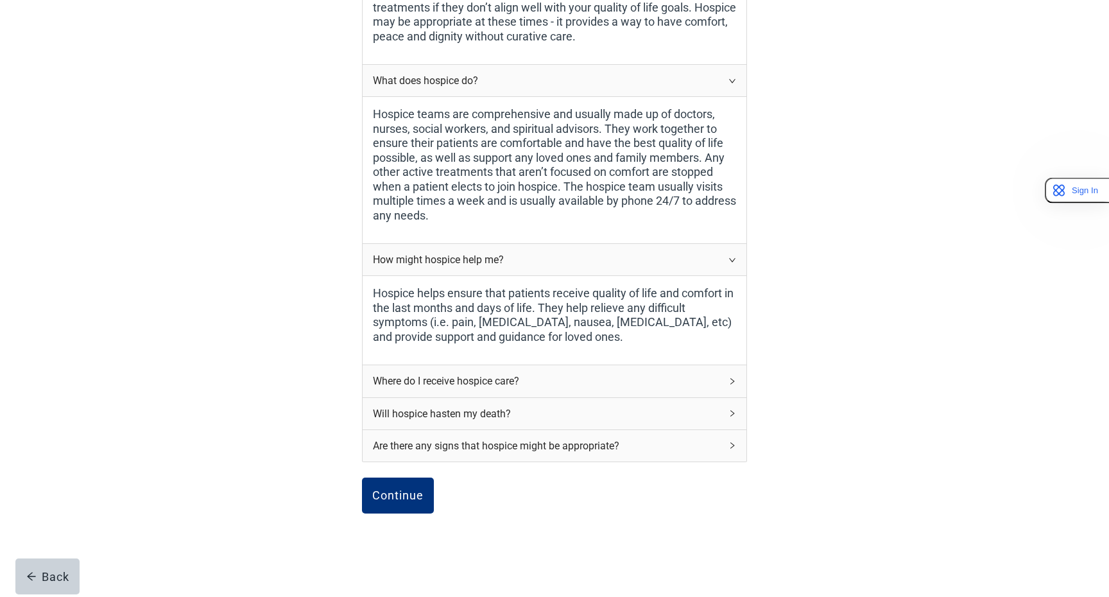
click at [497, 382] on div "Where do I receive hospice care?" at bounding box center [547, 381] width 348 height 16
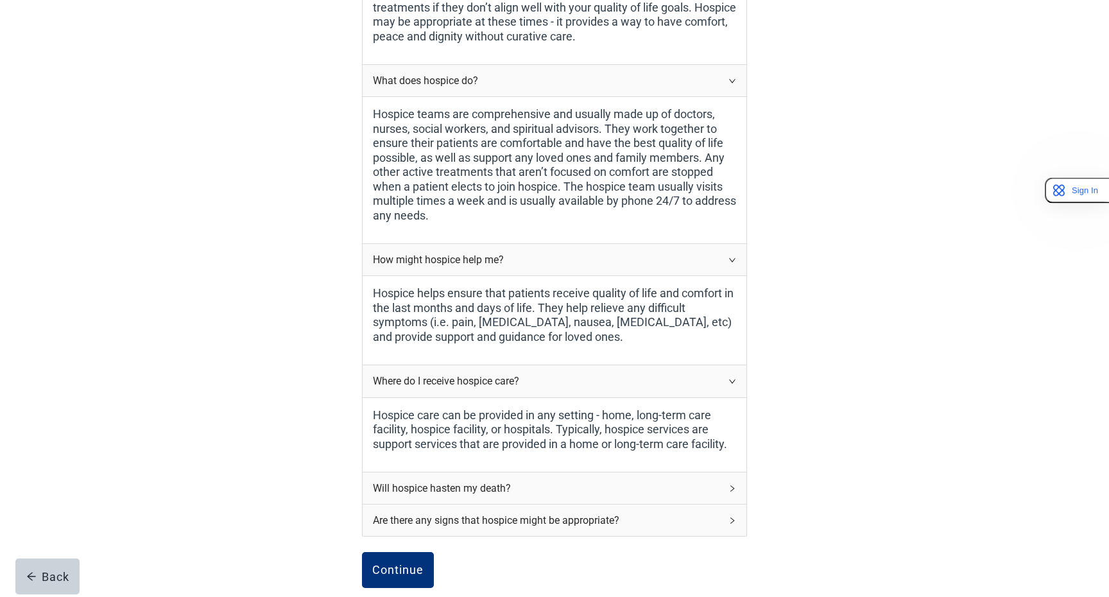
click at [497, 473] on div "Will hospice hasten my death?" at bounding box center [555, 487] width 384 height 31
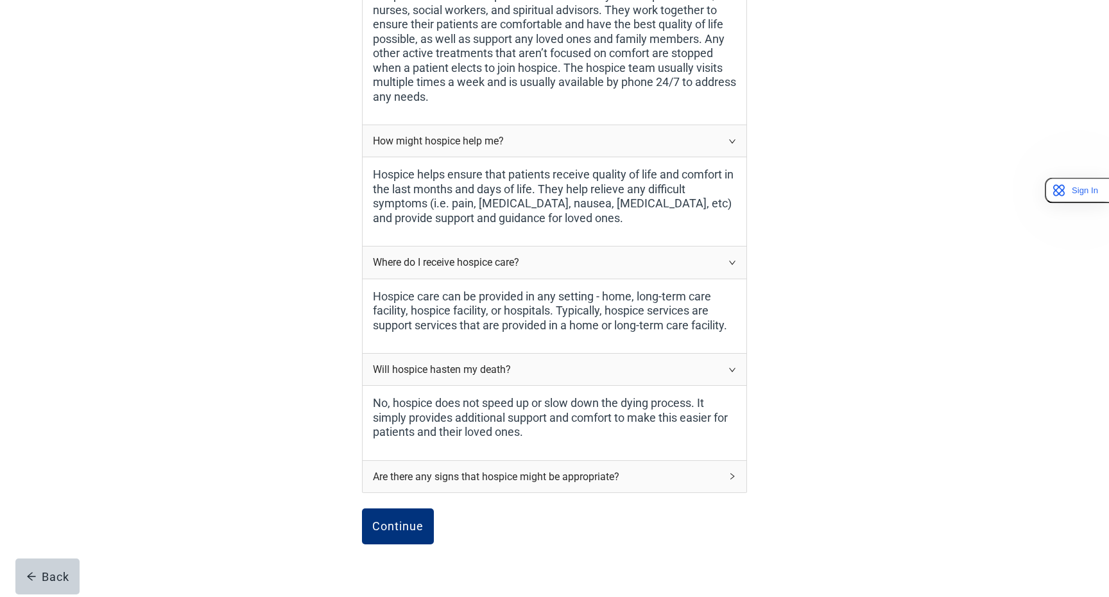
click at [501, 471] on div "Are there any signs that hospice might be appropriate?" at bounding box center [547, 476] width 348 height 16
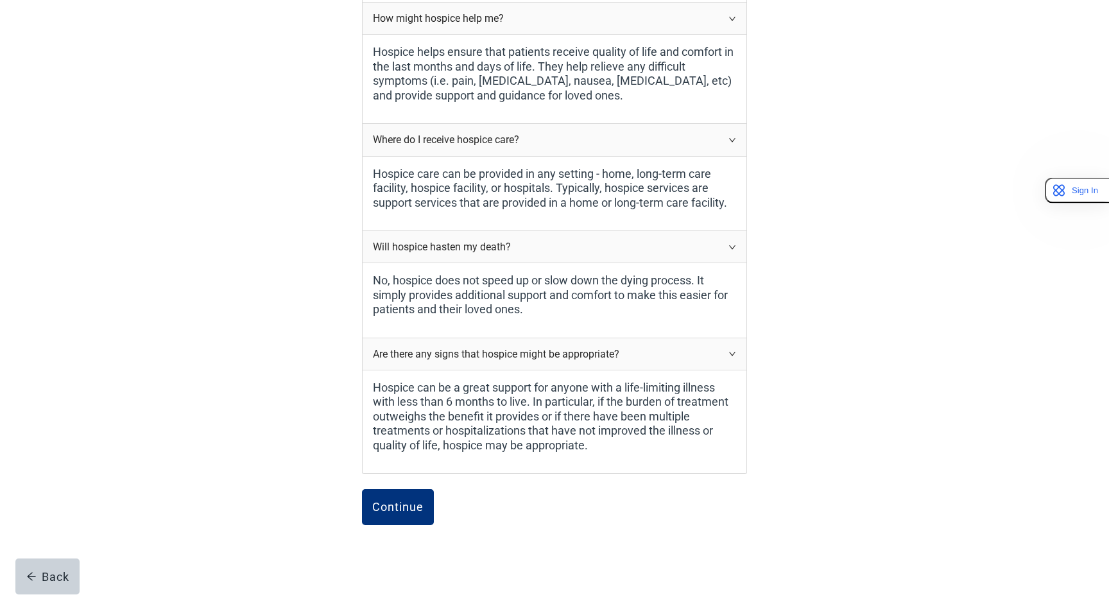
scroll to position [518, 0]
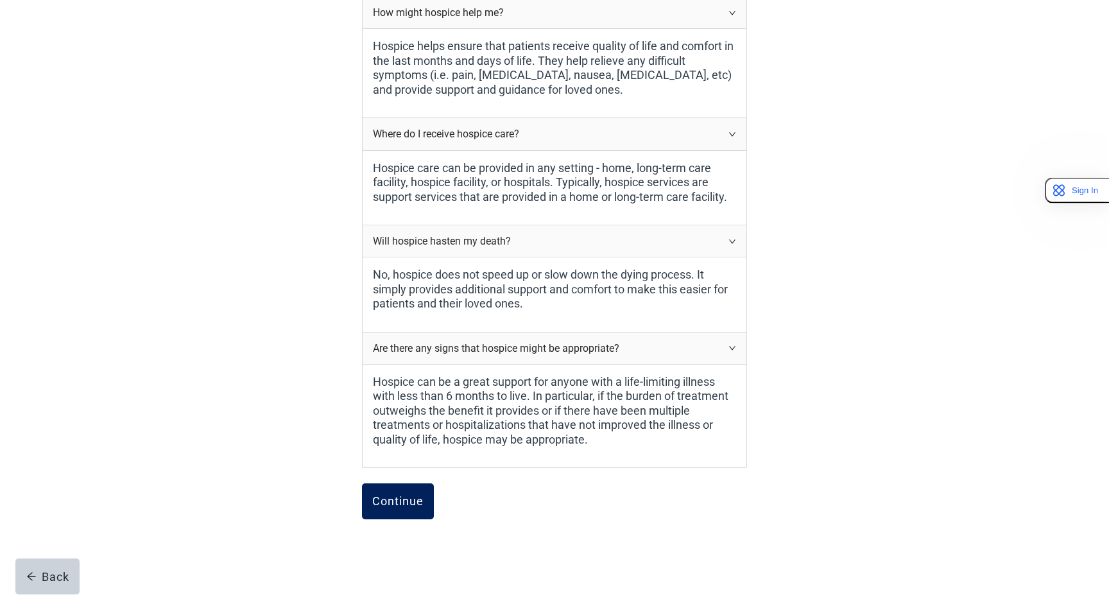
click at [415, 499] on div "Continue" at bounding box center [397, 501] width 51 height 13
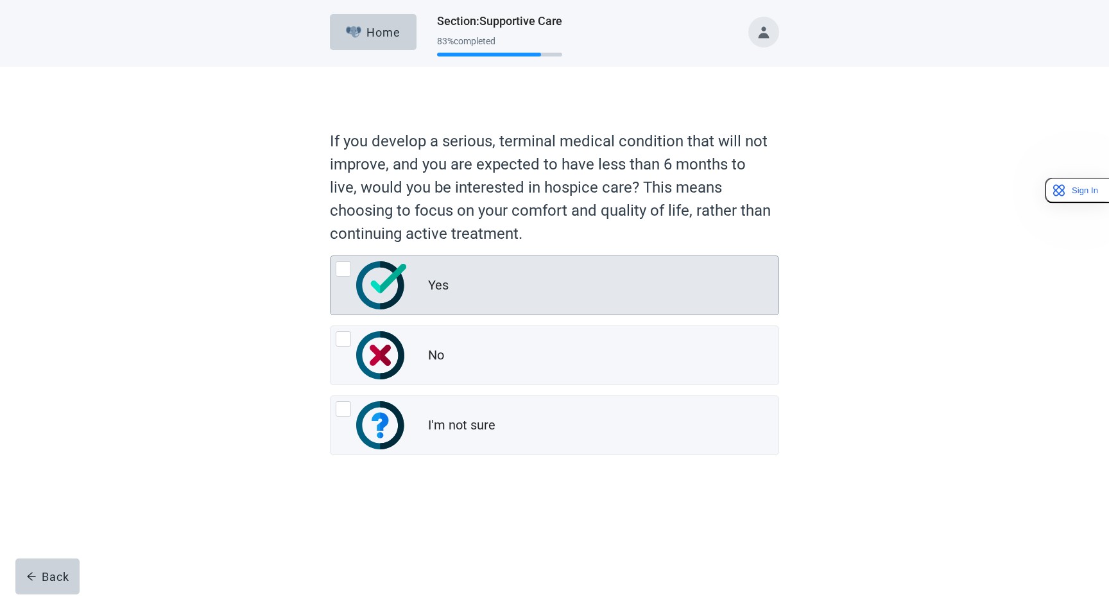
click at [532, 284] on div "Yes" at bounding box center [603, 286] width 350 height 26
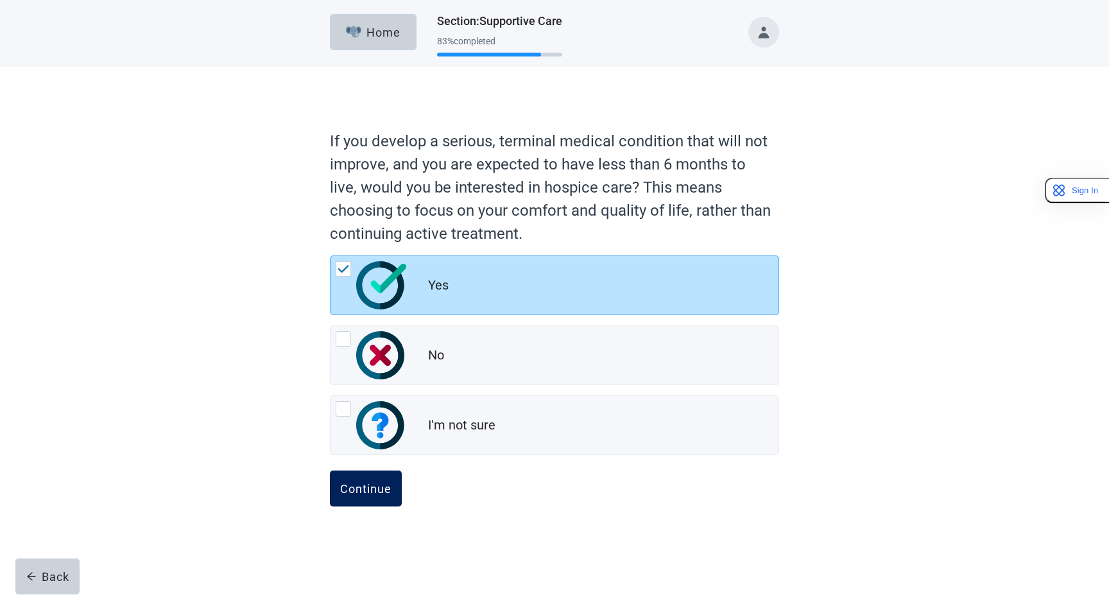
click at [375, 484] on div "Continue" at bounding box center [365, 488] width 51 height 13
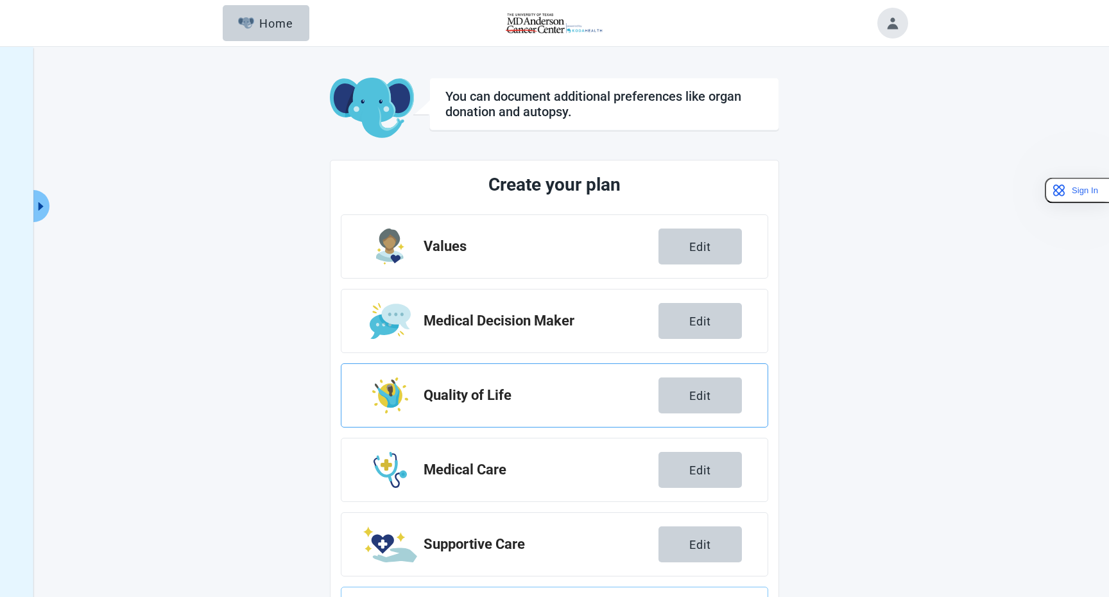
scroll to position [85, 0]
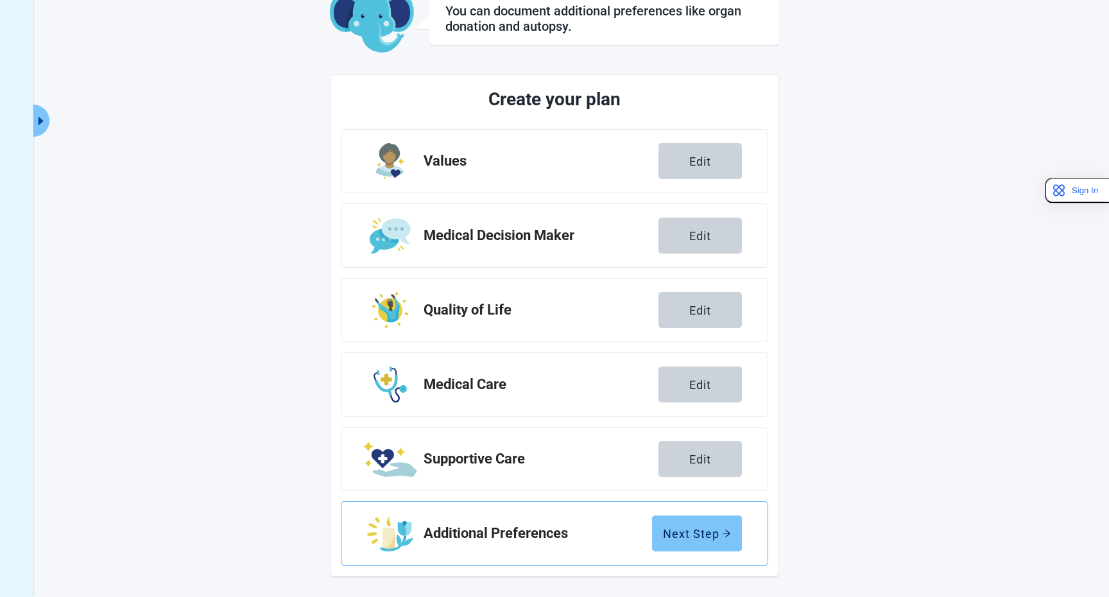
click at [689, 531] on div "Next Step" at bounding box center [697, 533] width 68 height 13
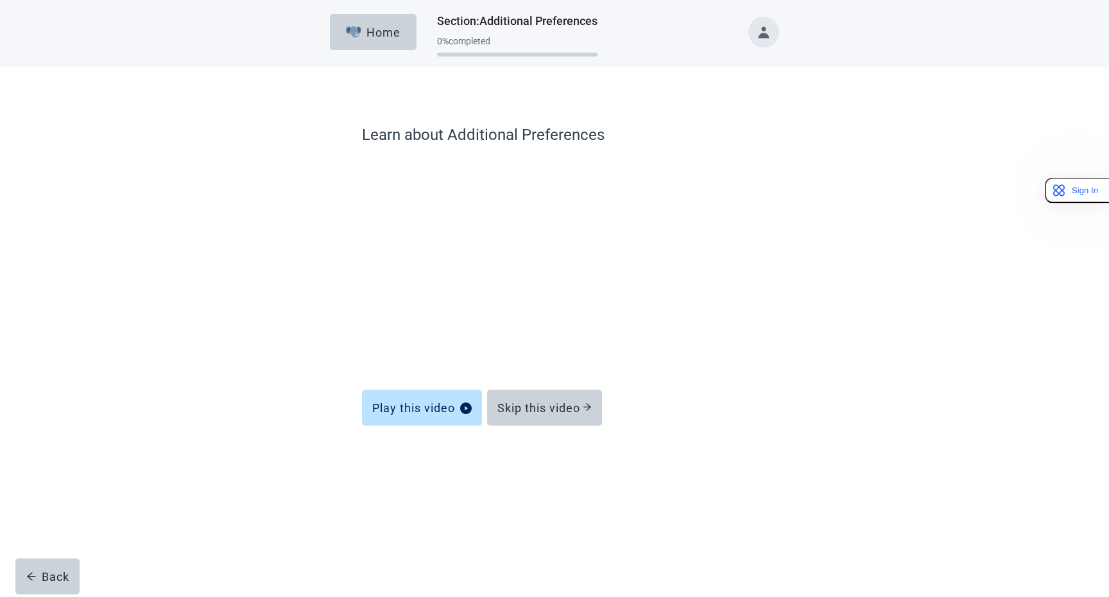
click at [735, 500] on div "Home Section : Additional Preferences 0 % completed Learn about Additional Pref…" at bounding box center [554, 298] width 1109 height 597
click at [717, 484] on div at bounding box center [554, 463] width 385 height 64
click at [551, 402] on div "Skip this video" at bounding box center [544, 407] width 94 height 13
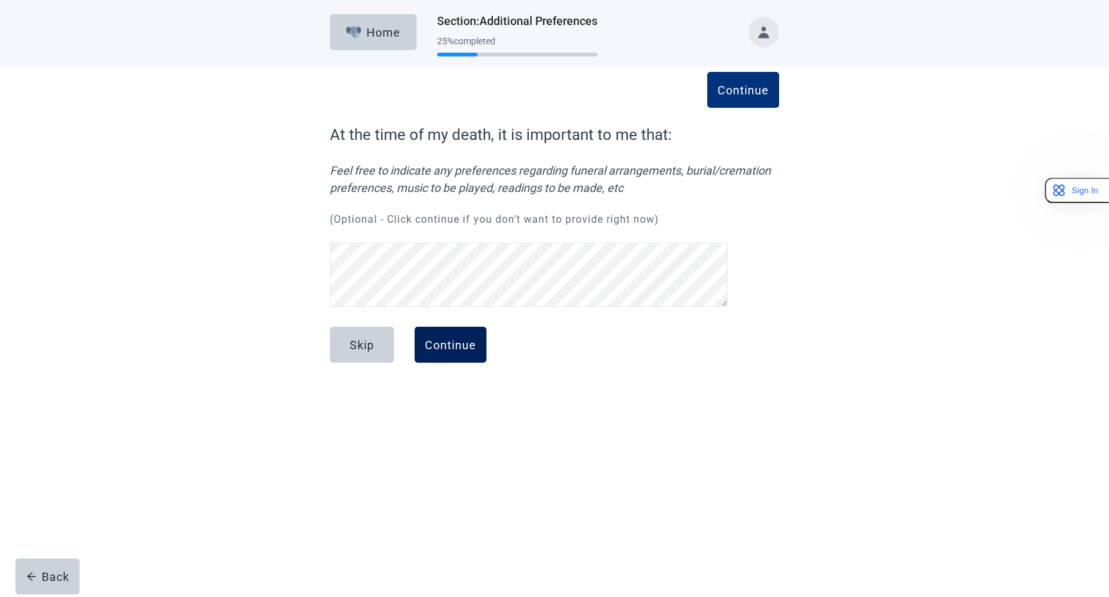
click at [474, 348] on div "Continue" at bounding box center [450, 344] width 51 height 13
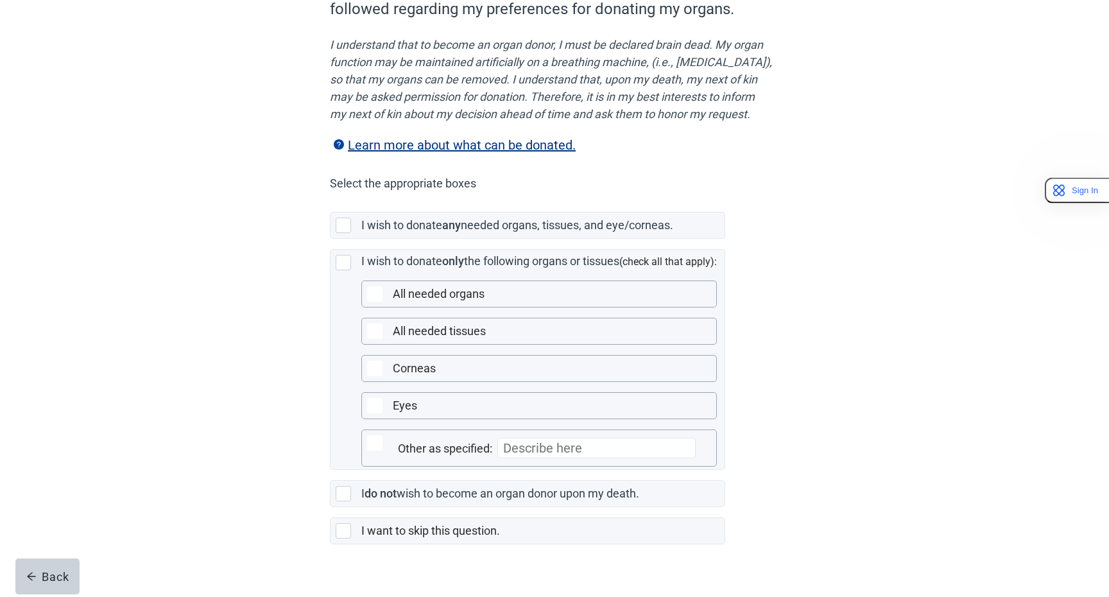
scroll to position [154, 0]
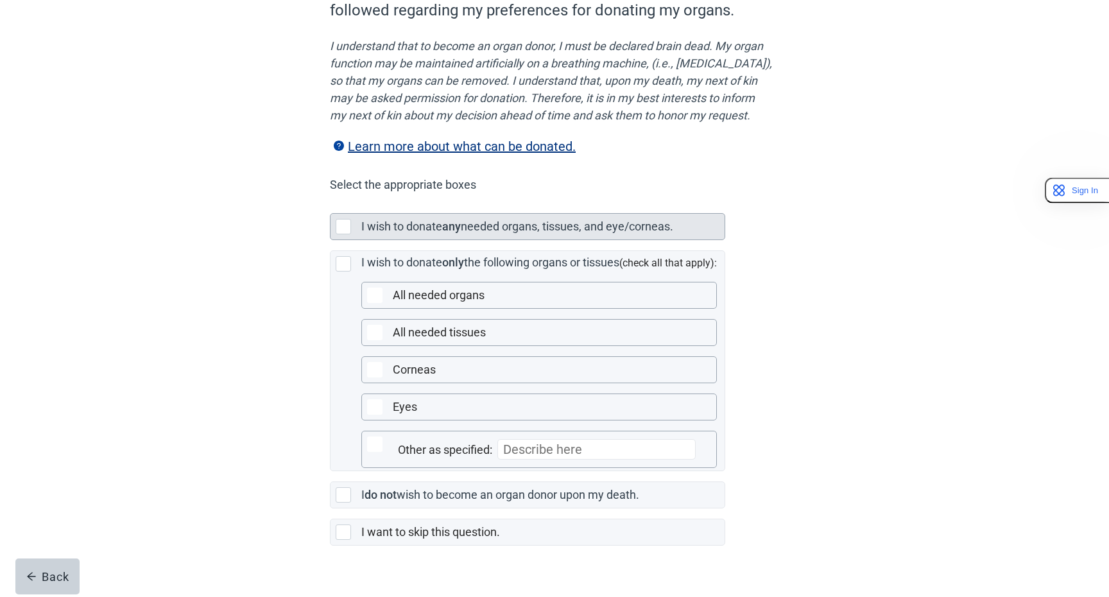
click at [492, 236] on div "I wish to donate any needed organs, tissues, and eye/corneas." at bounding box center [539, 227] width 356 height 18
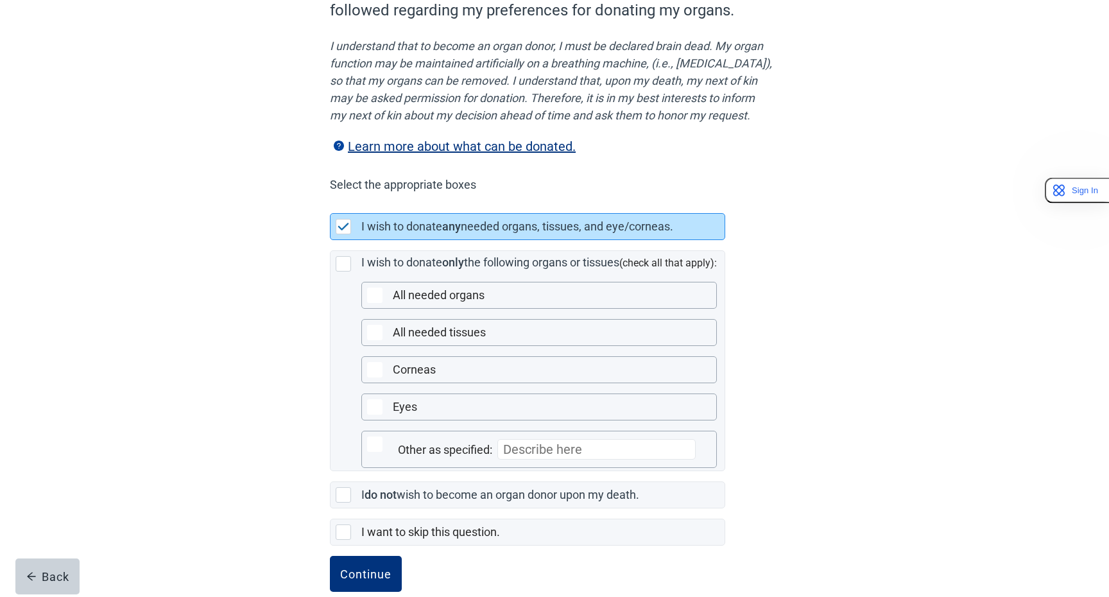
scroll to position [195, 0]
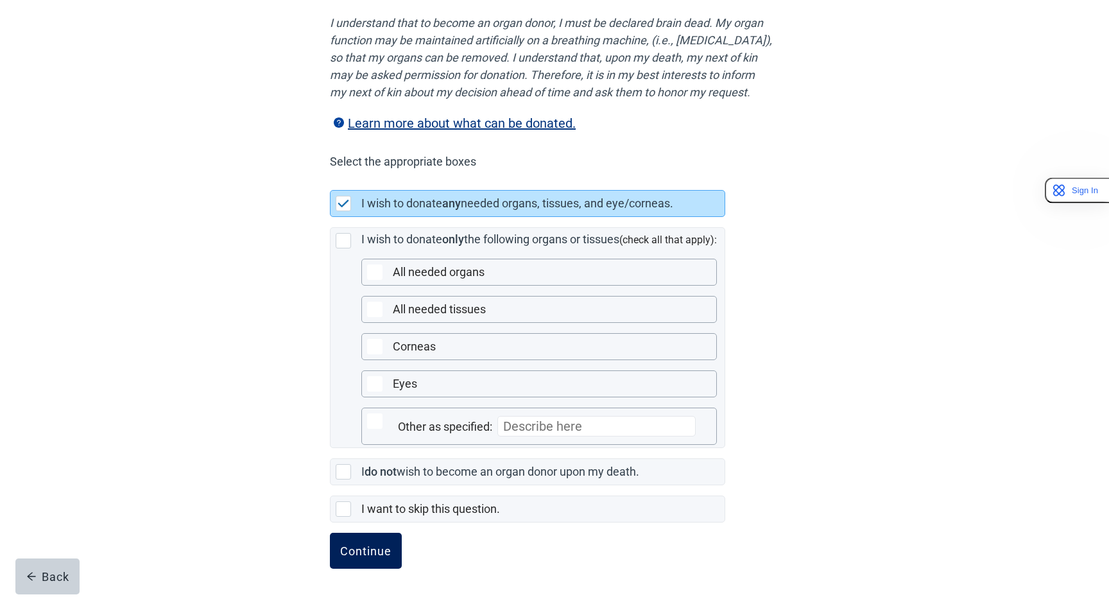
click at [382, 557] on button "Continue" at bounding box center [366, 551] width 72 height 36
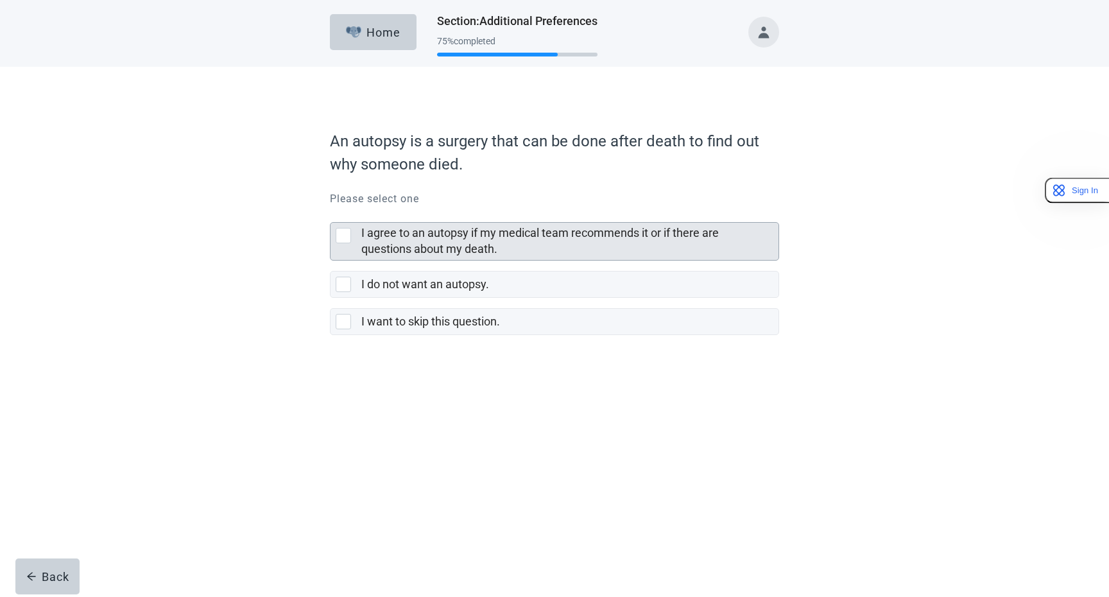
click at [424, 253] on label "I agree to an autopsy if my medical team recommends it or if there are question…" at bounding box center [539, 241] width 357 height 30
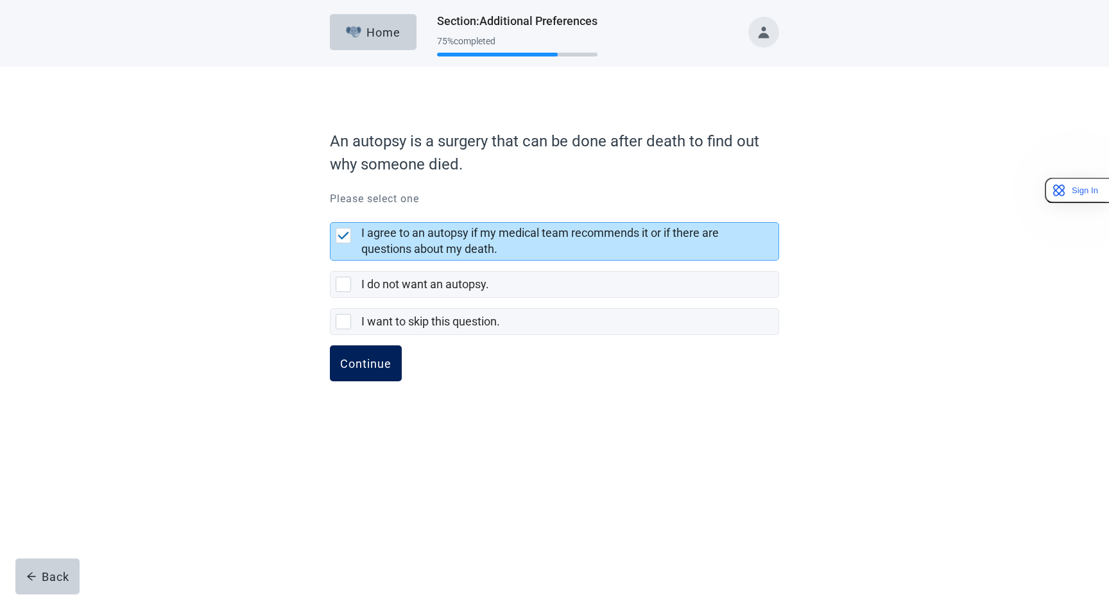
click at [373, 368] on div "Continue" at bounding box center [365, 363] width 51 height 13
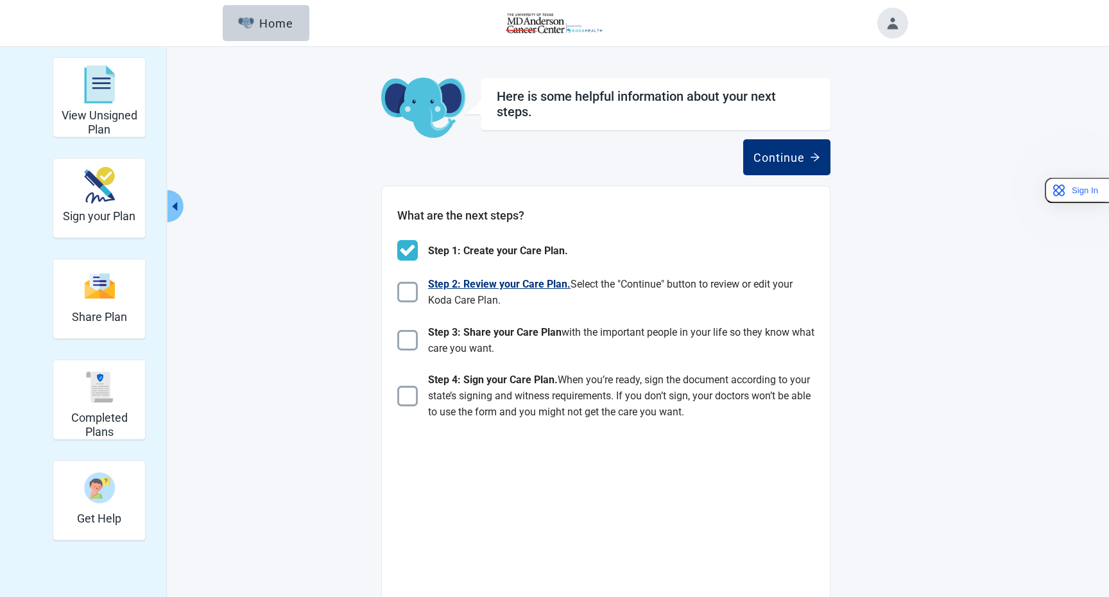
click at [409, 294] on img at bounding box center [407, 292] width 21 height 21
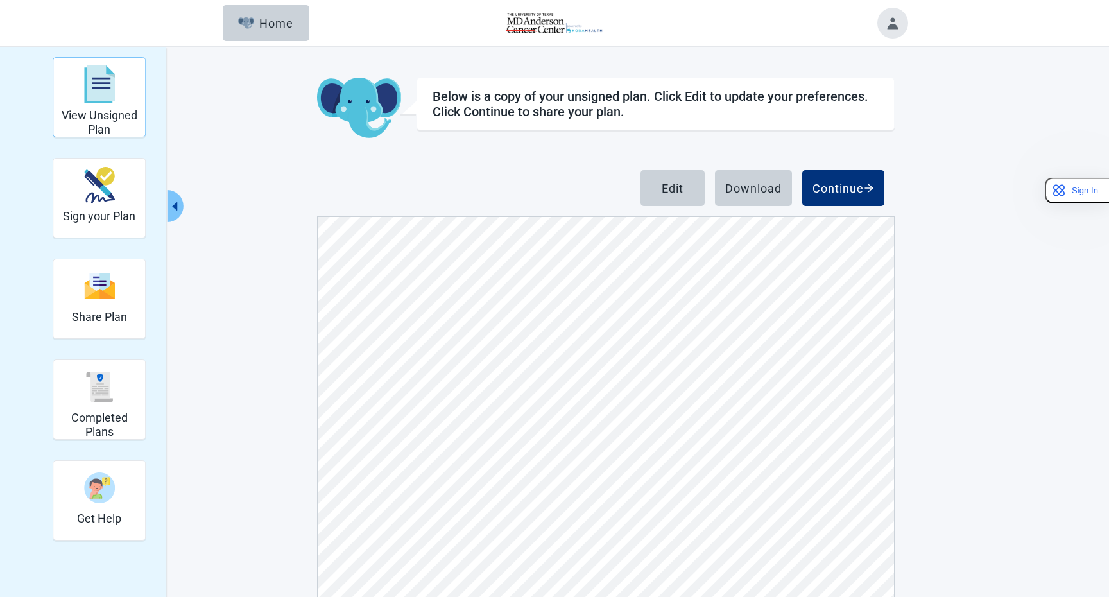
click at [126, 103] on div "View Unsigned Plan" at bounding box center [98, 84] width 81 height 48
click at [832, 193] on div "Continue" at bounding box center [843, 188] width 62 height 13
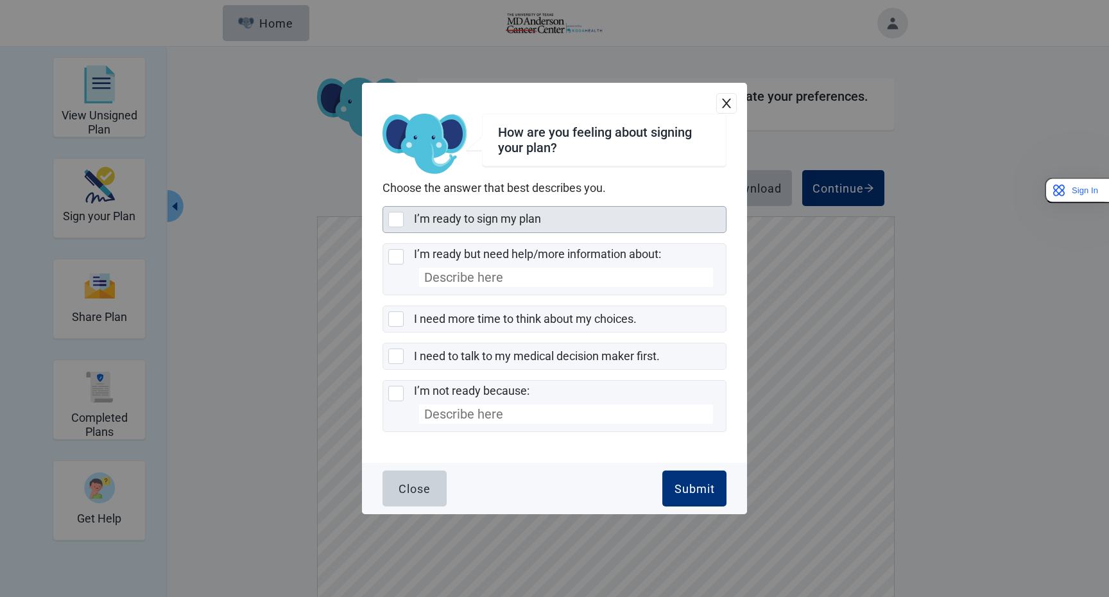
click at [576, 222] on div "I’m ready to sign my plan" at bounding box center [566, 219] width 304 height 16
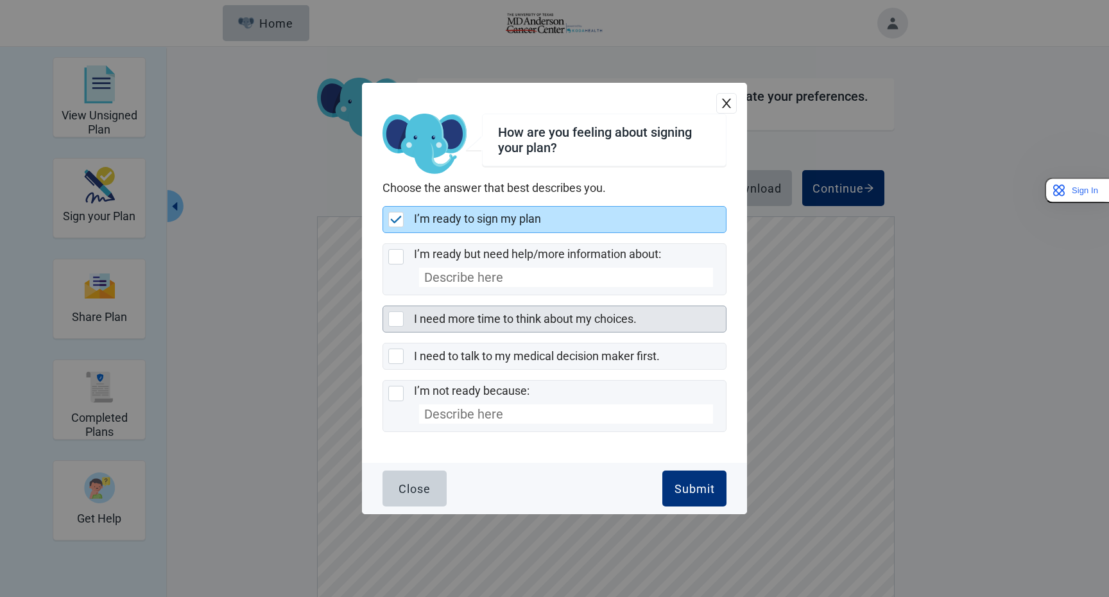
click at [609, 327] on div "I need more time to think about my choices." at bounding box center [570, 319] width 312 height 26
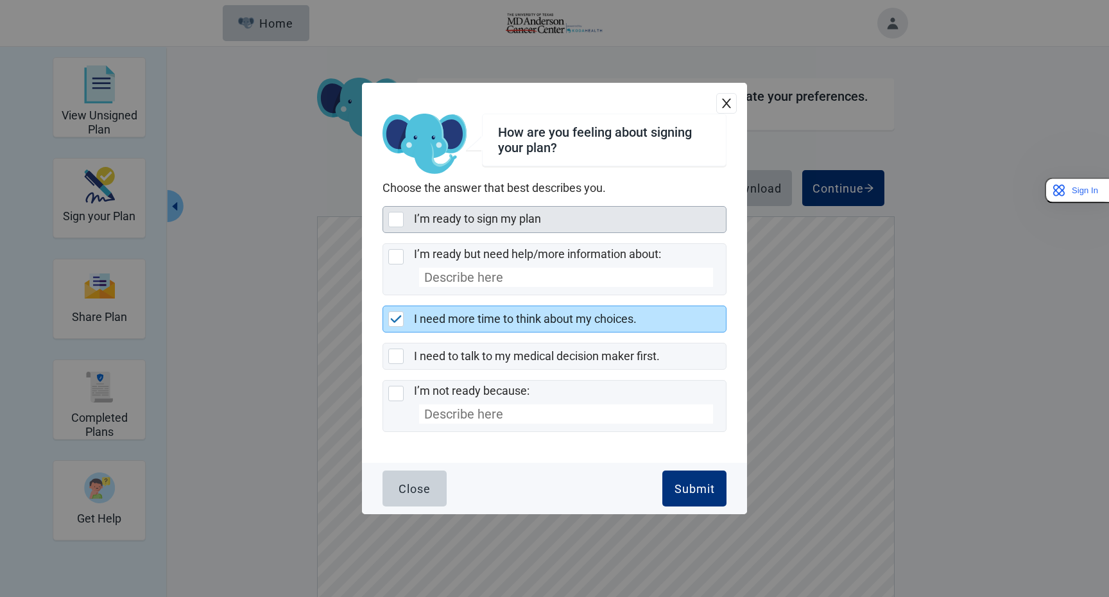
click at [554, 225] on div "I’m ready to sign my plan" at bounding box center [566, 219] width 304 height 16
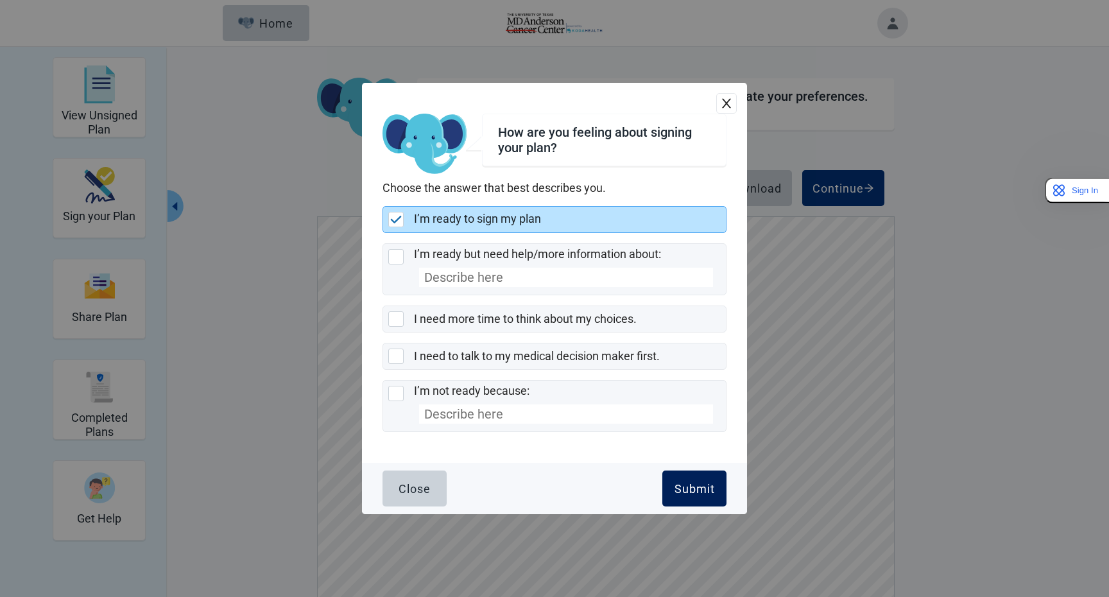
click at [698, 486] on div "Submit" at bounding box center [694, 488] width 40 height 13
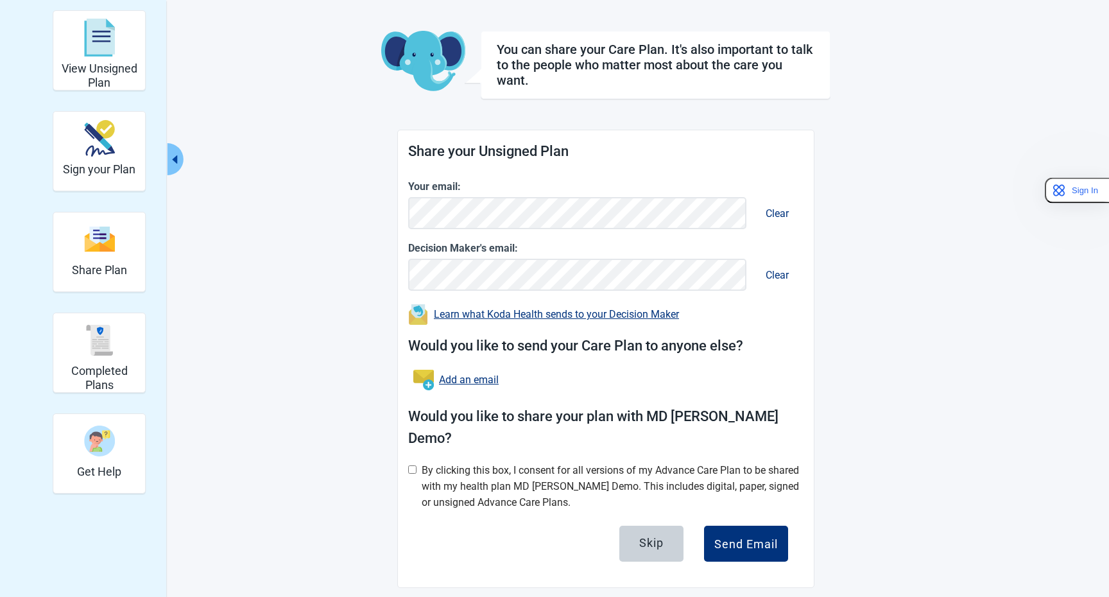
scroll to position [44, 0]
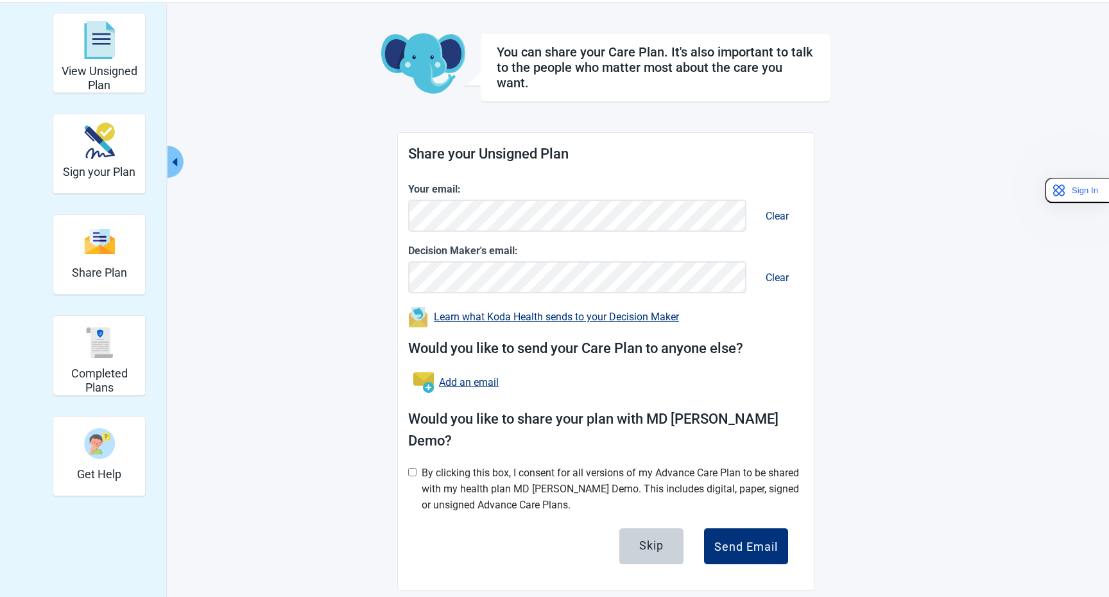
click at [742, 465] on div "By clicking this box, I consent for all versions of my Advance Care Plan to be …" at bounding box center [613, 489] width 382 height 48
click at [653, 539] on div "Skip" at bounding box center [651, 545] width 24 height 13
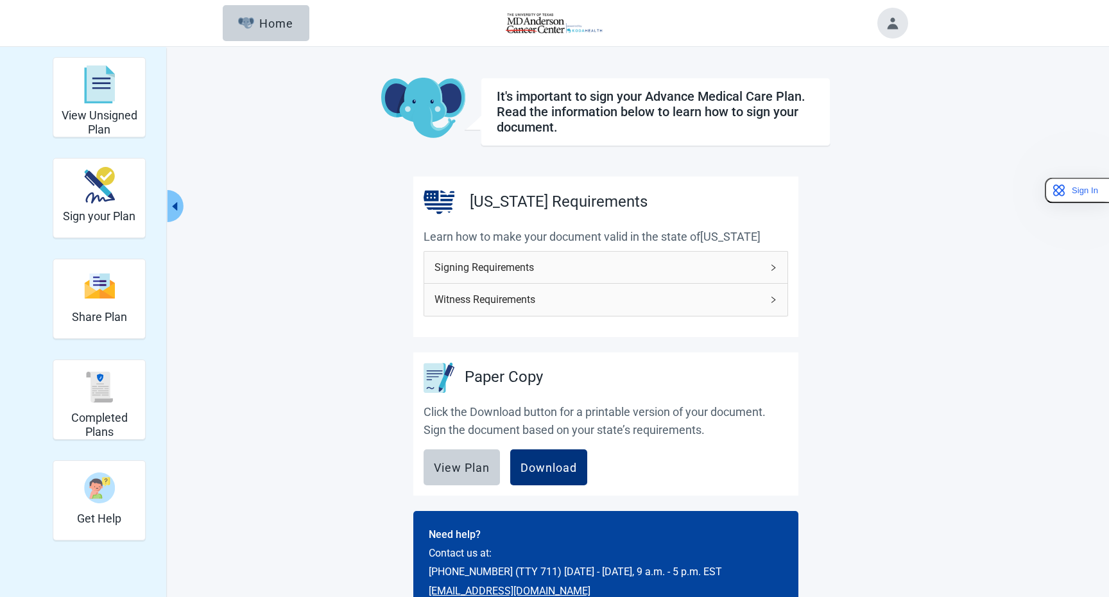
click at [631, 244] on p "Learn how to make your document valid in the state of [US_STATE]" at bounding box center [606, 237] width 364 height 18
click at [645, 265] on span "Signing Requirements" at bounding box center [597, 267] width 327 height 16
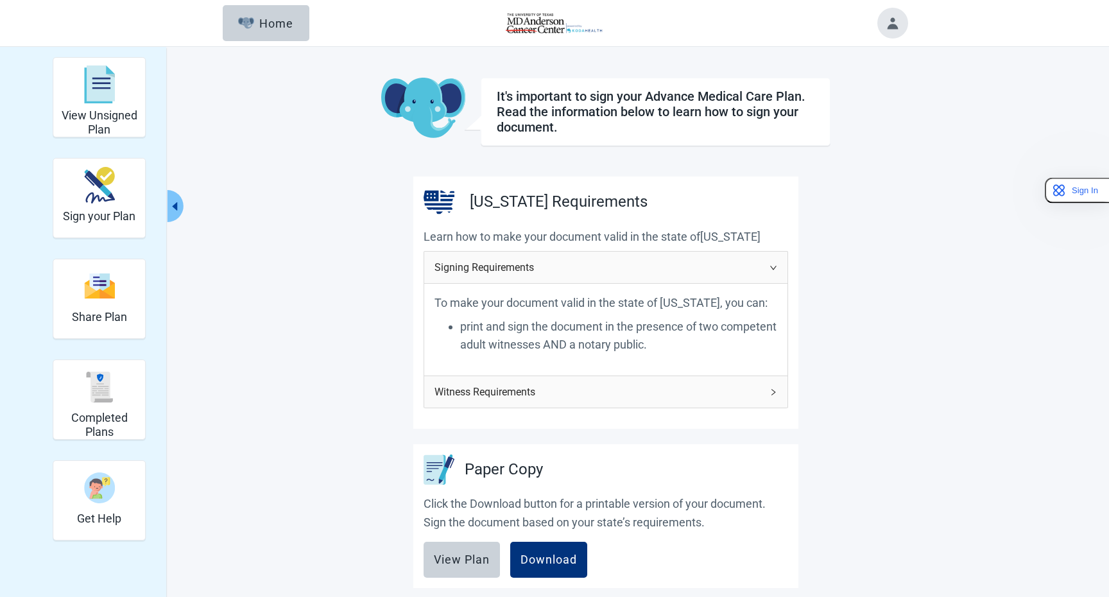
click at [608, 400] on span "Witness Requirements" at bounding box center [597, 392] width 327 height 16
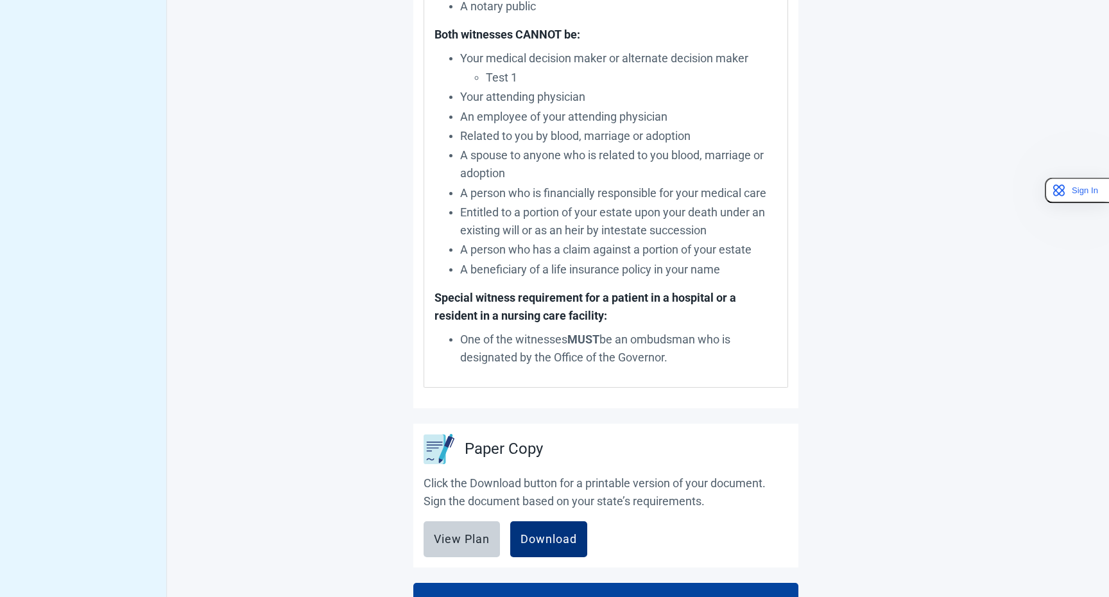
scroll to position [699, 0]
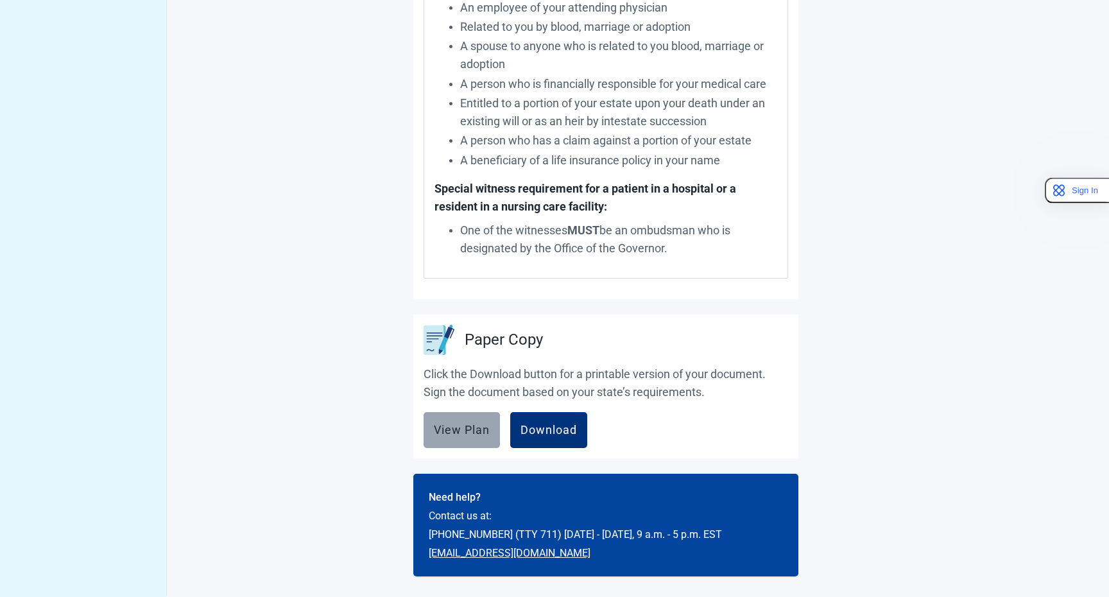
click at [472, 434] on div "View Plan" at bounding box center [462, 430] width 56 height 13
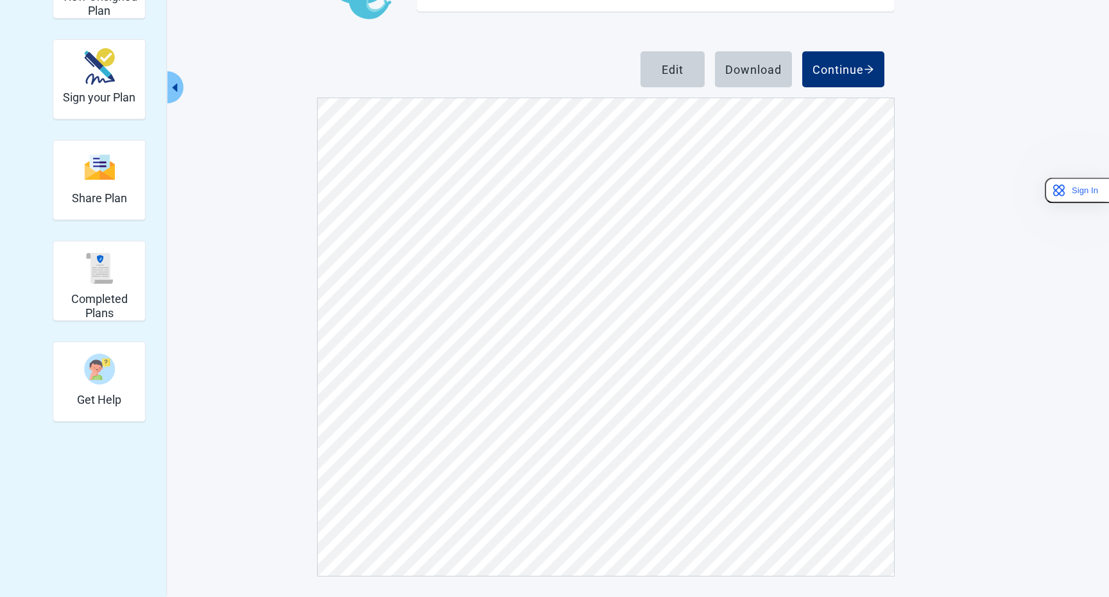
scroll to position [2836, 0]
click at [859, 73] on div "Continue" at bounding box center [843, 69] width 62 height 13
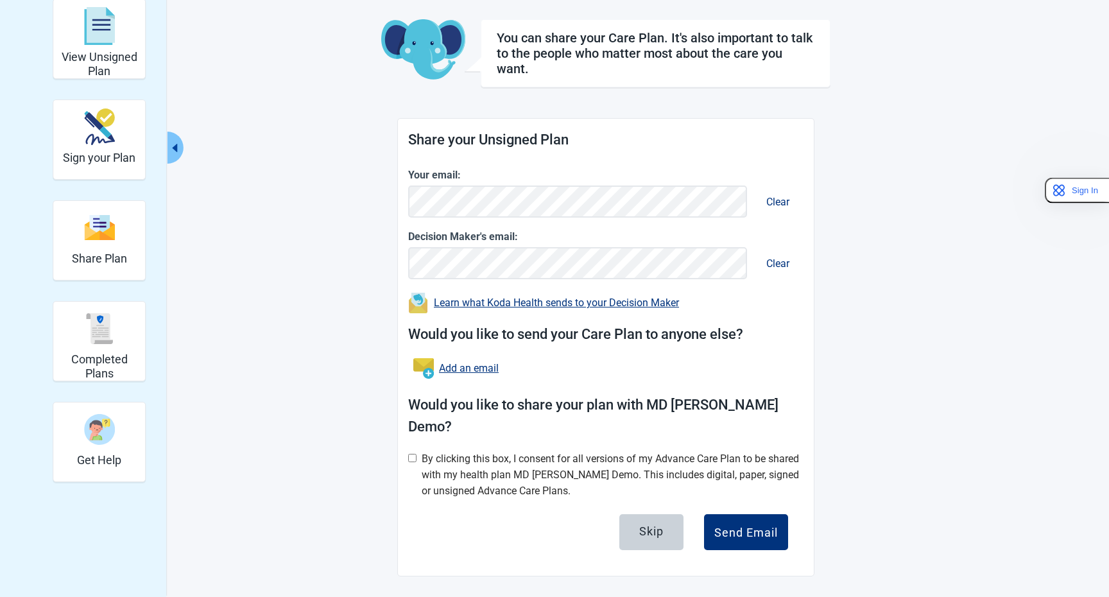
scroll to position [47, 0]
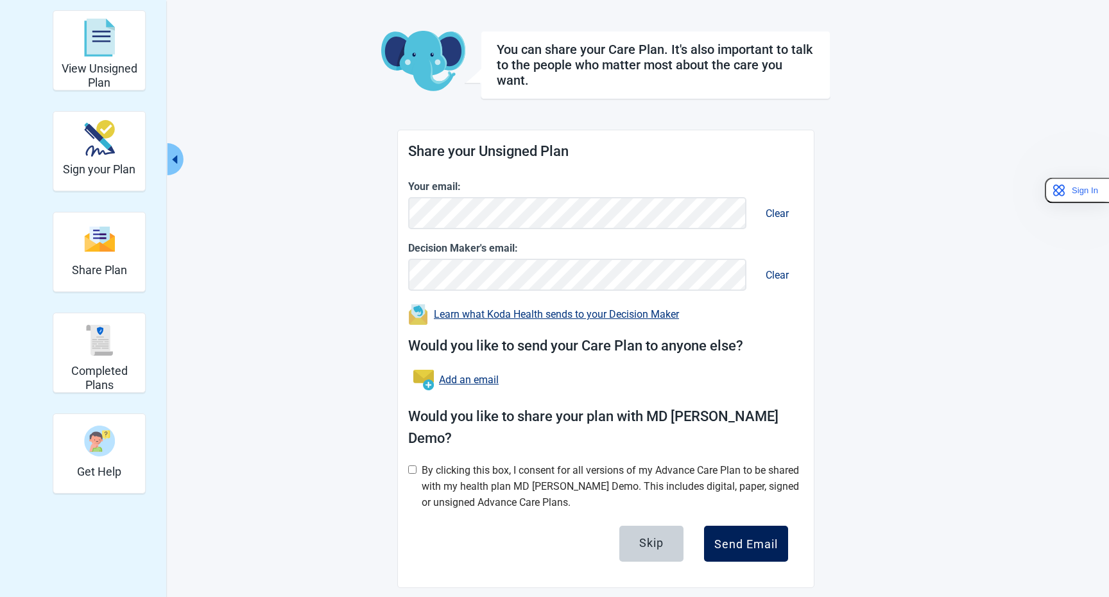
click at [750, 537] on div "Send Email" at bounding box center [746, 543] width 64 height 13
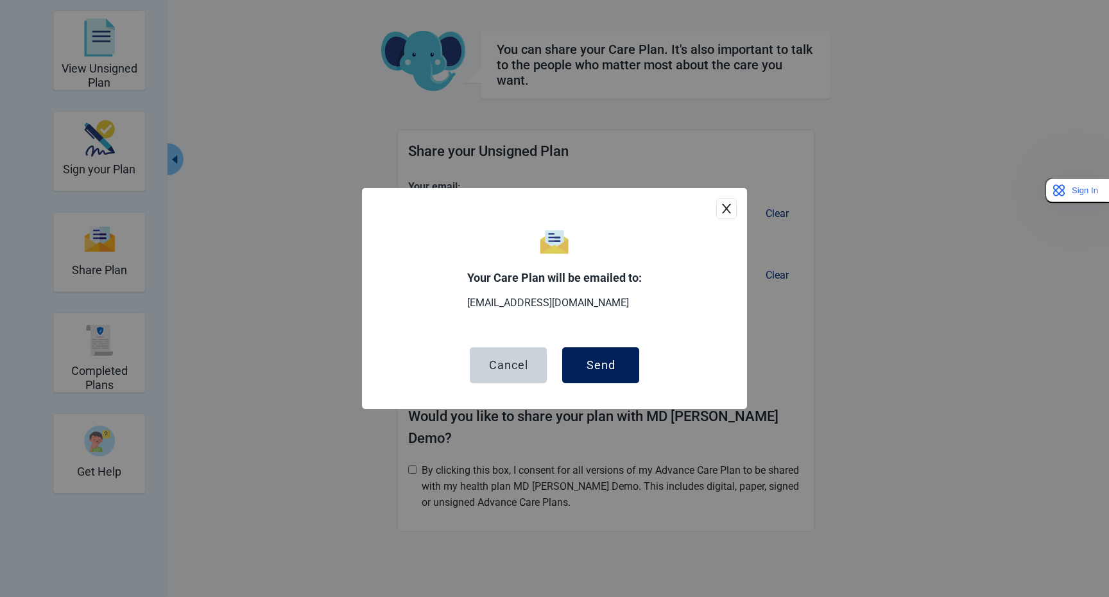
click at [598, 364] on div "Send" at bounding box center [601, 365] width 29 height 13
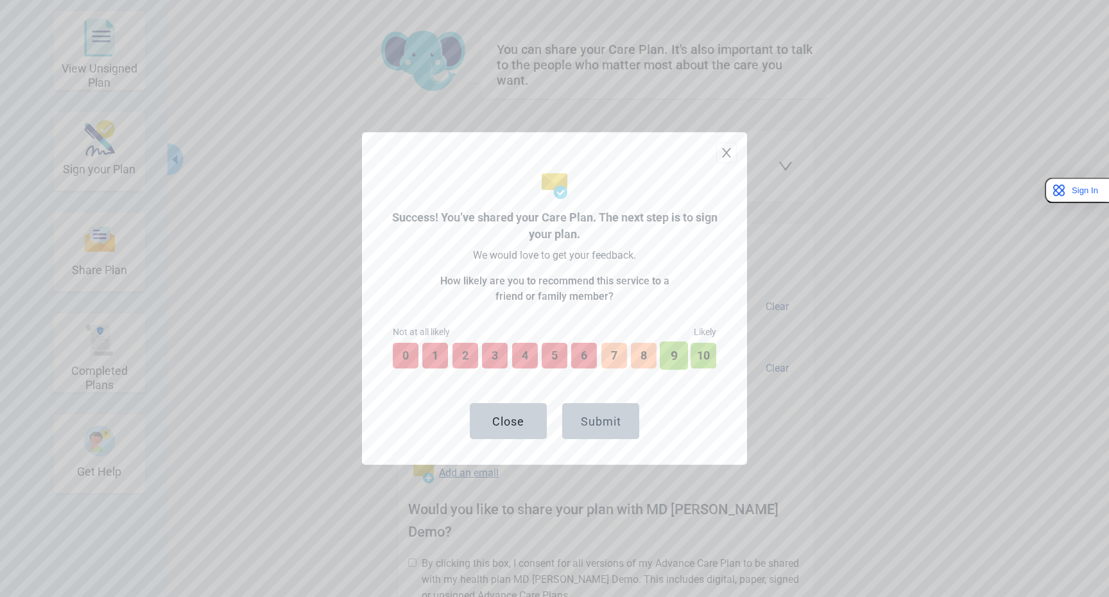
click at [673, 359] on button "9" at bounding box center [674, 355] width 28 height 28
click at [596, 425] on div "Submit" at bounding box center [601, 421] width 40 height 13
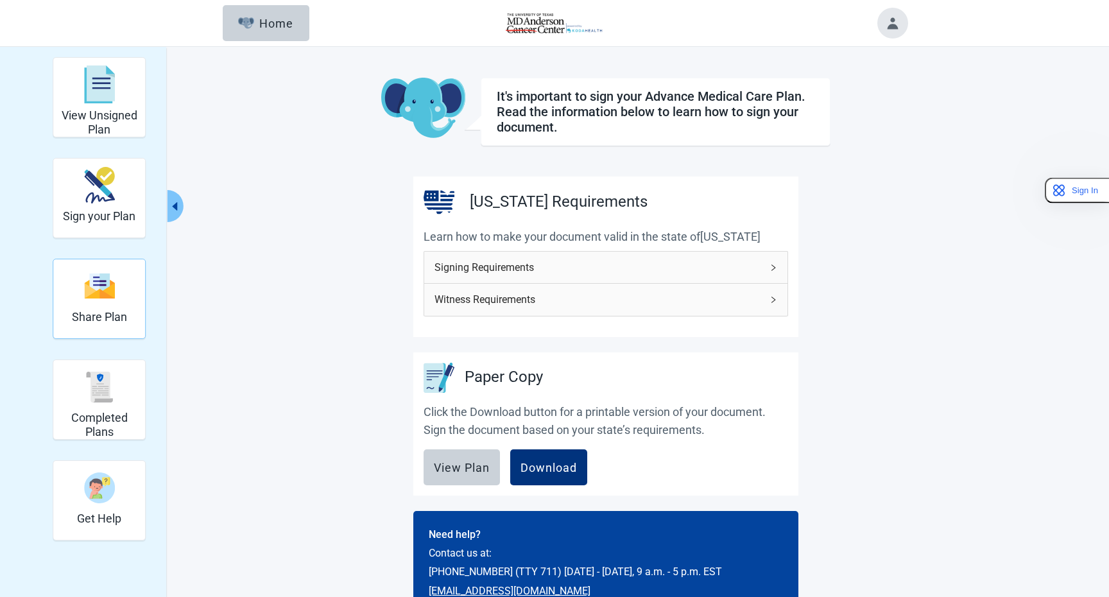
click at [132, 293] on div "Share Plan" at bounding box center [99, 299] width 93 height 80
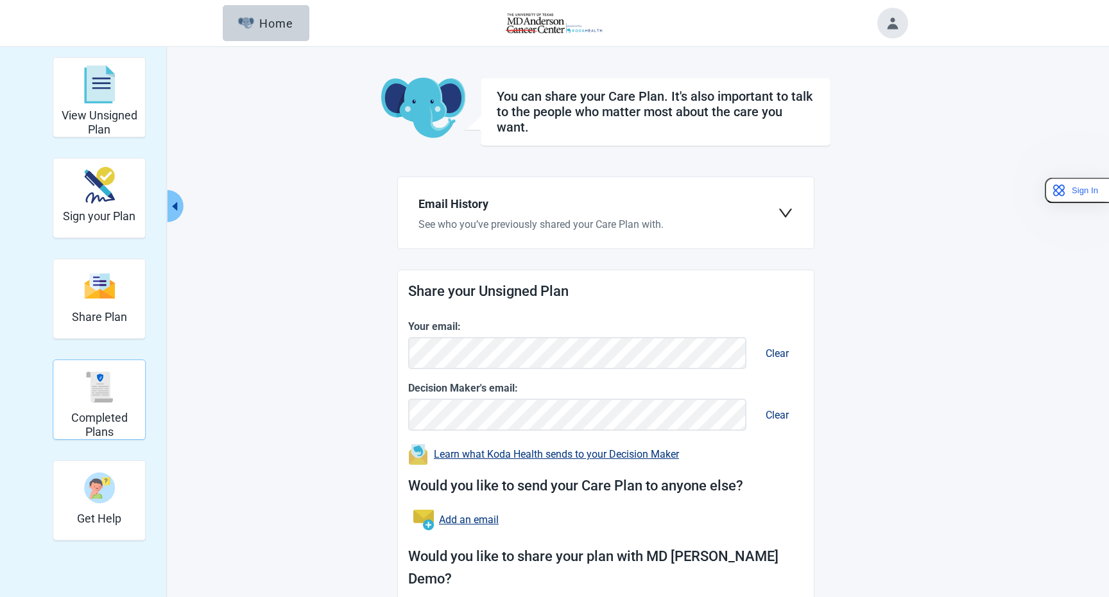
click at [114, 402] on div "Completed Plans" at bounding box center [98, 387] width 81 height 48
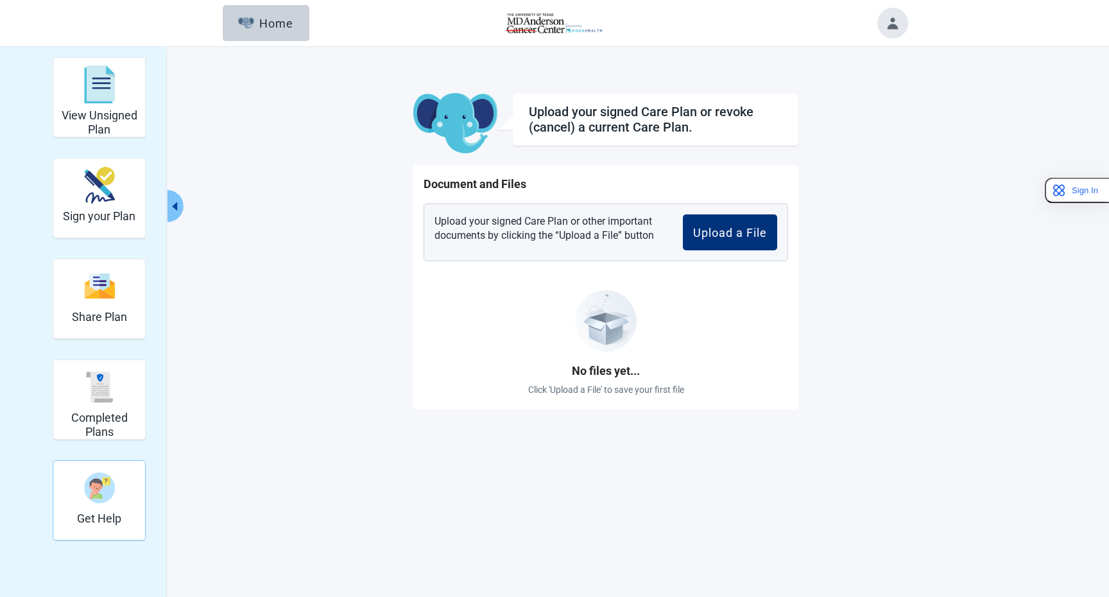
click at [96, 497] on img "Get Help" at bounding box center [99, 487] width 31 height 31
click at [284, 23] on div "Home" at bounding box center [265, 23] width 55 height 13
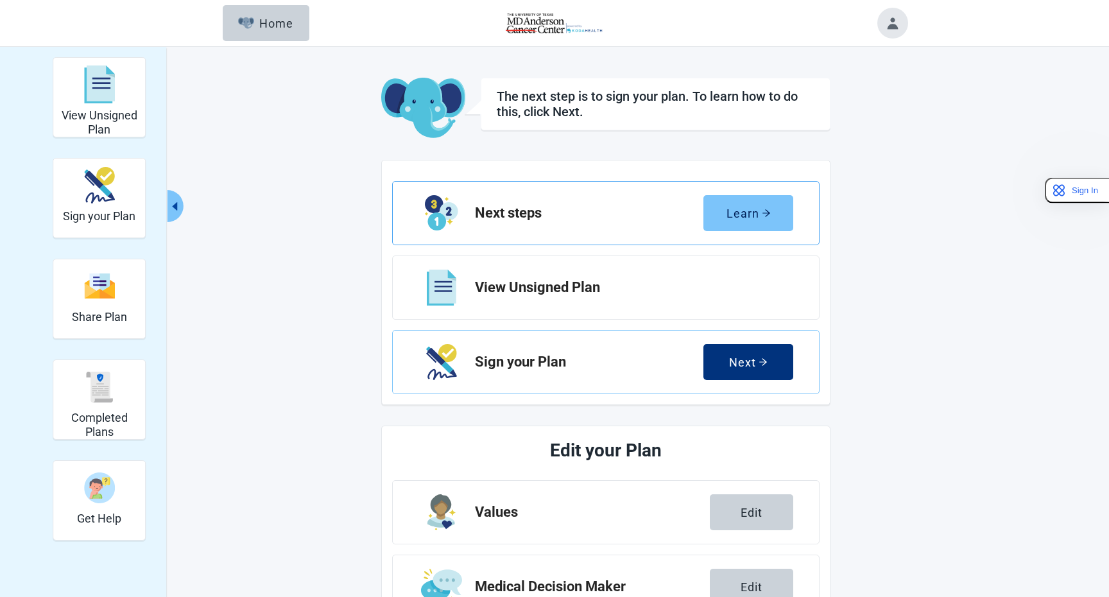
click at [738, 216] on div "Learn" at bounding box center [748, 213] width 44 height 13
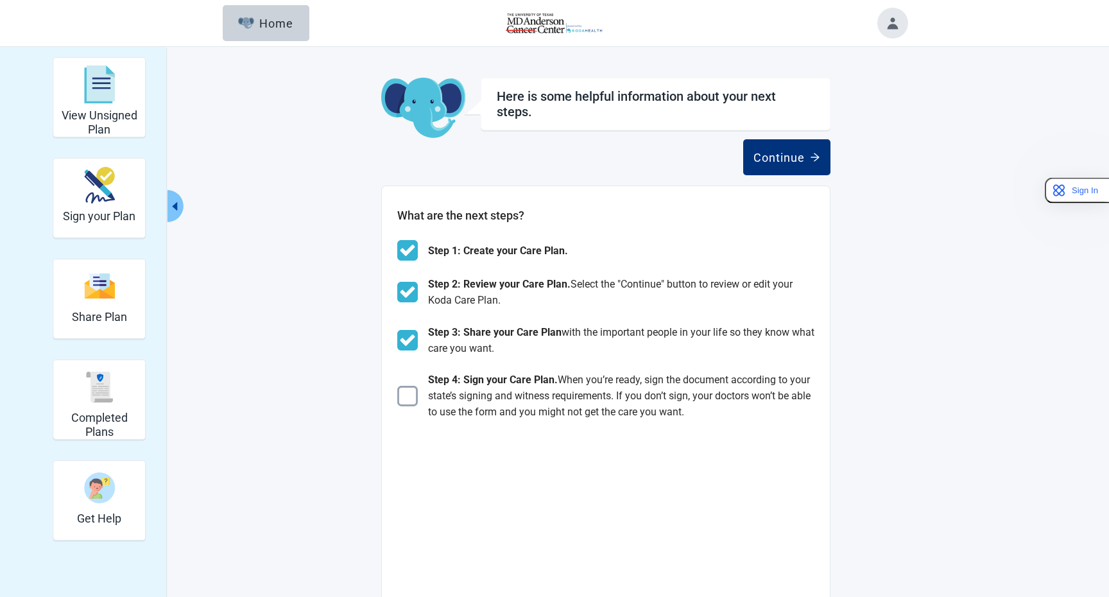
click at [463, 399] on span "When you’re ready, sign the document according to your state’s signing and witn…" at bounding box center [619, 395] width 382 height 44
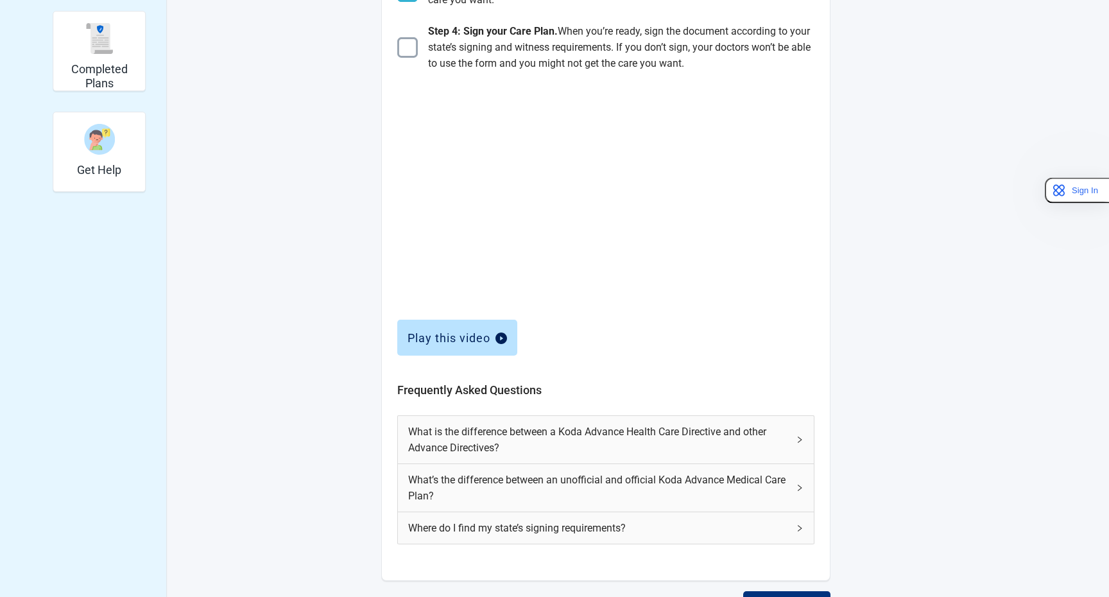
scroll to position [359, 0]
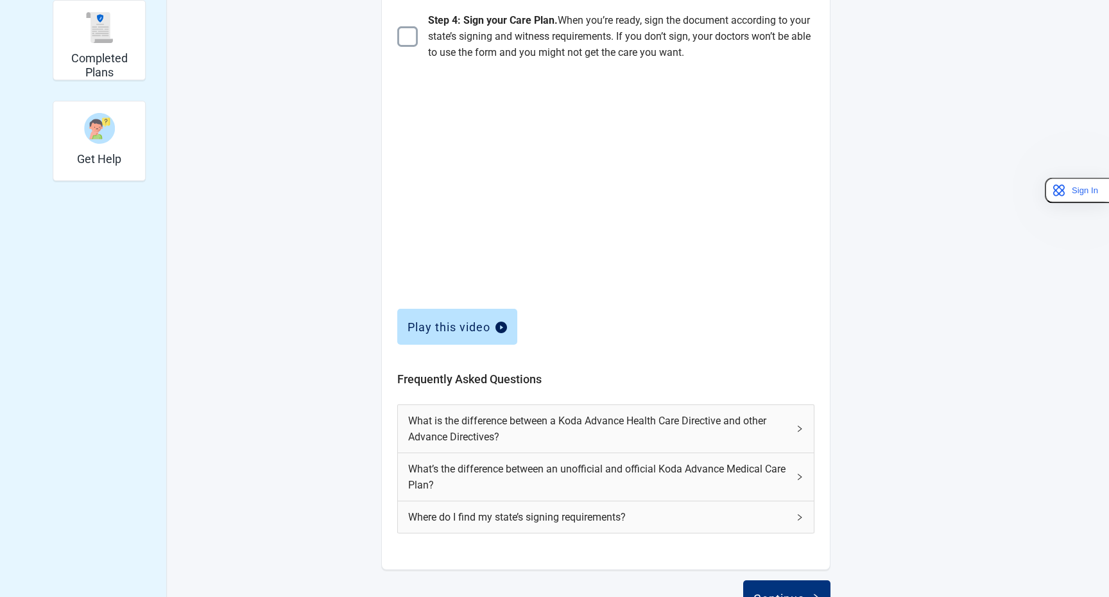
click at [467, 424] on span "What is the difference between a Koda Advance Health Care Directive and other A…" at bounding box center [598, 429] width 380 height 32
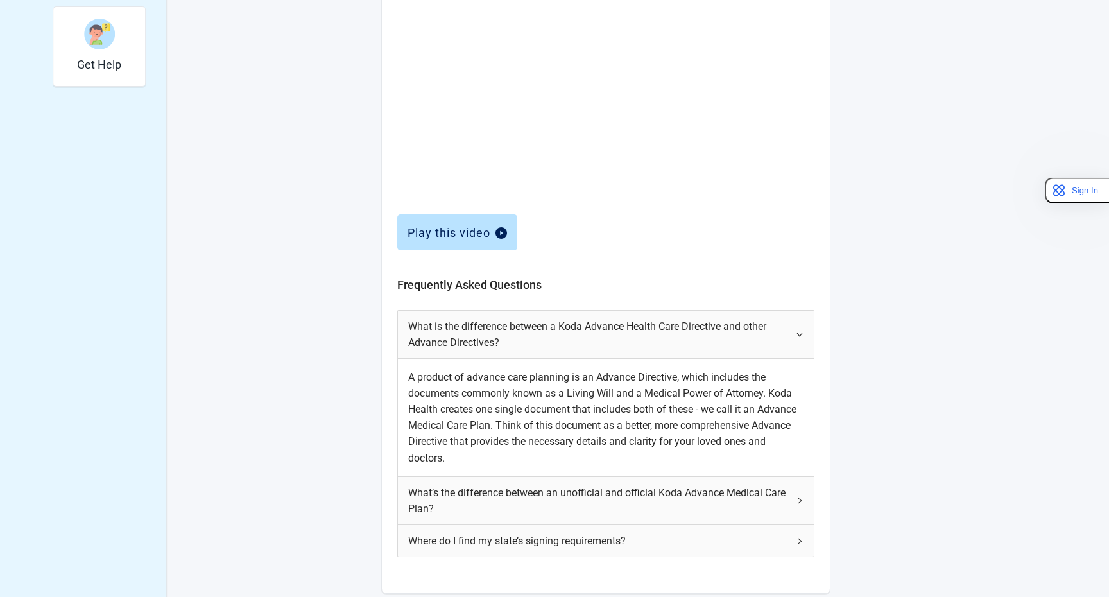
scroll to position [517, 0]
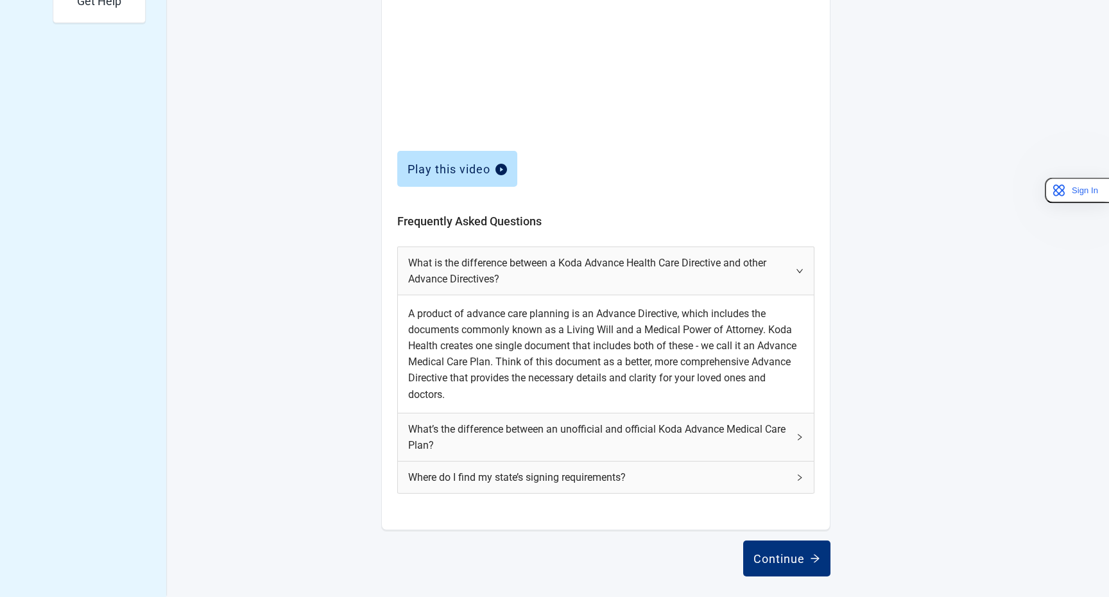
click at [502, 440] on span "What’s the difference between an unofficial and official Koda Advance Medical C…" at bounding box center [598, 437] width 380 height 32
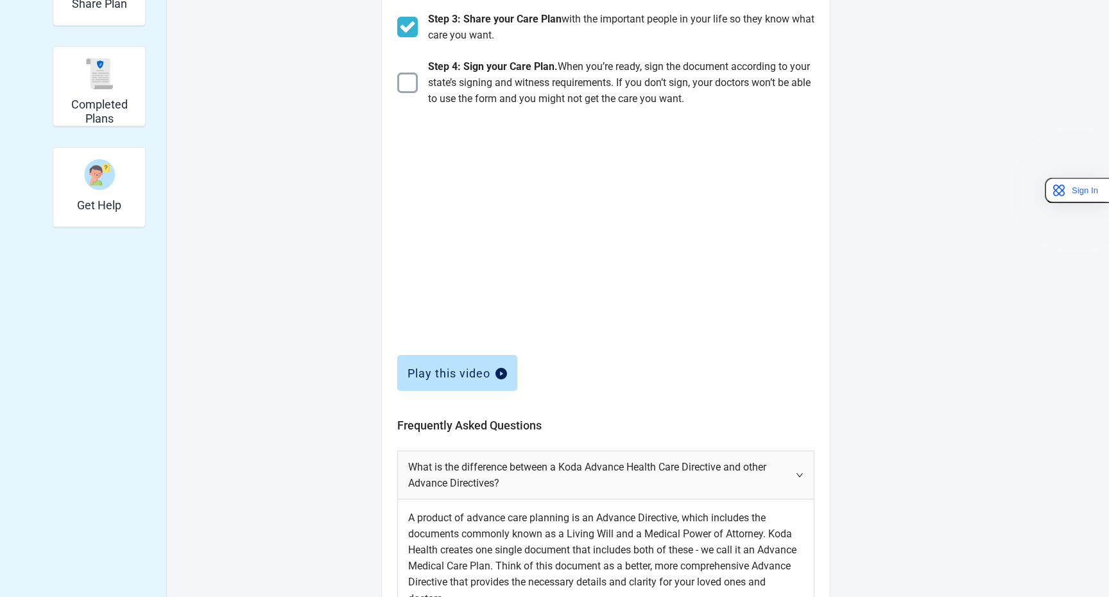
scroll to position [0, 0]
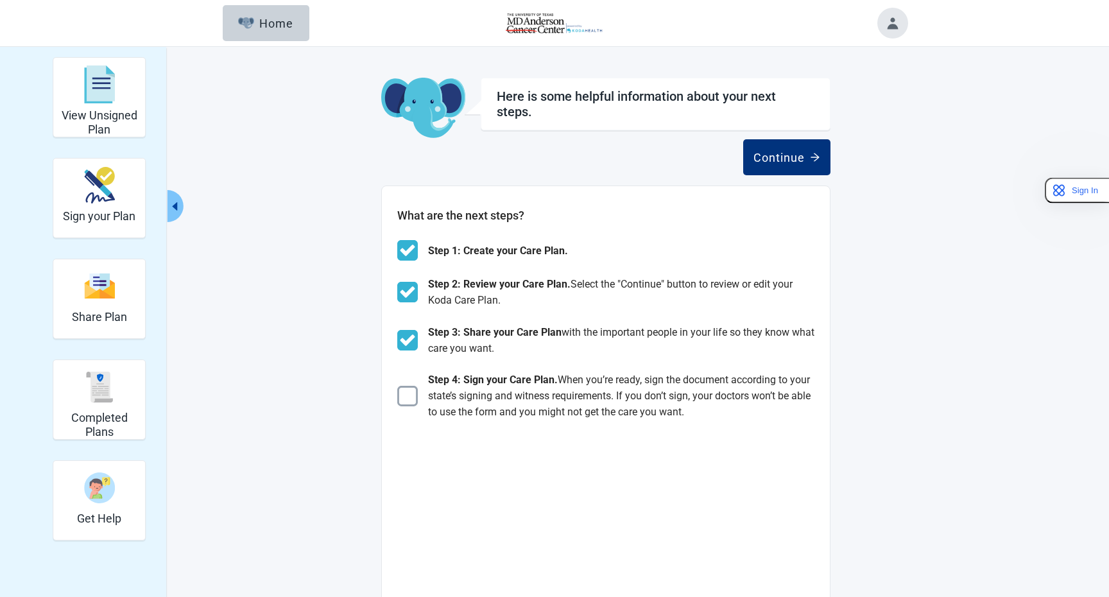
click at [630, 166] on div "Continue" at bounding box center [605, 157] width 449 height 36
